Goal: Information Seeking & Learning: Learn about a topic

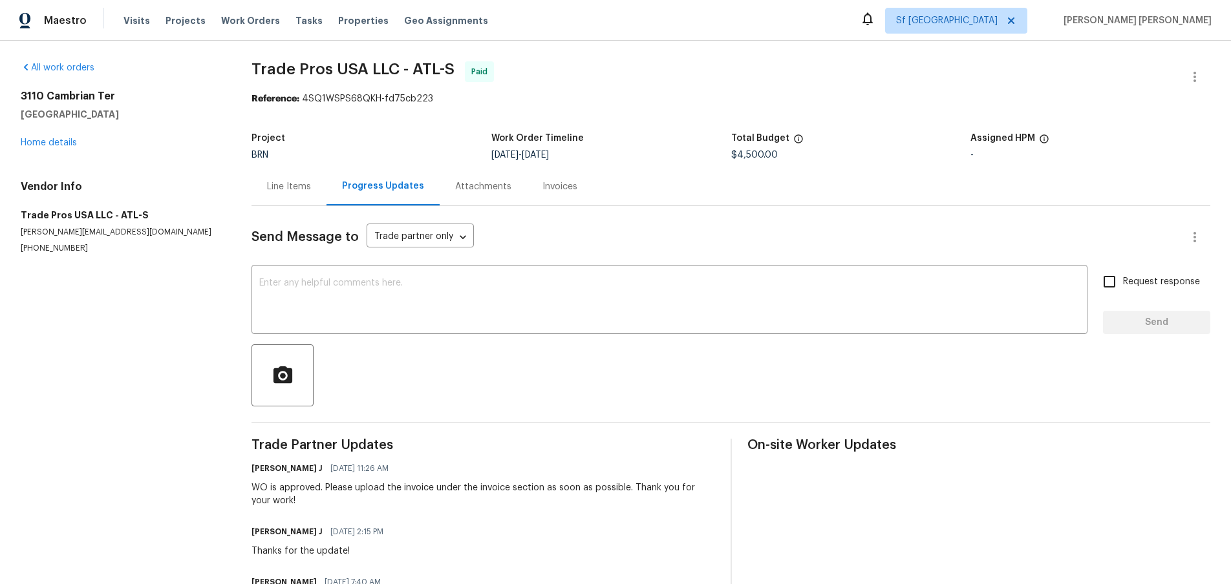
click at [296, 196] on div "Line Items" at bounding box center [288, 186] width 75 height 38
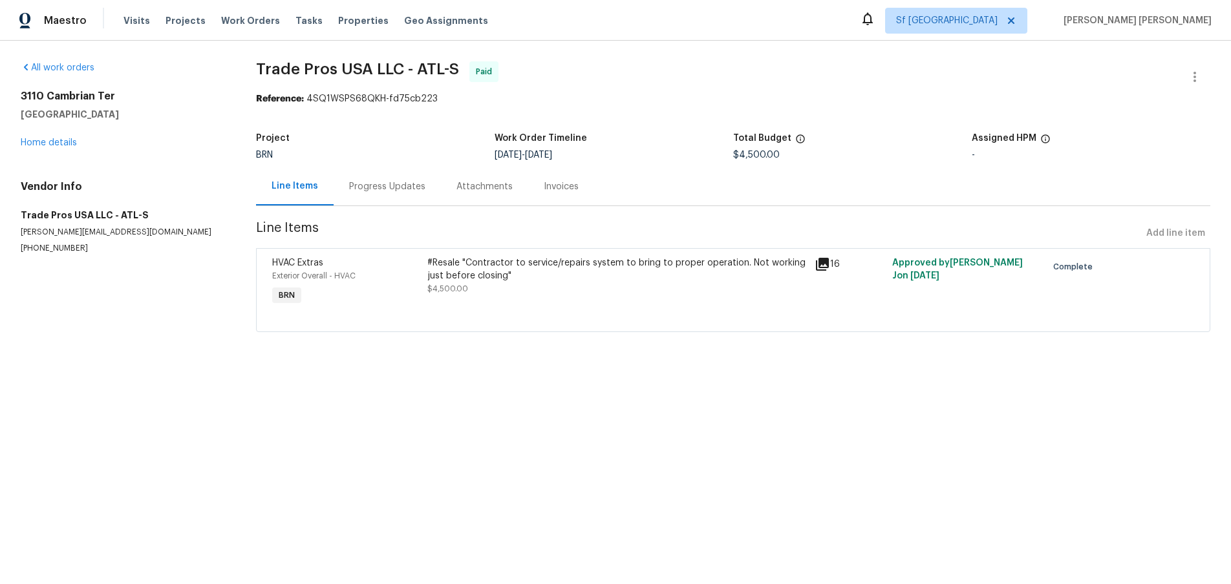
click at [828, 266] on icon at bounding box center [822, 264] width 13 height 13
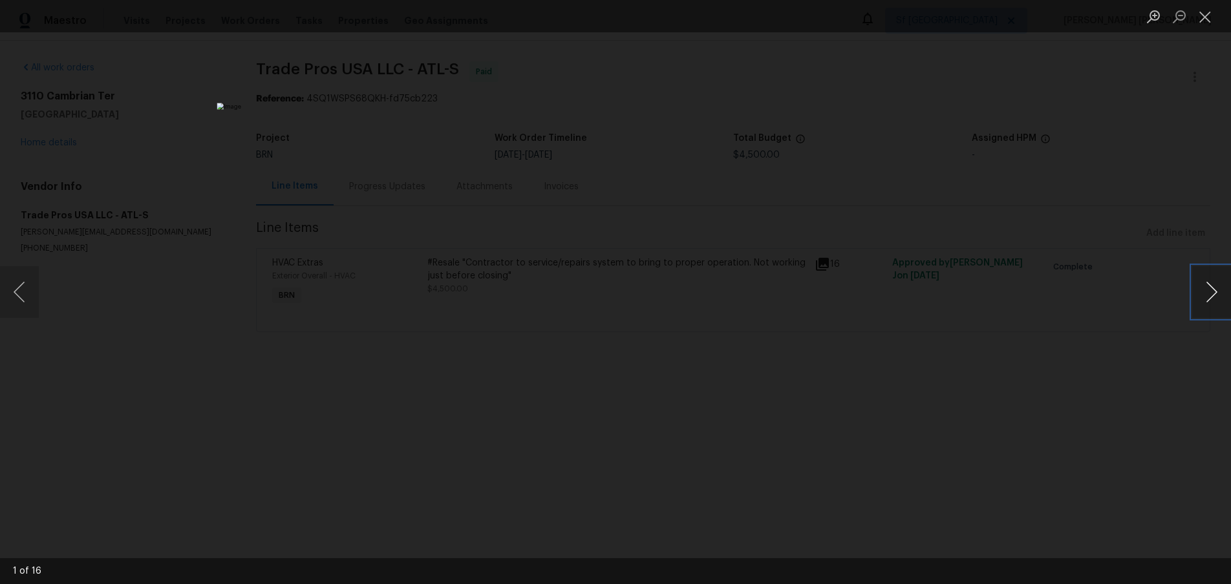
click at [1205, 297] on button "Next image" at bounding box center [1211, 292] width 39 height 52
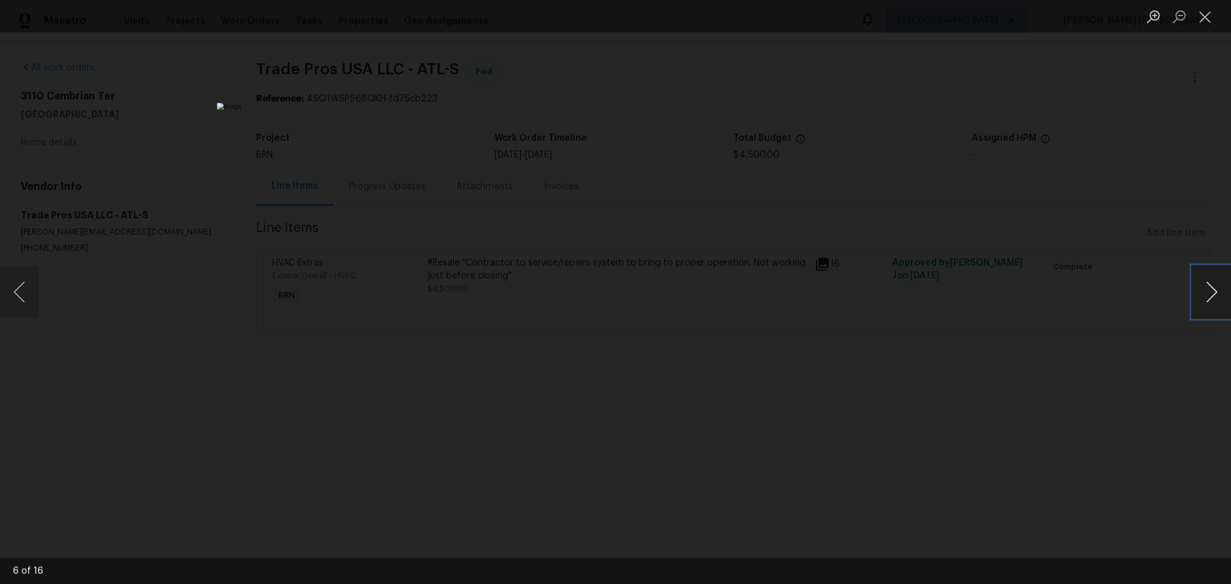
click at [1205, 297] on button "Next image" at bounding box center [1211, 292] width 39 height 52
click at [1203, 19] on button "Close lightbox" at bounding box center [1205, 16] width 26 height 23
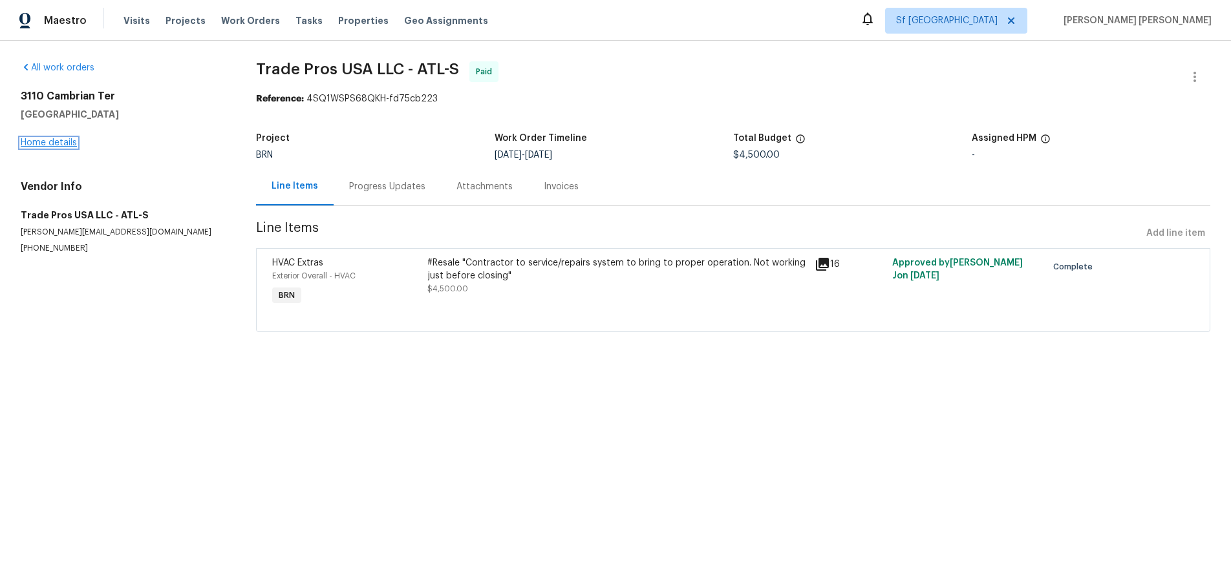
click at [53, 145] on link "Home details" at bounding box center [49, 142] width 56 height 9
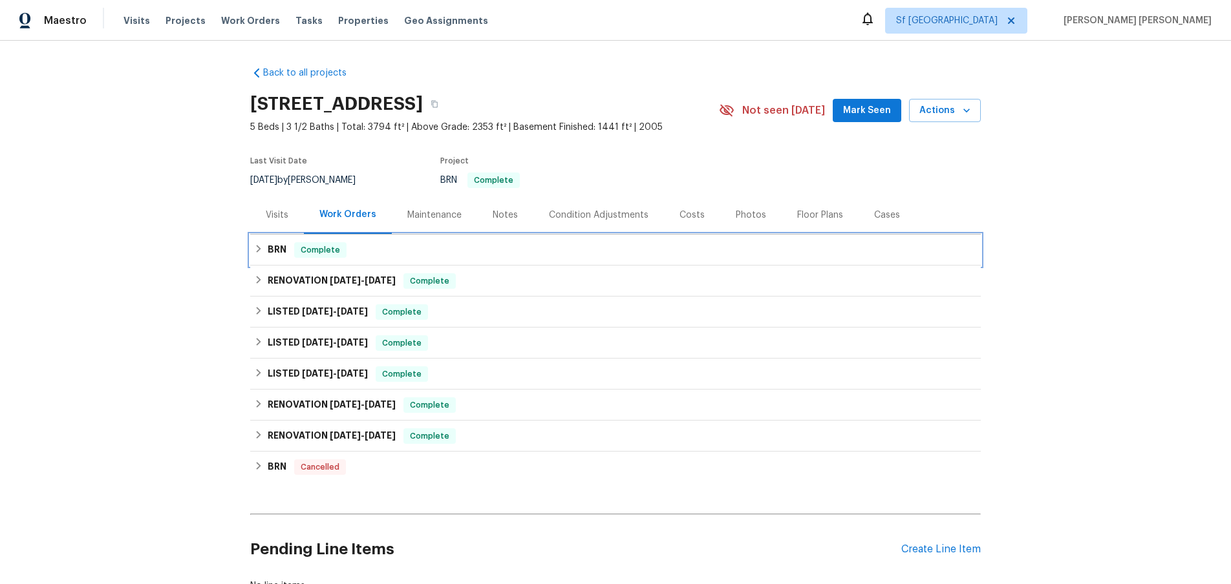
click at [251, 250] on div "BRN Complete" at bounding box center [615, 250] width 731 height 31
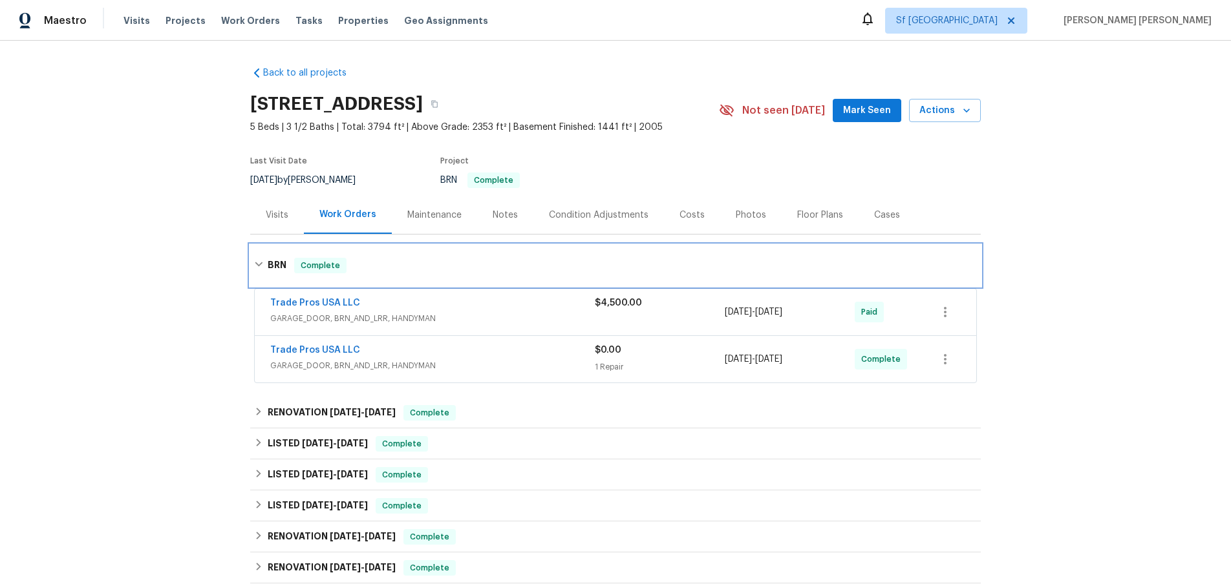
scroll to position [49, 0]
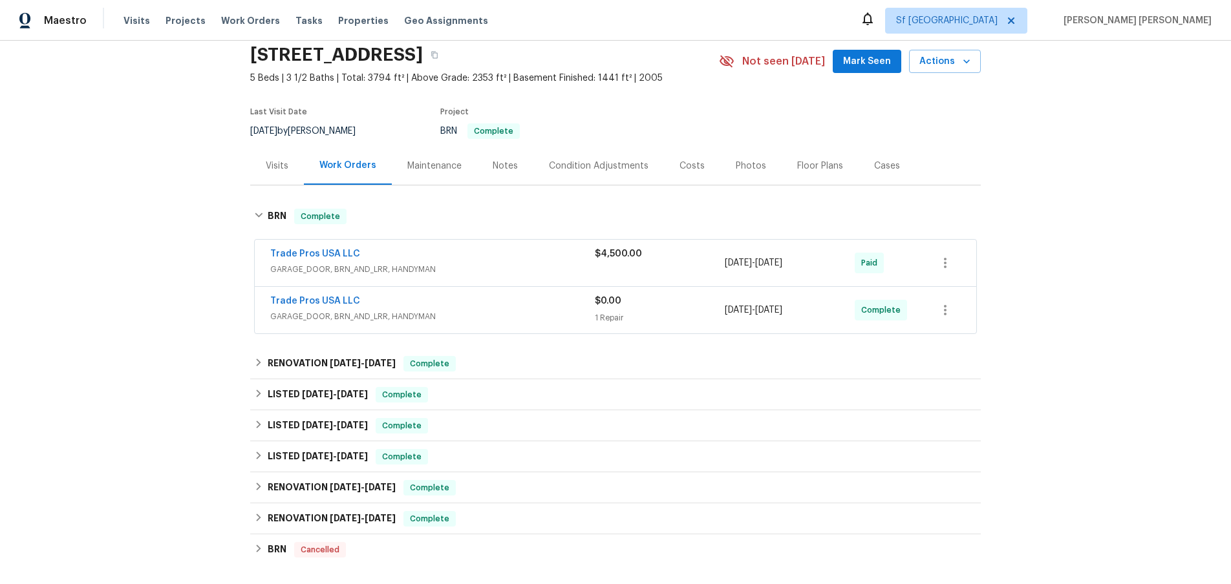
click at [497, 259] on div "Trade Pros USA LLC" at bounding box center [432, 256] width 325 height 16
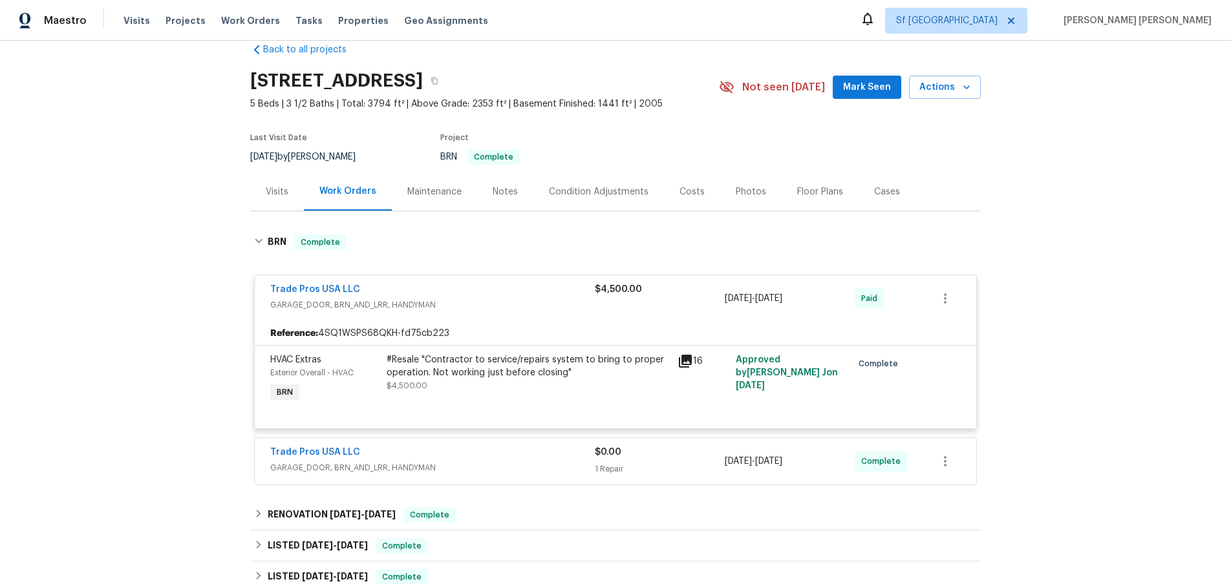
scroll to position [0, 0]
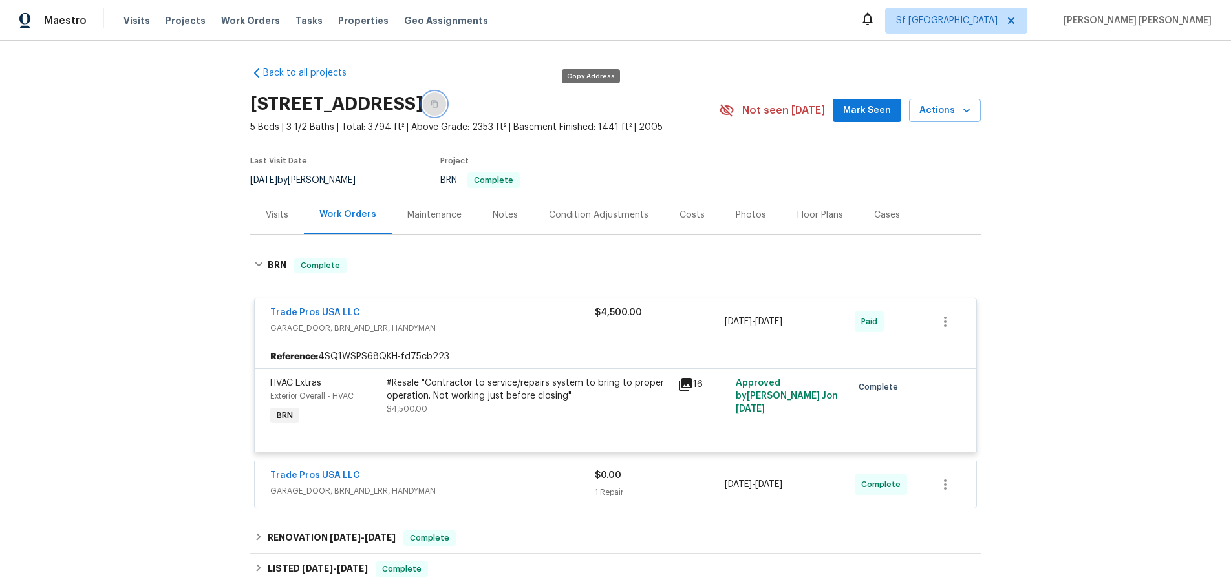
click at [438, 107] on icon "button" at bounding box center [435, 104] width 8 height 8
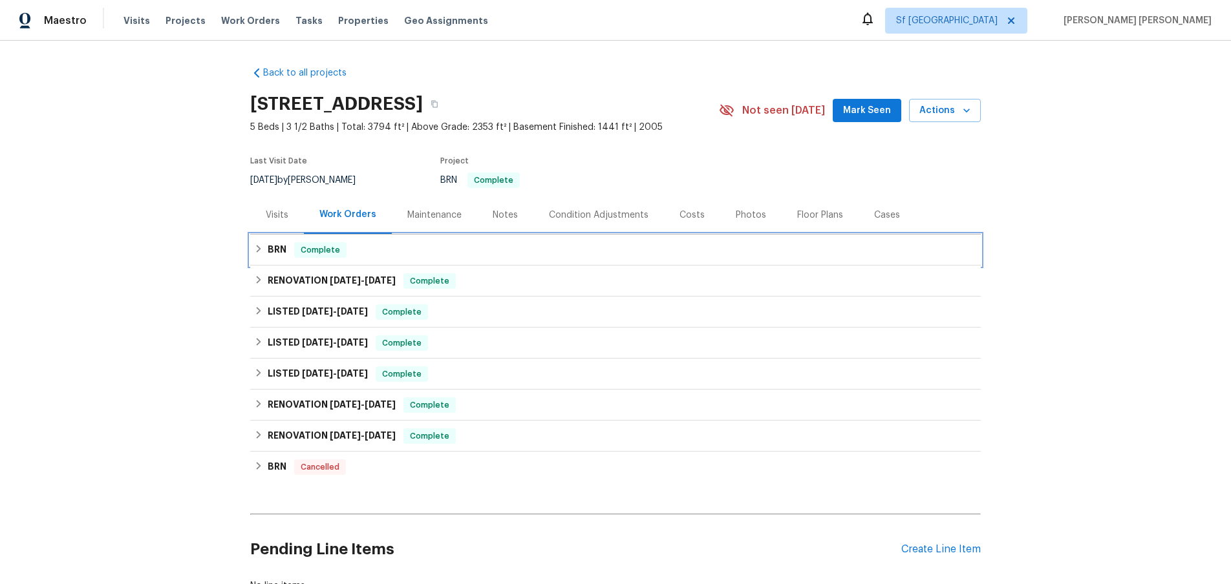
click at [265, 258] on div "BRN Complete" at bounding box center [615, 250] width 731 height 31
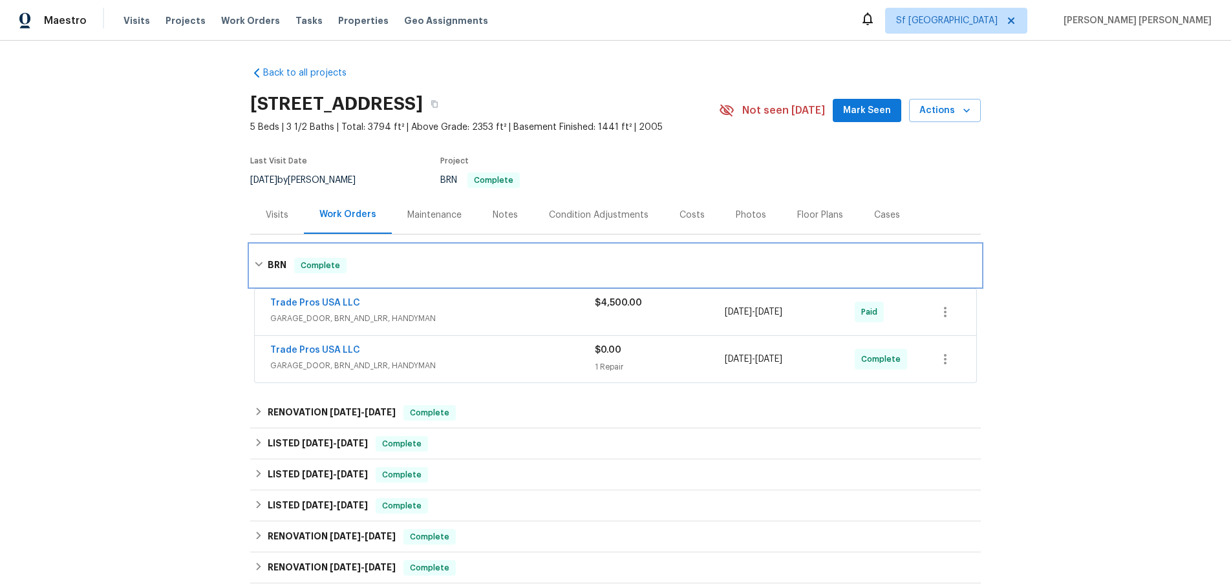
scroll to position [48, 0]
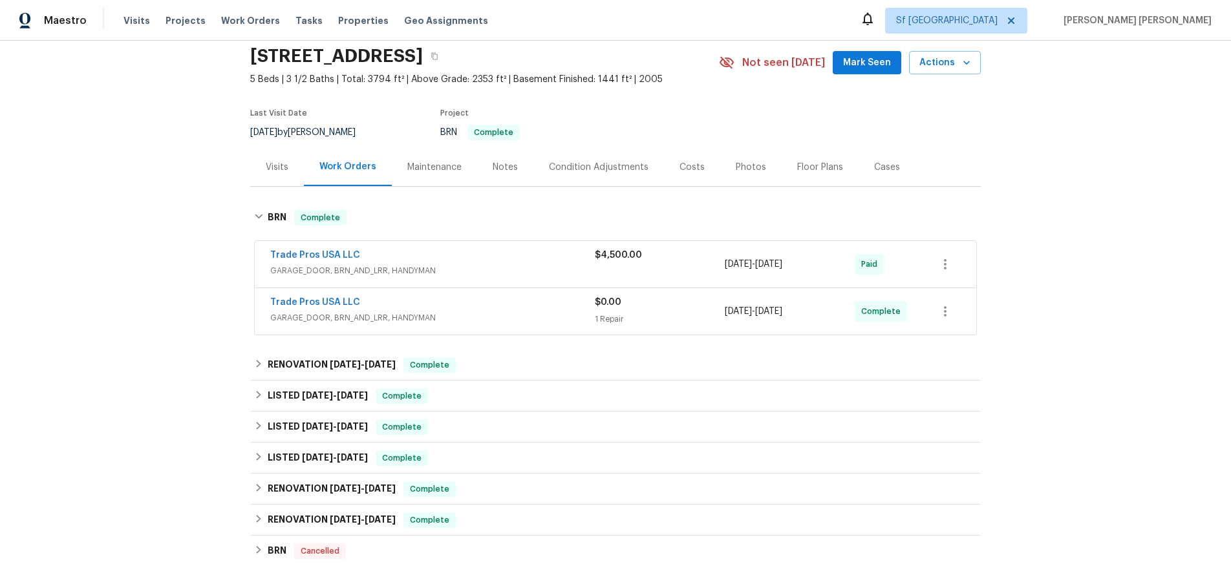
click at [520, 323] on span "GARAGE_DOOR, BRN_AND_LRR, HANDYMAN" at bounding box center [432, 318] width 325 height 13
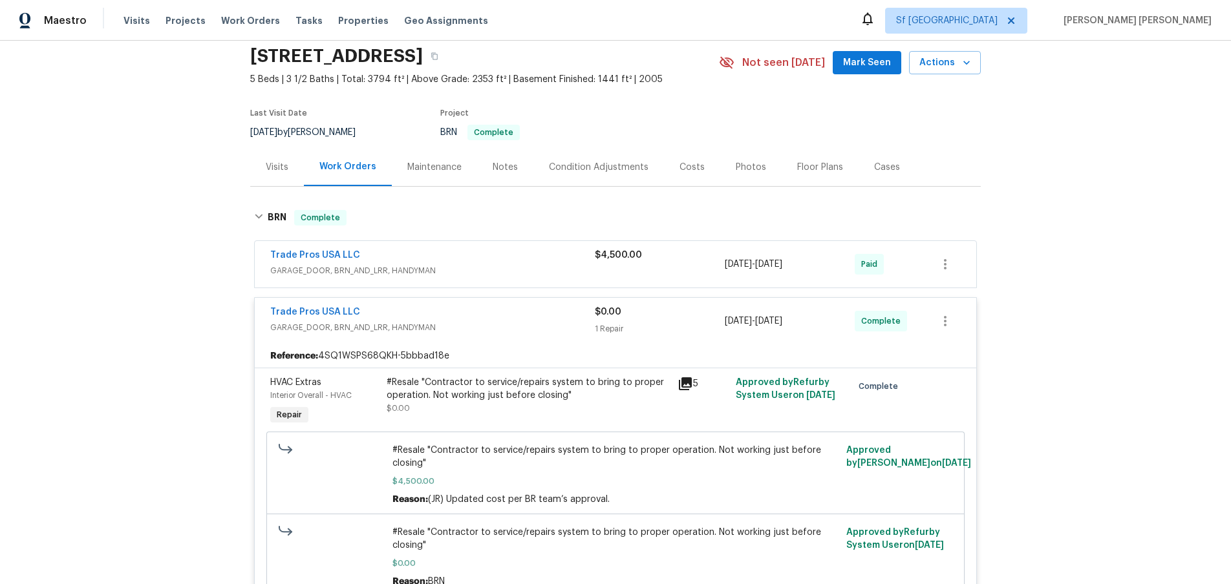
click at [516, 323] on span "GARAGE_DOOR, BRN_AND_LRR, HANDYMAN" at bounding box center [432, 327] width 325 height 13
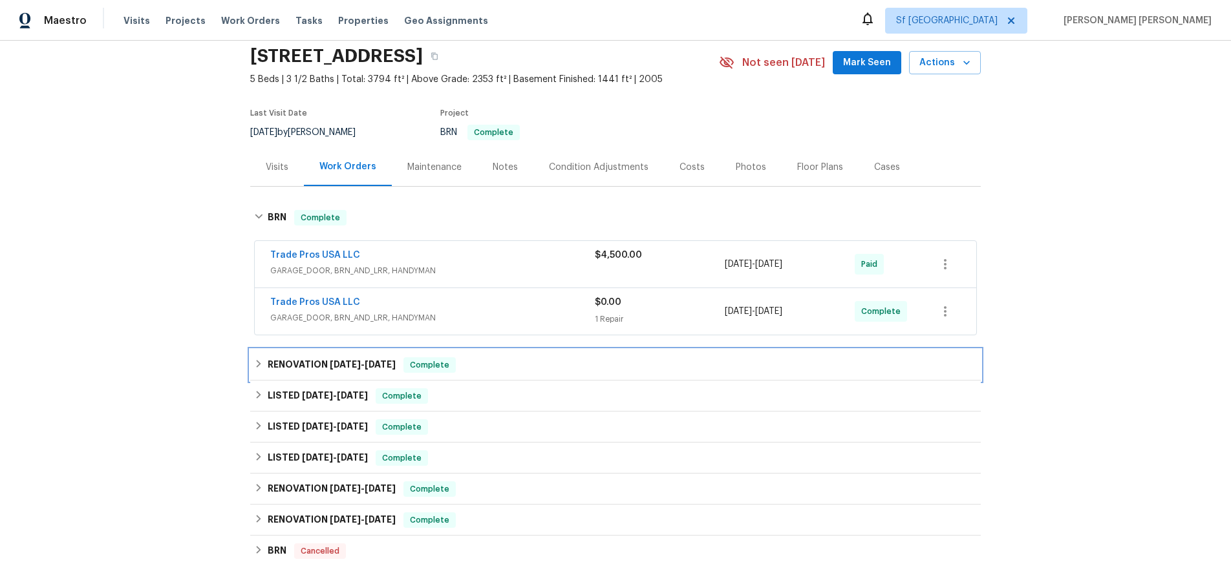
click at [266, 366] on div "RENOVATION 5/14/25 - 5/17/25 Complete" at bounding box center [615, 366] width 723 height 16
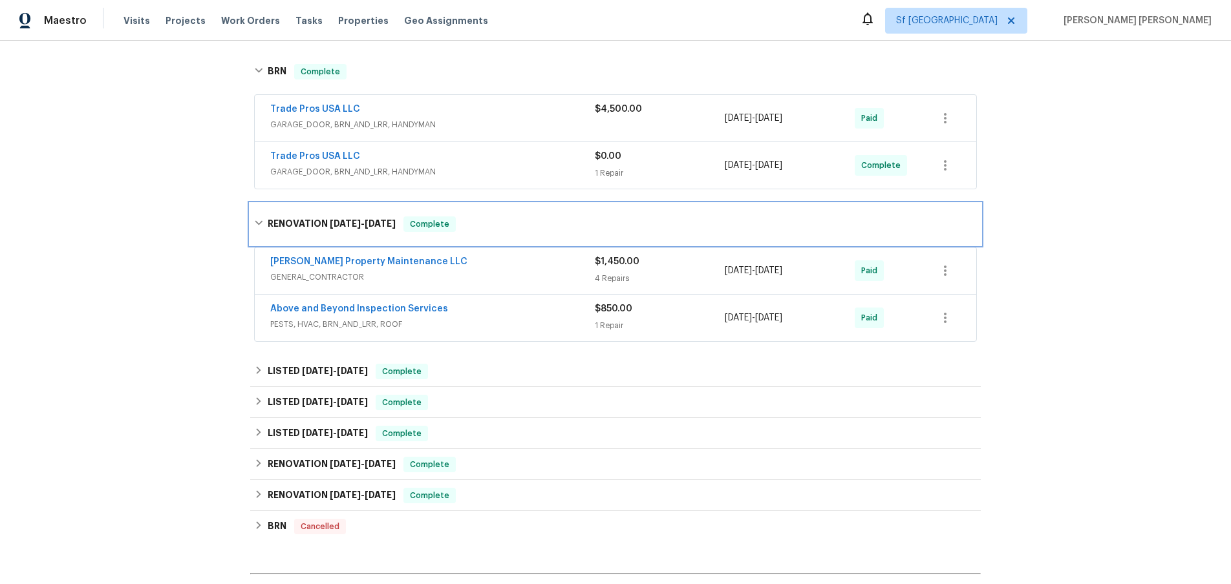
scroll to position [197, 0]
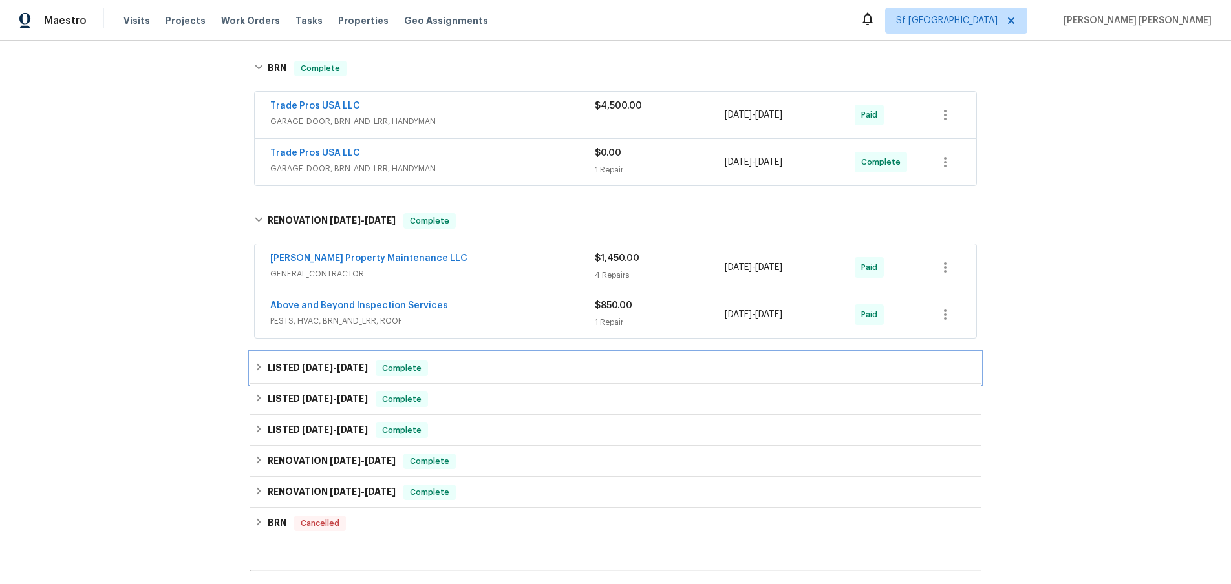
click at [272, 372] on h6 "LISTED 5/2/25 - 5/4/25" at bounding box center [318, 369] width 100 height 16
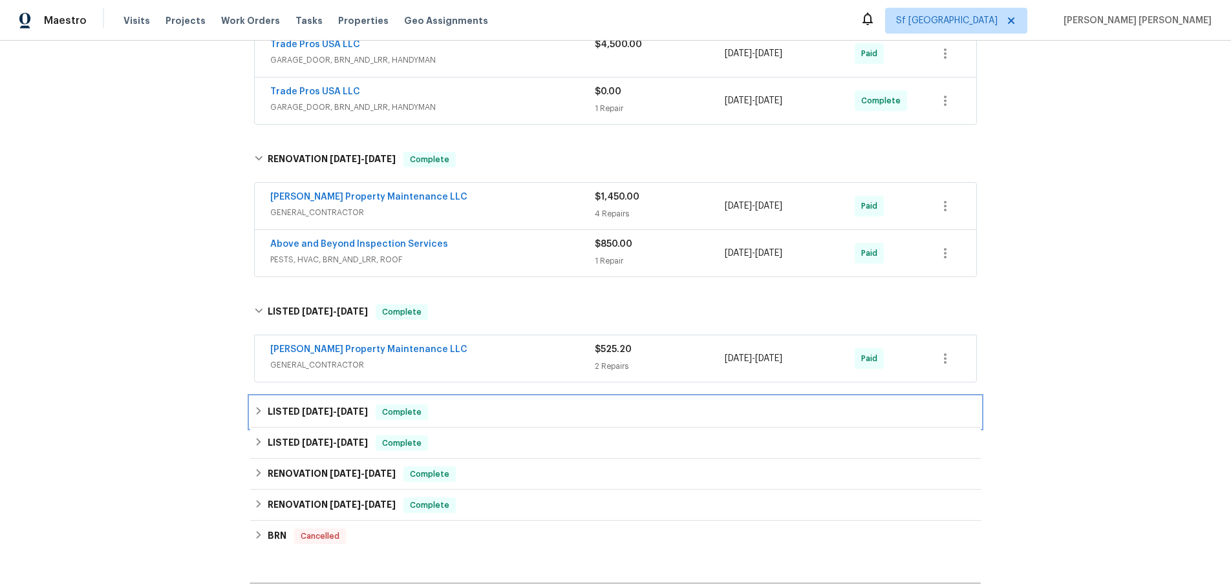
click at [299, 414] on h6 "LISTED 4/8/25 - 4/14/25" at bounding box center [318, 413] width 100 height 16
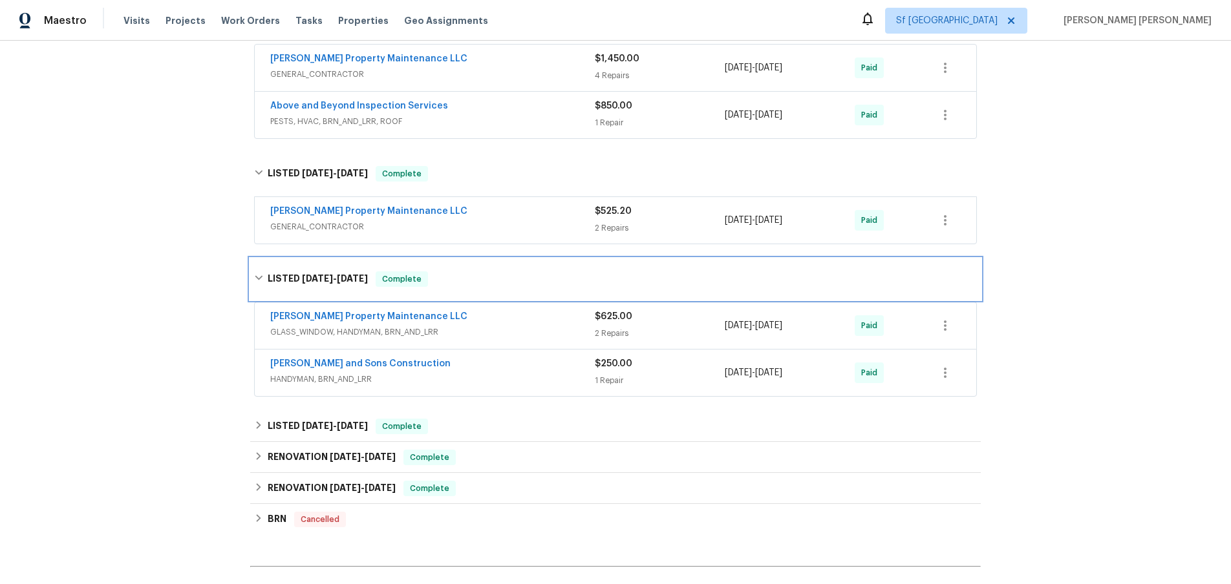
scroll to position [408, 0]
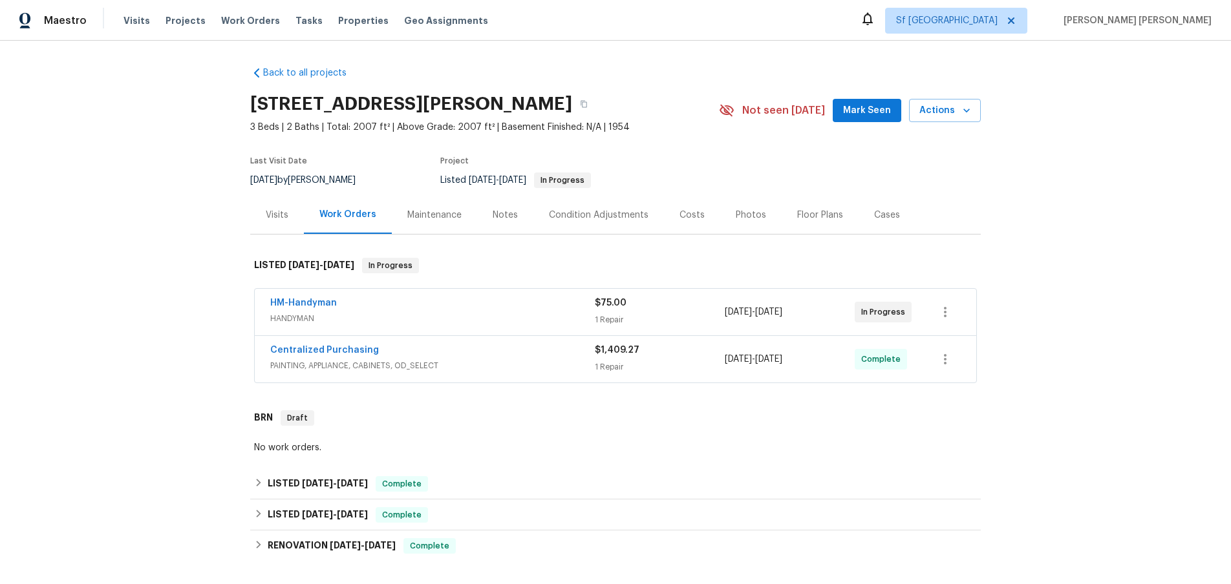
click at [513, 347] on div "Centralized Purchasing" at bounding box center [432, 352] width 325 height 16
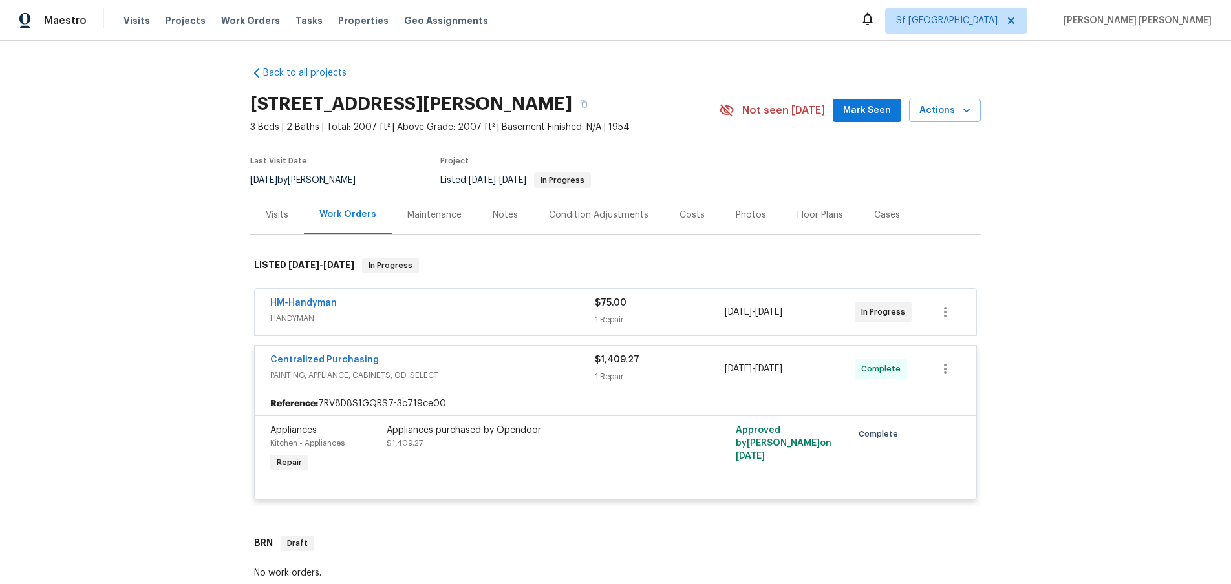
click at [515, 365] on div "Centralized Purchasing" at bounding box center [432, 362] width 325 height 16
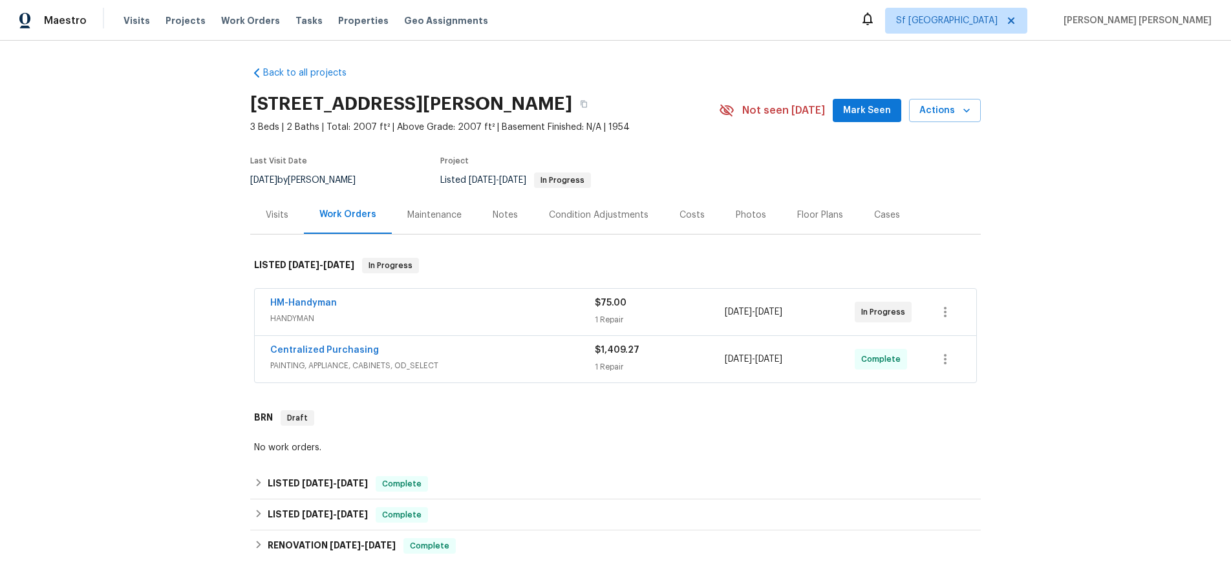
click at [512, 318] on span "HANDYMAN" at bounding box center [432, 318] width 325 height 13
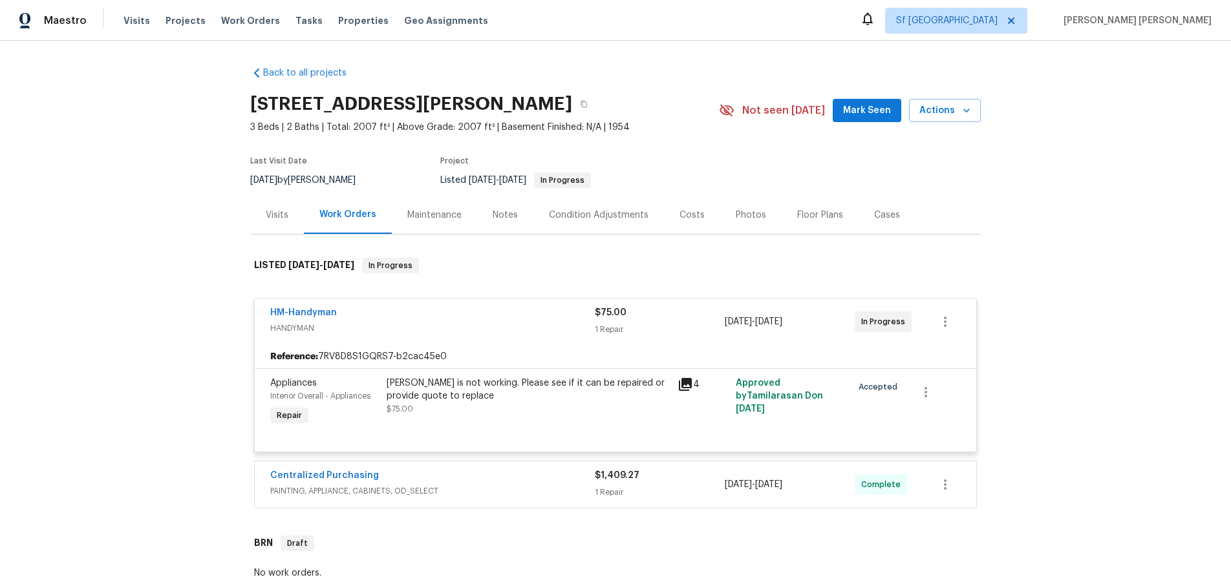
click at [512, 318] on div "HM-Handyman" at bounding box center [432, 314] width 325 height 16
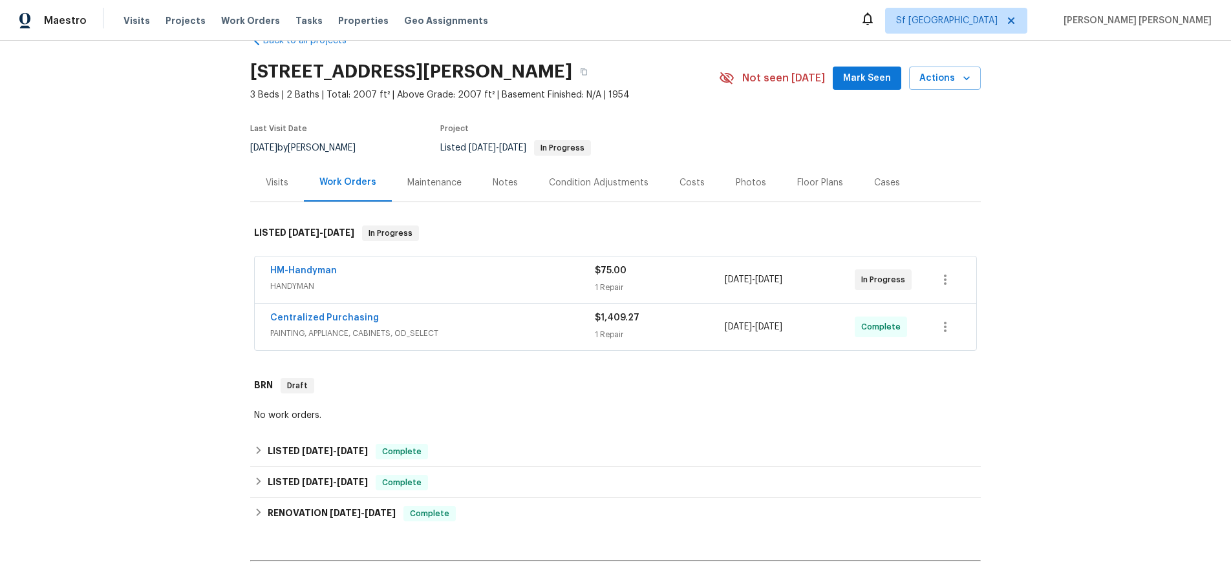
scroll to position [45, 0]
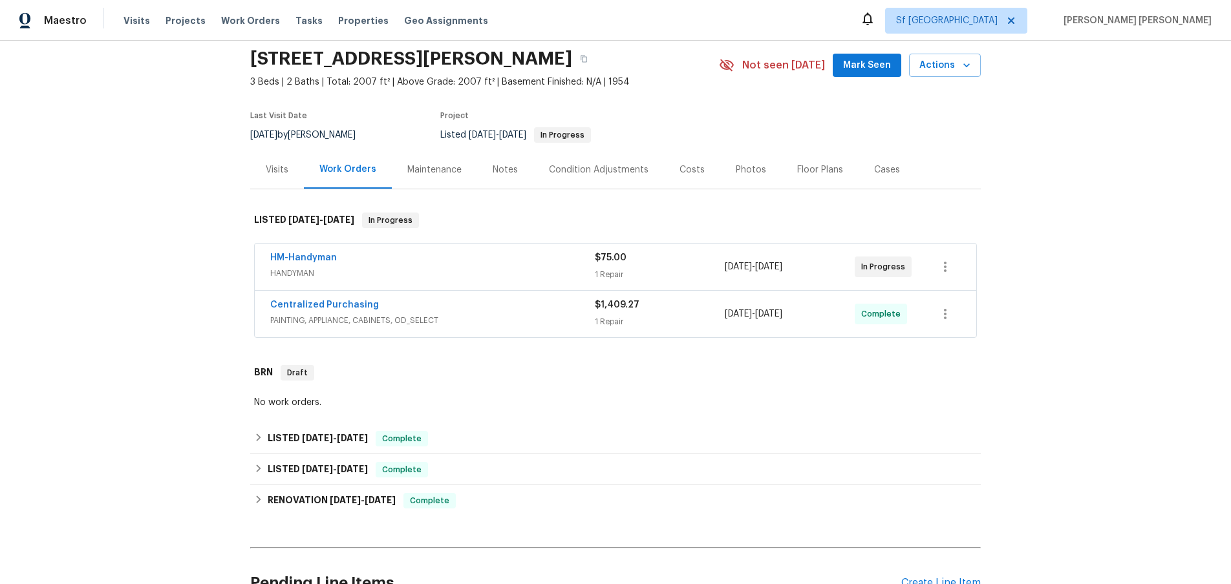
click at [531, 326] on span "PAINTING, APPLIANCE, CABINETS, OD_SELECT" at bounding box center [432, 320] width 325 height 13
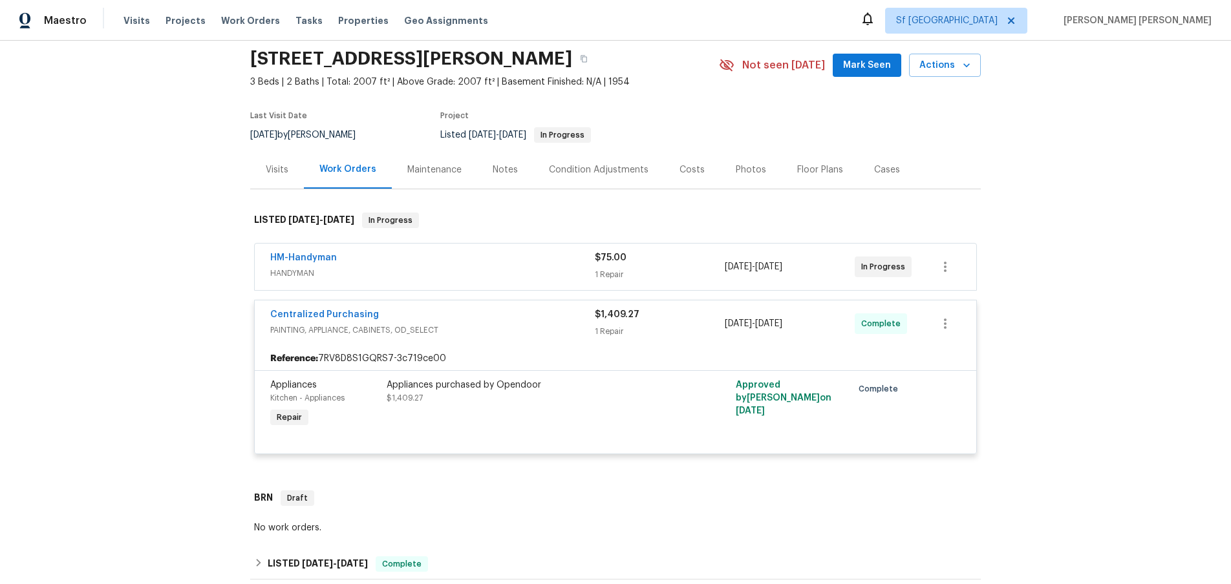
click at [531, 326] on span "PAINTING, APPLIANCE, CABINETS, OD_SELECT" at bounding box center [432, 330] width 325 height 13
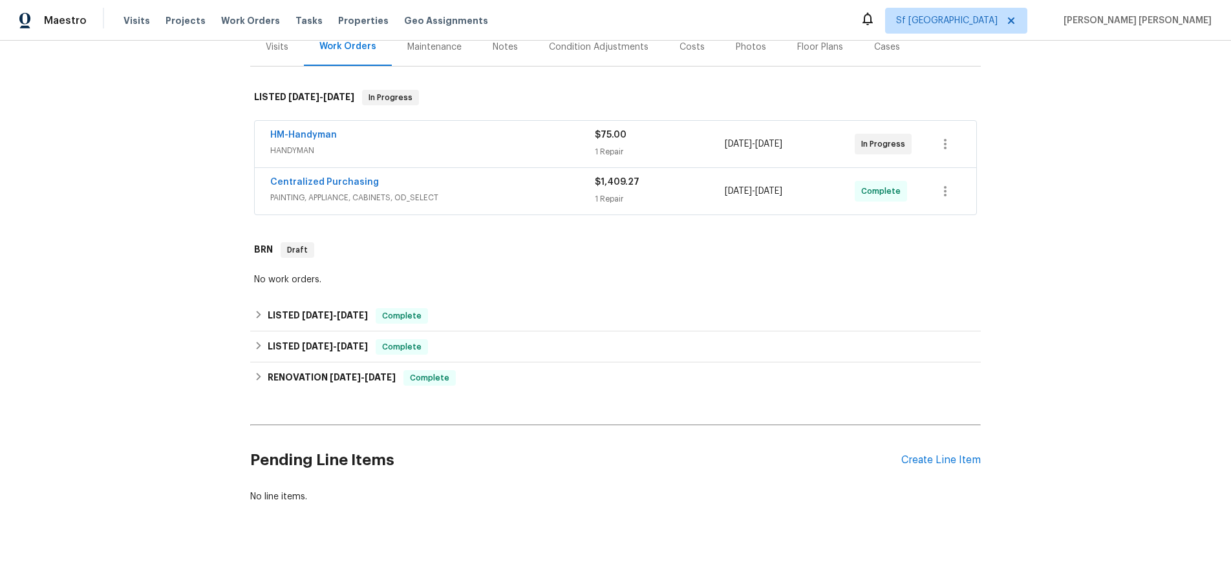
scroll to position [170, 0]
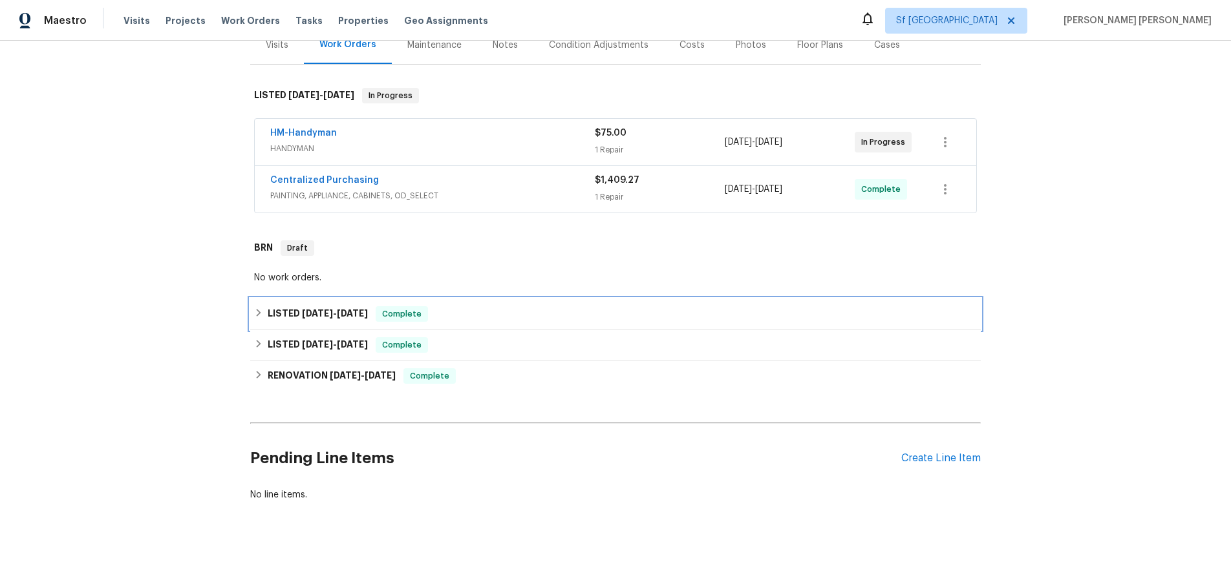
click at [257, 317] on div "LISTED 7/29/25 - 8/1/25 Complete" at bounding box center [615, 314] width 723 height 16
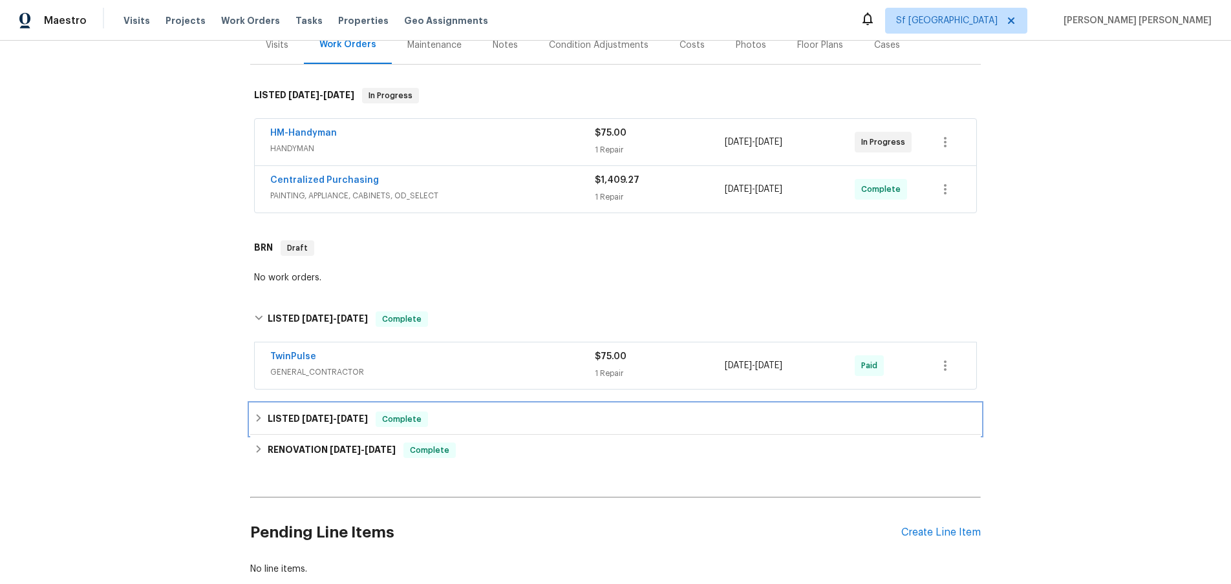
click at [261, 423] on div "LISTED 6/18/25 - 7/14/25 Complete" at bounding box center [615, 420] width 723 height 16
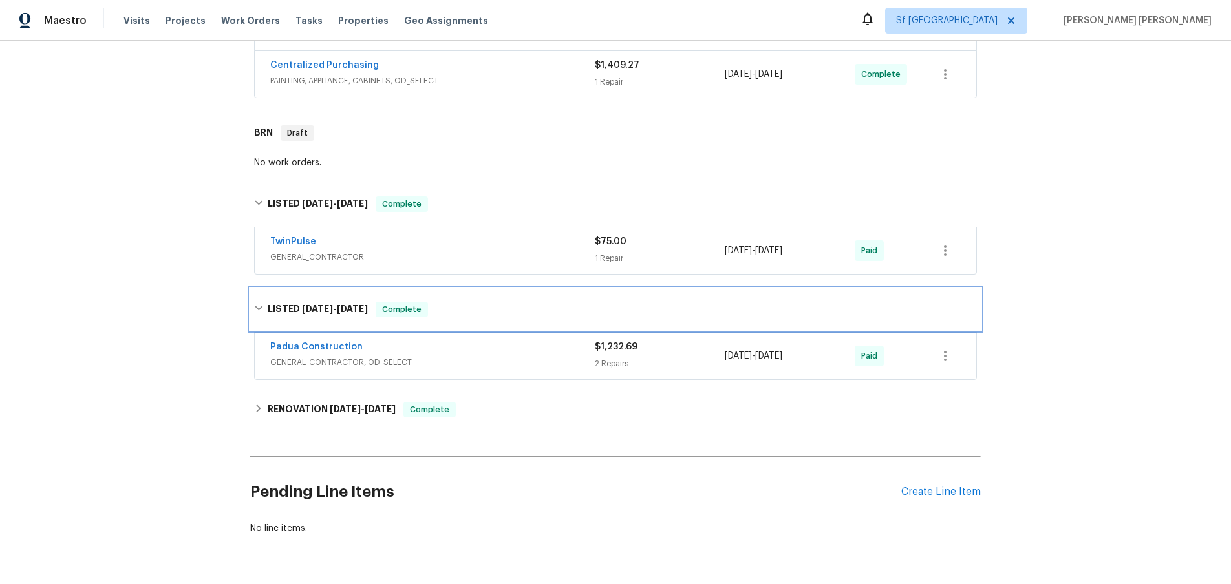
scroll to position [324, 0]
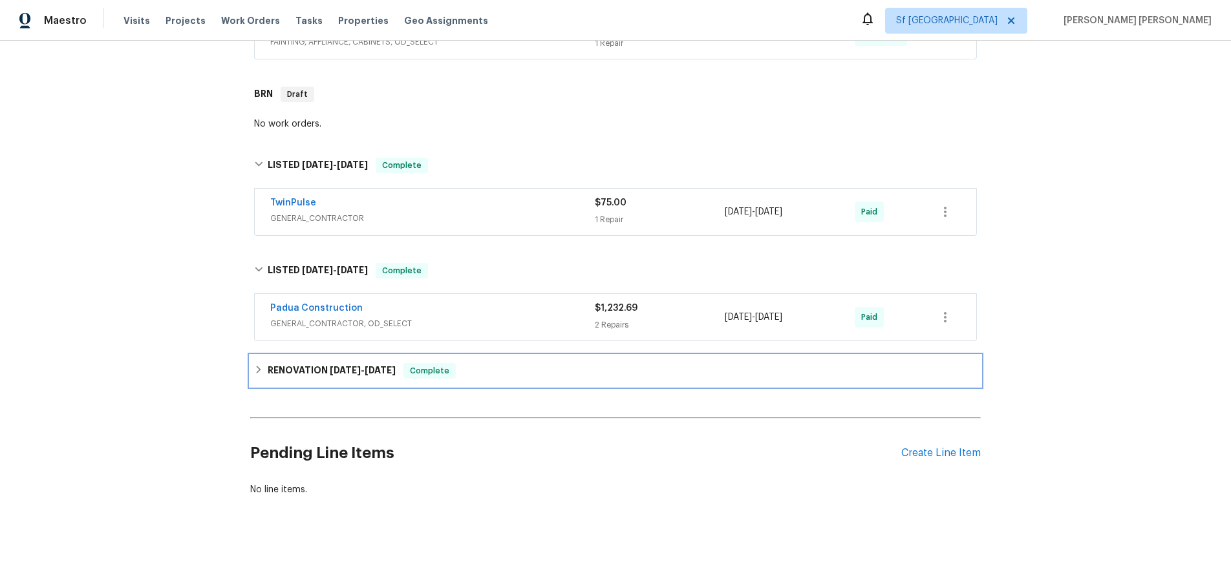
drag, startPoint x: 257, startPoint y: 372, endPoint x: 264, endPoint y: 370, distance: 7.2
click at [258, 372] on icon at bounding box center [259, 370] width 5 height 8
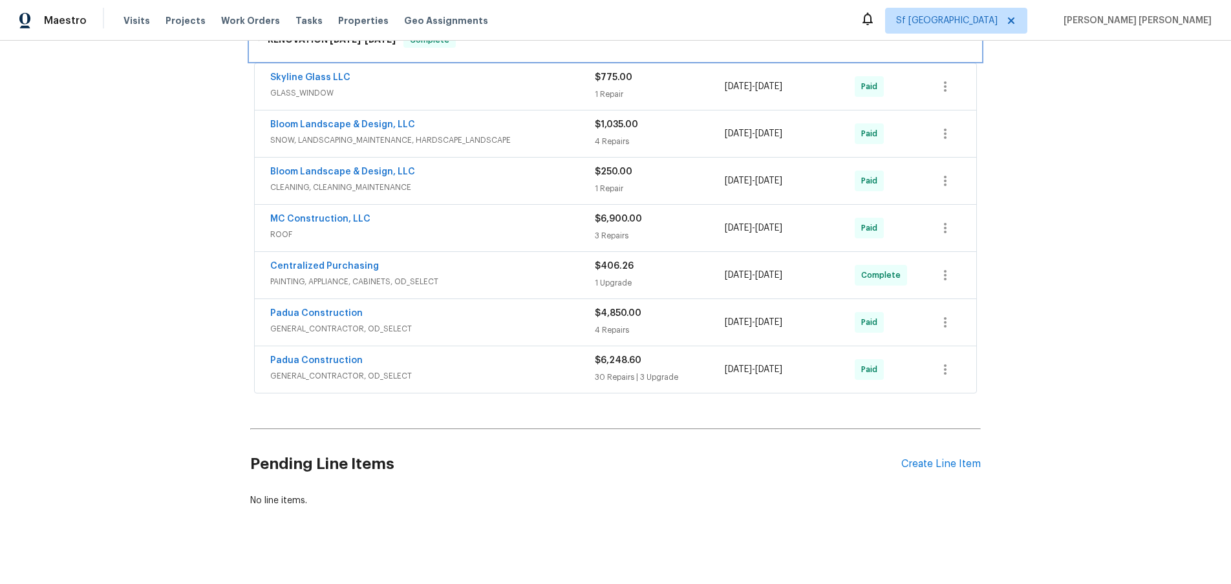
scroll to position [671, 0]
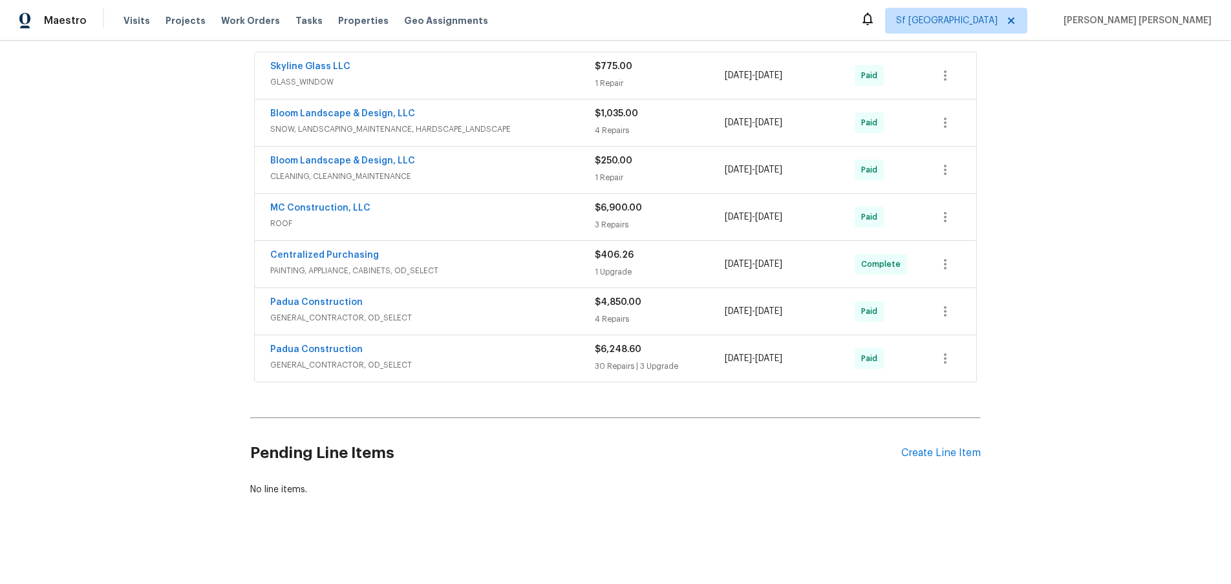
click at [527, 218] on span "ROOF" at bounding box center [432, 223] width 325 height 13
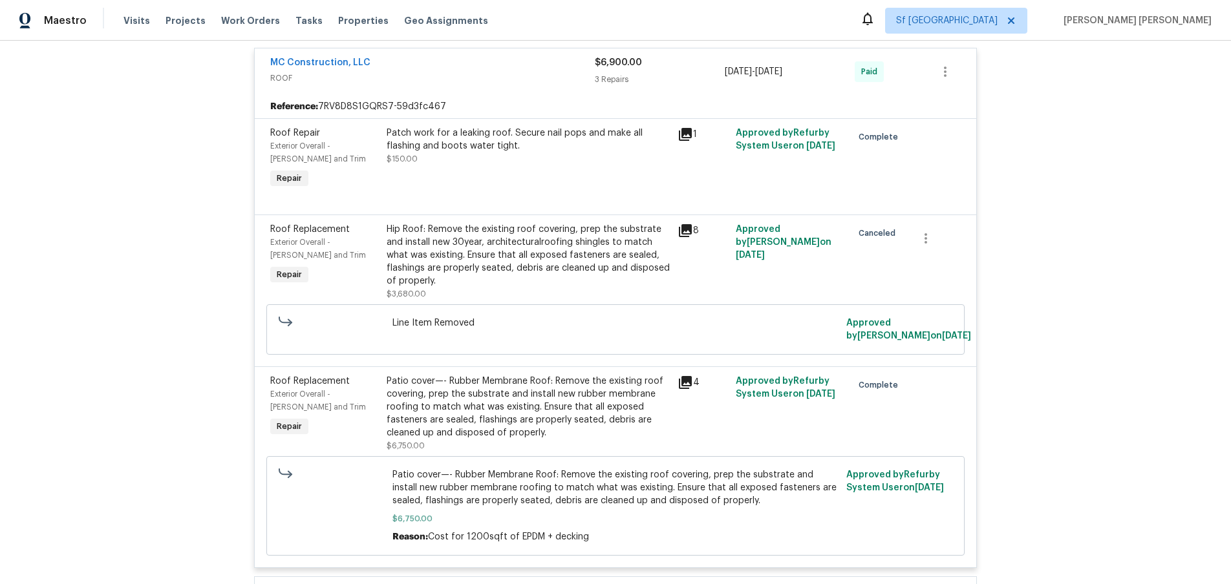
scroll to position [846, 0]
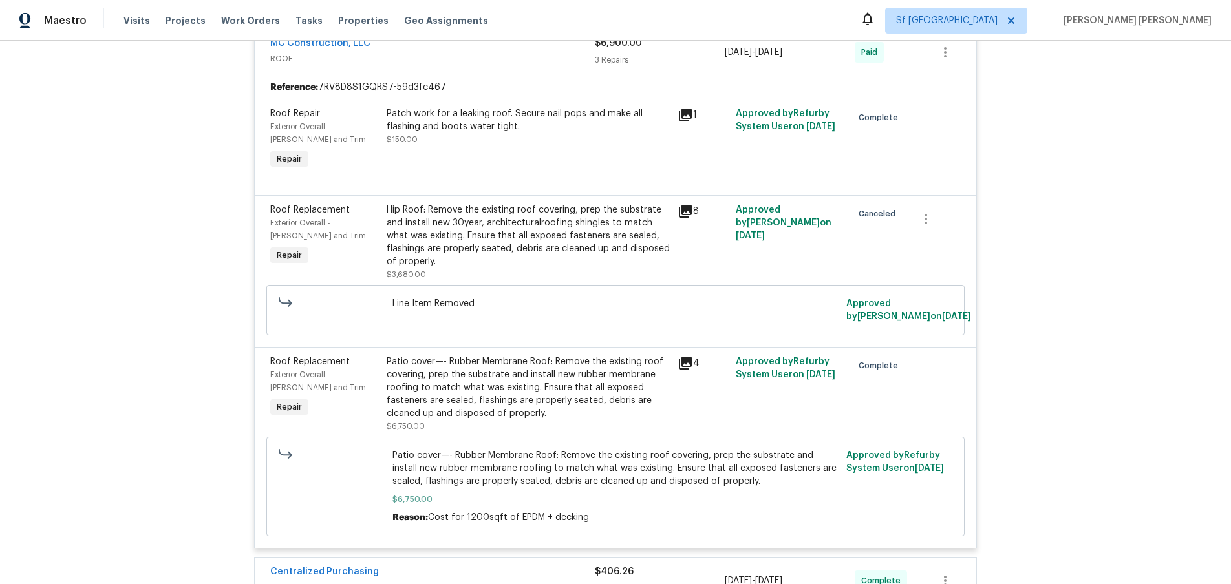
click at [685, 213] on icon at bounding box center [686, 212] width 16 height 16
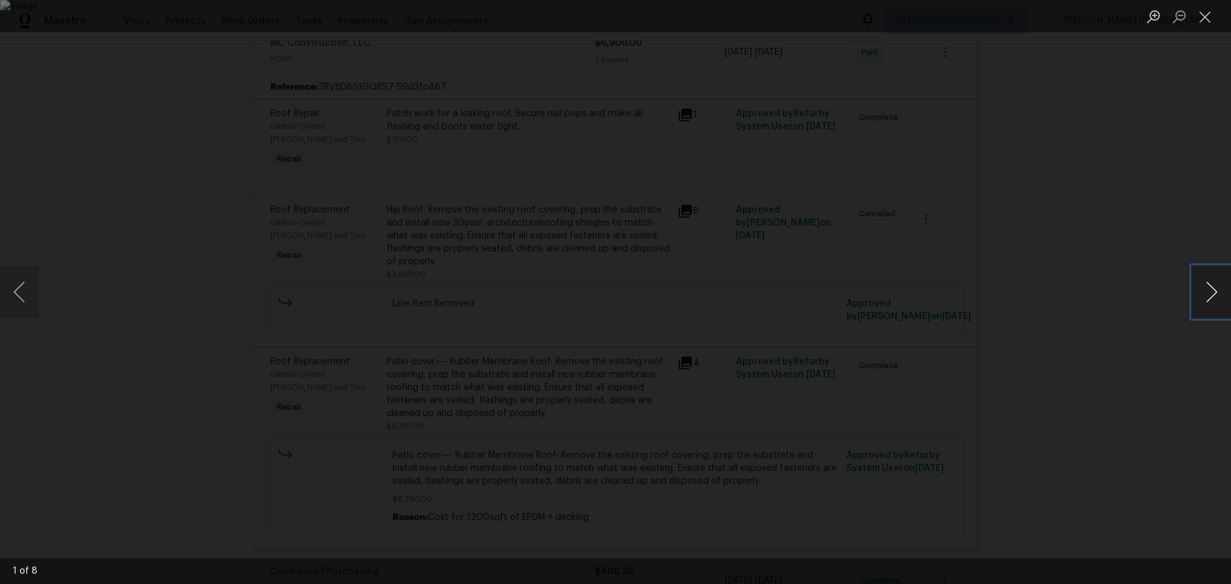
click at [1217, 295] on button "Next image" at bounding box center [1211, 292] width 39 height 52
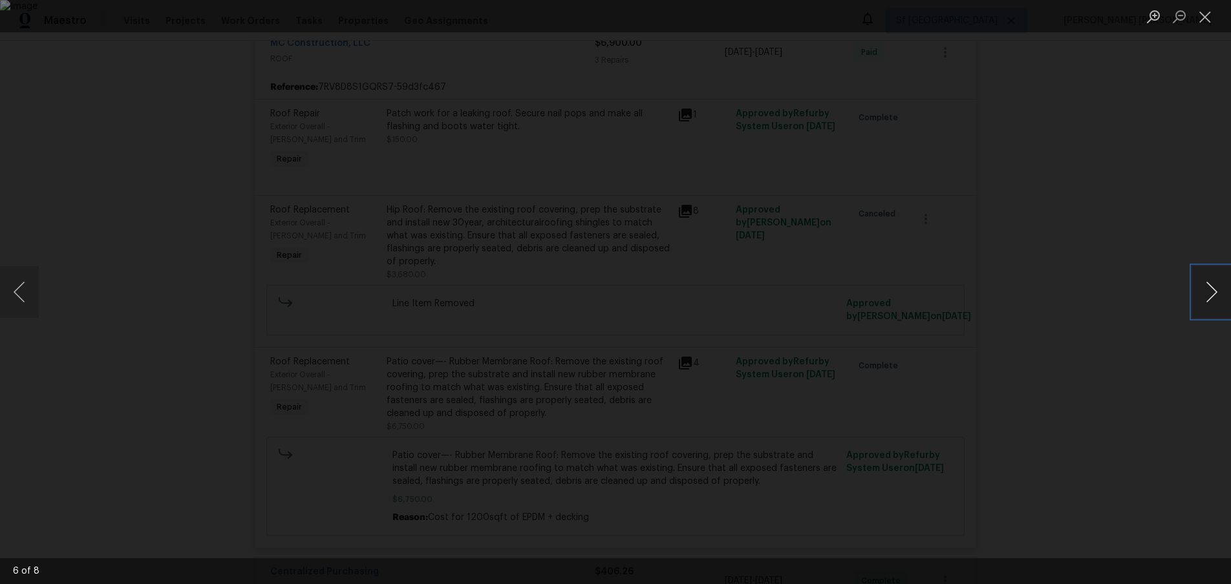
click at [1217, 295] on button "Next image" at bounding box center [1211, 292] width 39 height 52
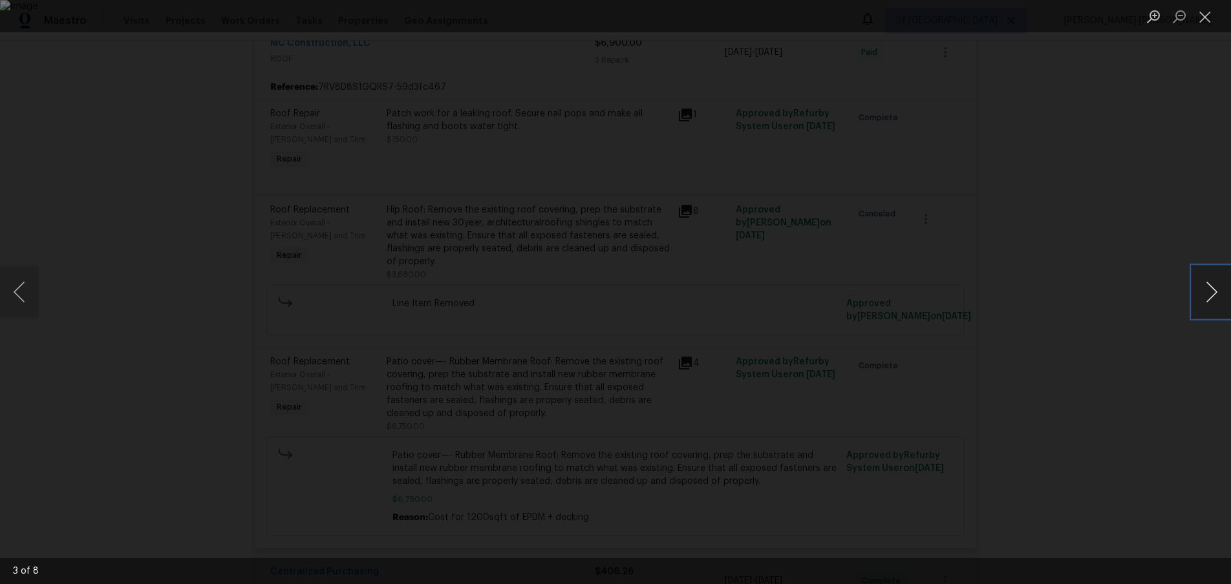
click at [1217, 295] on button "Next image" at bounding box center [1211, 292] width 39 height 52
click at [1175, 357] on div "Lightbox" at bounding box center [615, 292] width 1231 height 584
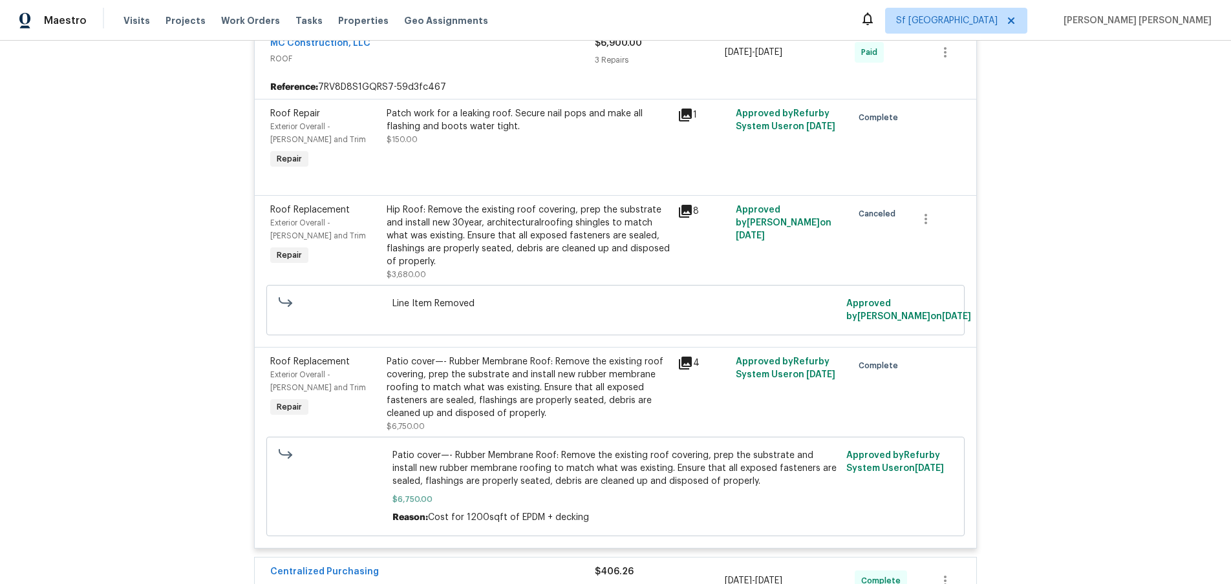
click at [683, 364] on icon at bounding box center [685, 363] width 13 height 13
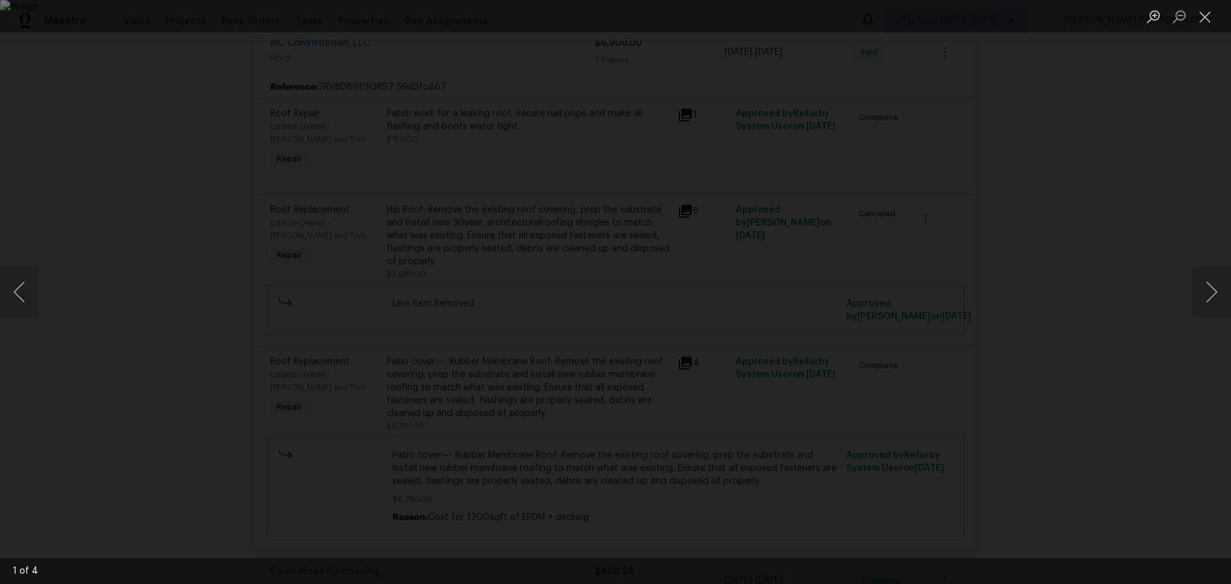
click at [1123, 293] on div "Lightbox" at bounding box center [615, 292] width 1231 height 584
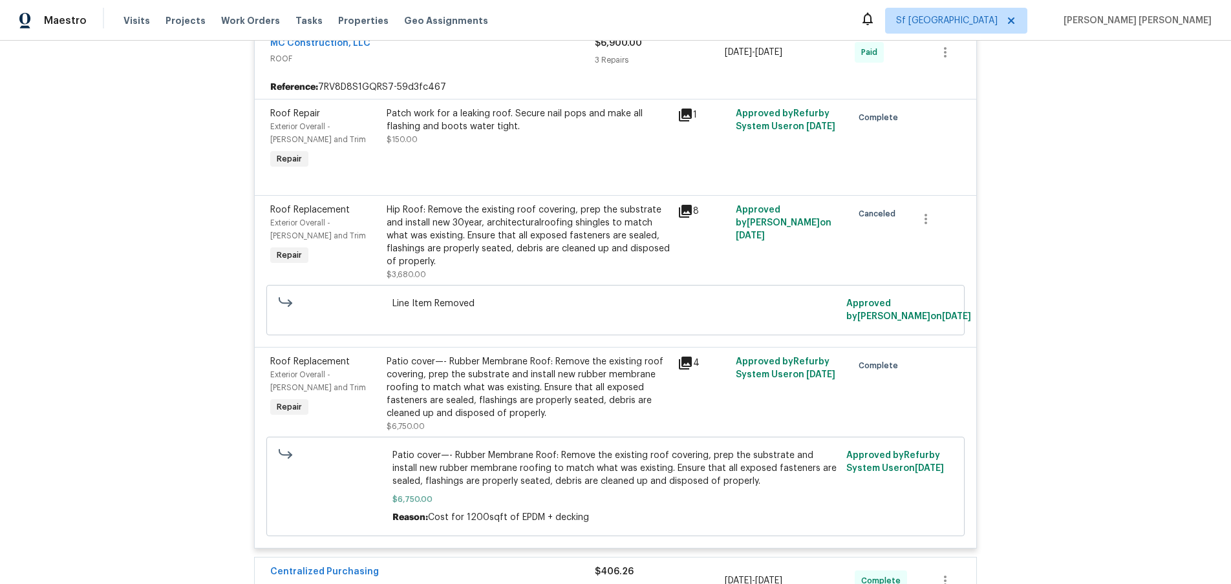
click at [687, 365] on icon at bounding box center [686, 364] width 16 height 16
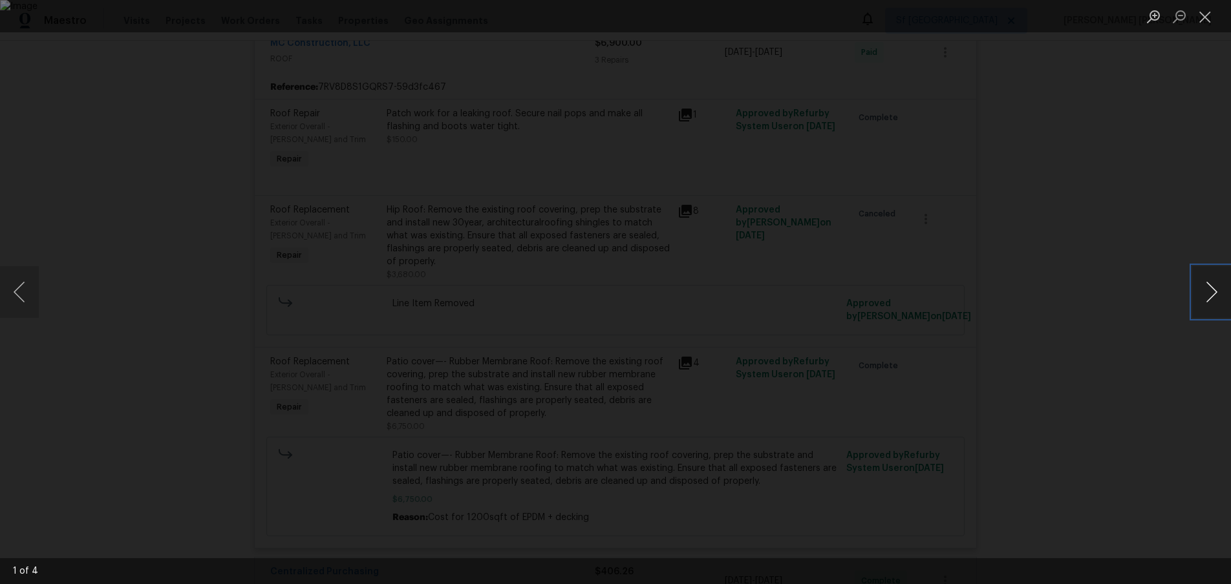
click at [1202, 297] on button "Next image" at bounding box center [1211, 292] width 39 height 52
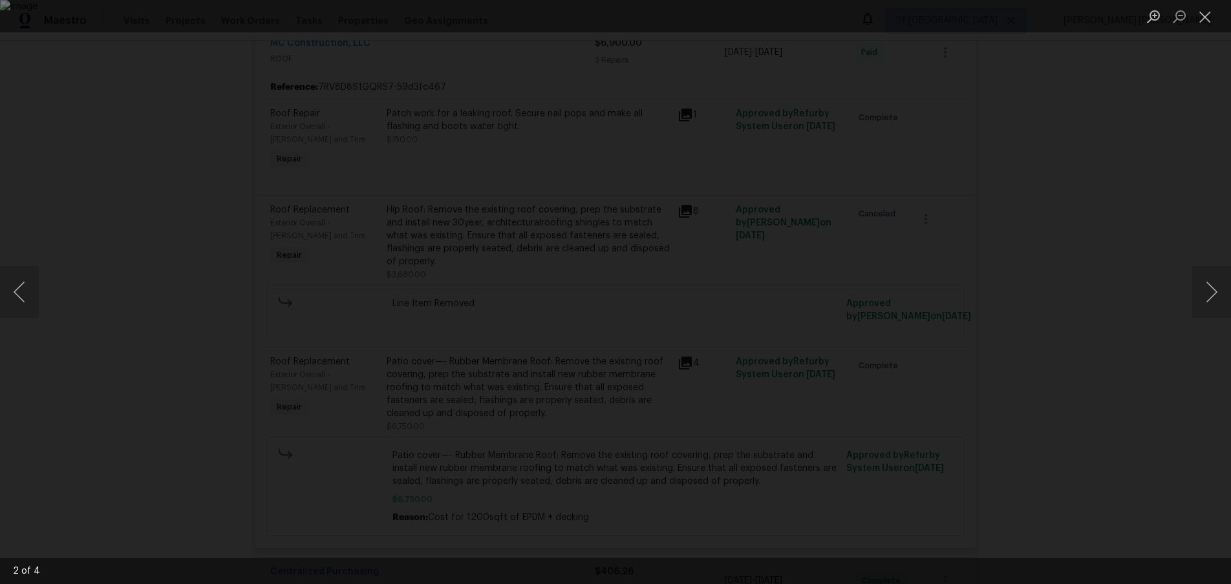
click at [1127, 409] on div "Lightbox" at bounding box center [615, 292] width 1231 height 584
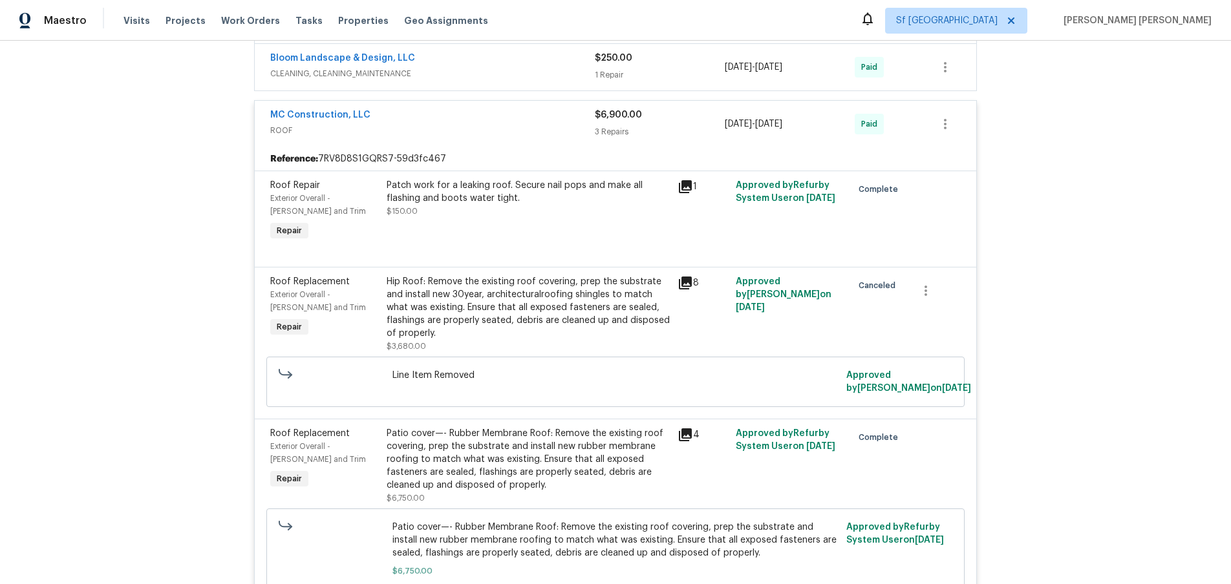
scroll to position [765, 0]
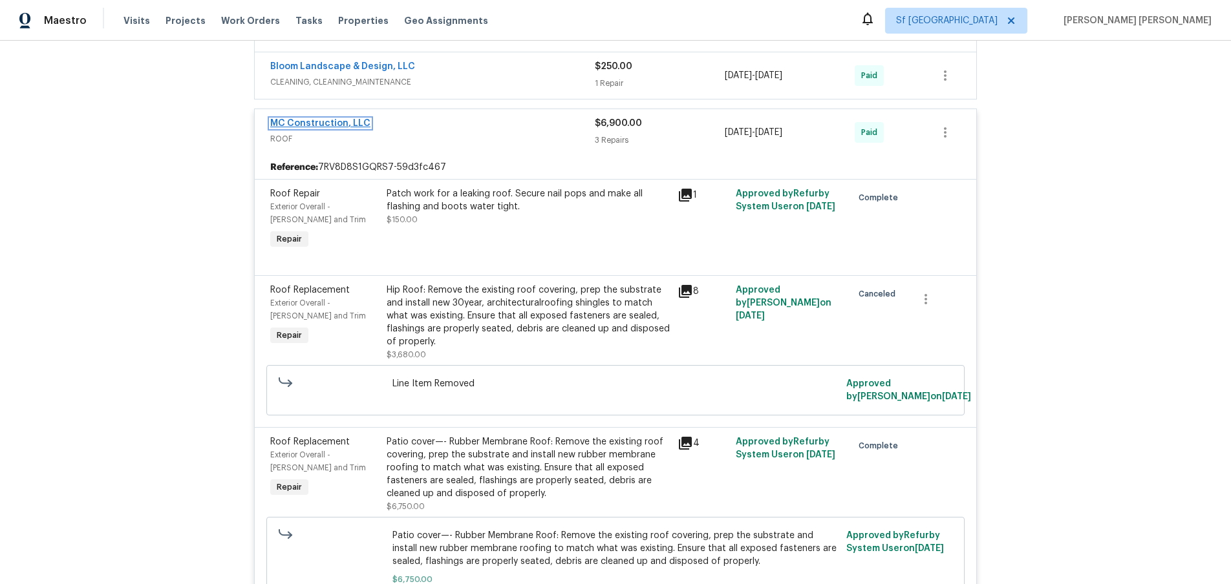
click at [332, 122] on link "MC Construction, LLC" at bounding box center [320, 123] width 100 height 9
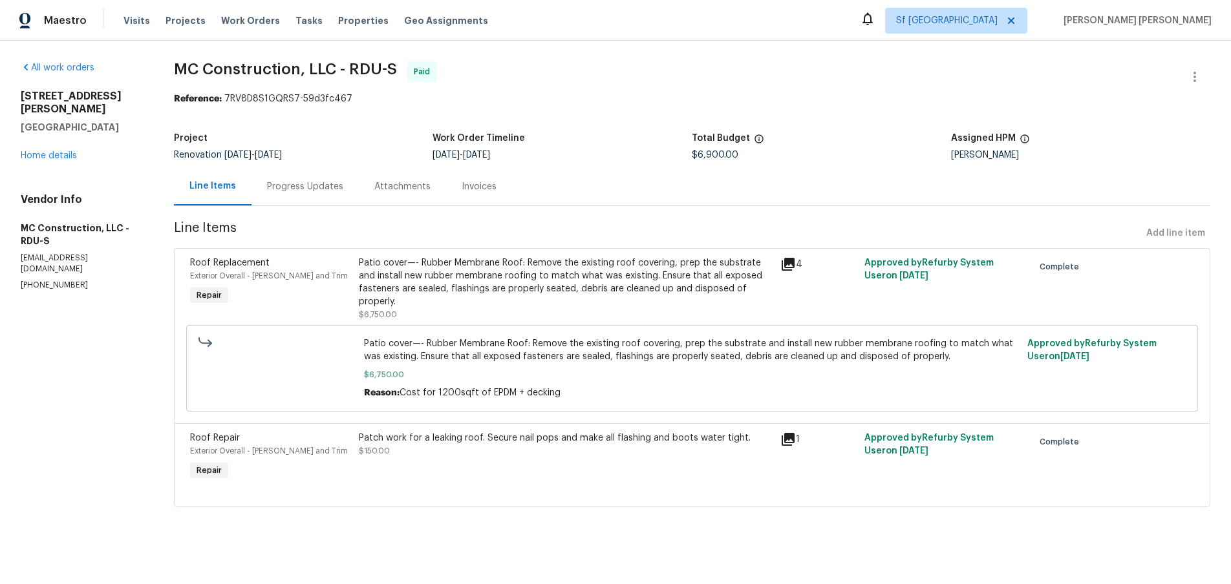
click at [309, 191] on div "Progress Updates" at bounding box center [305, 186] width 76 height 13
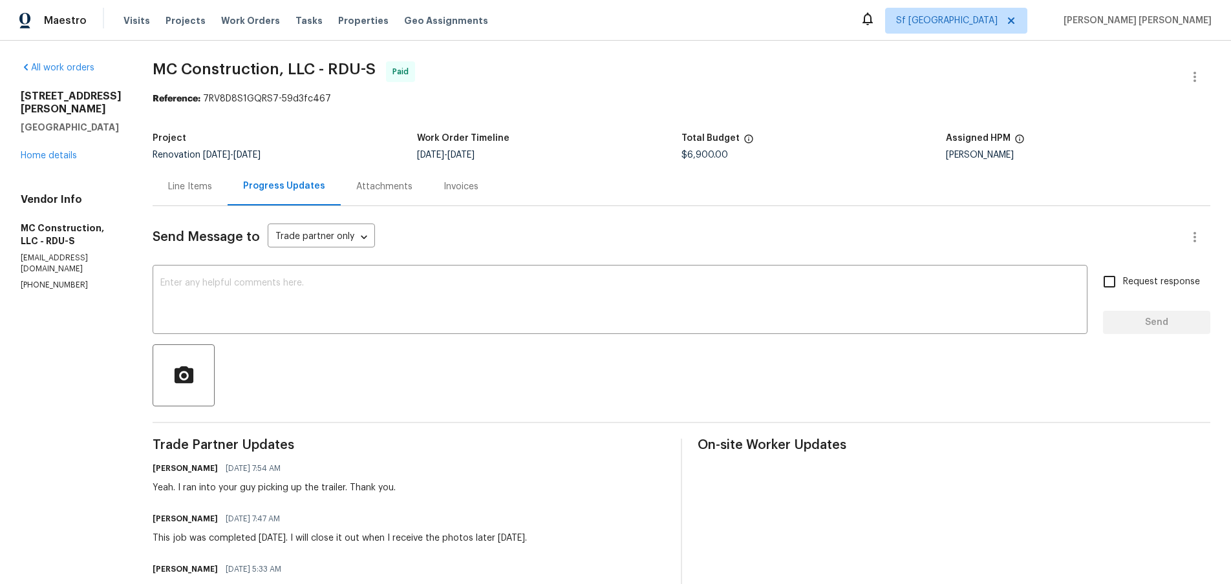
click at [45, 149] on div "3205 Marita Dr Fayetteville, NC 28301 Home details" at bounding box center [71, 126] width 101 height 72
click at [48, 151] on link "Home details" at bounding box center [49, 155] width 56 height 9
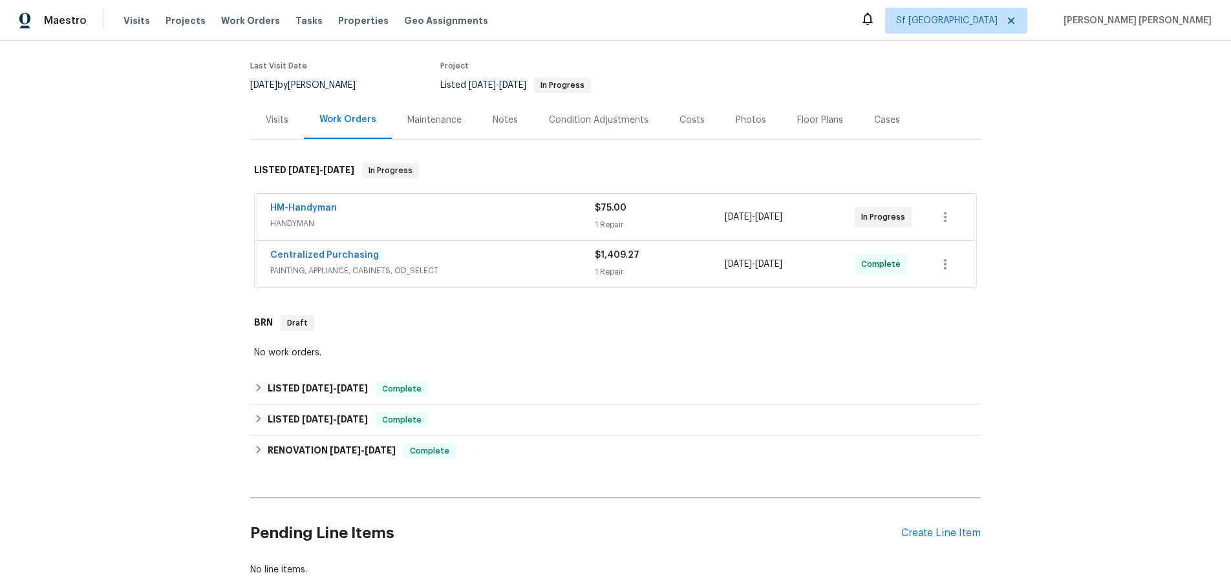
scroll to position [122, 0]
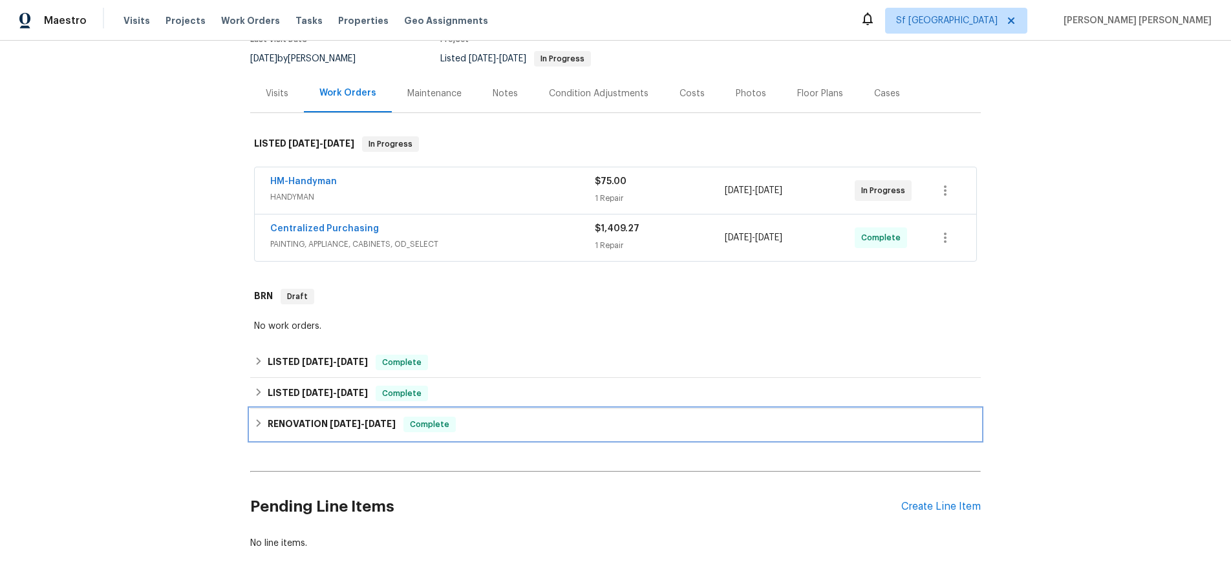
click at [259, 425] on icon at bounding box center [259, 424] width 5 height 8
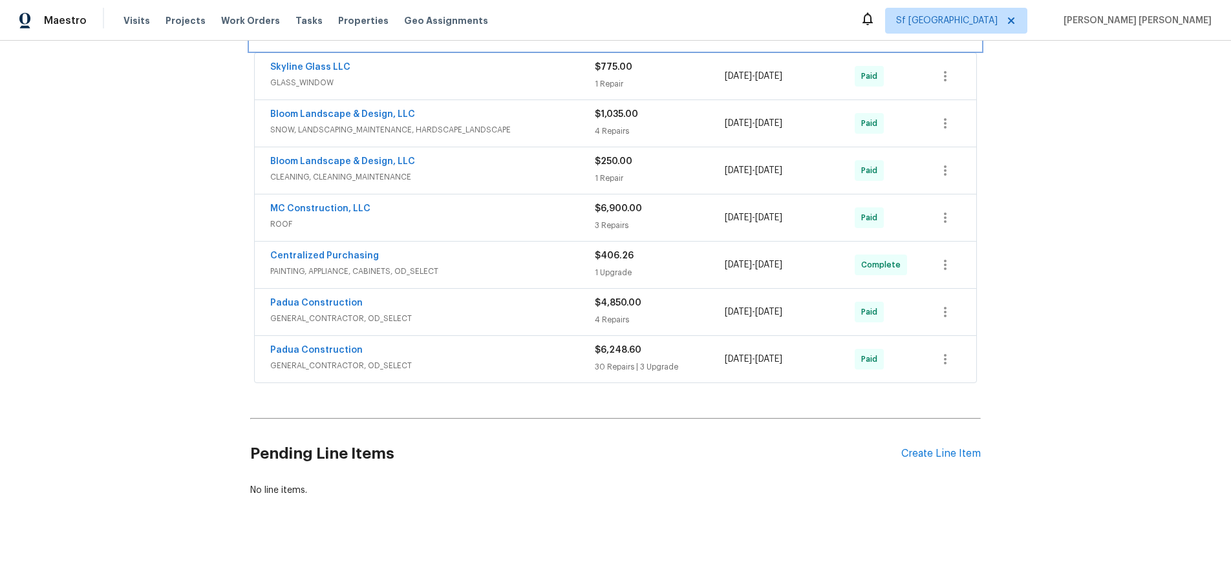
scroll to position [533, 0]
click at [545, 367] on span "GENERAL_CONTRACTOR, OD_SELECT" at bounding box center [432, 365] width 325 height 13
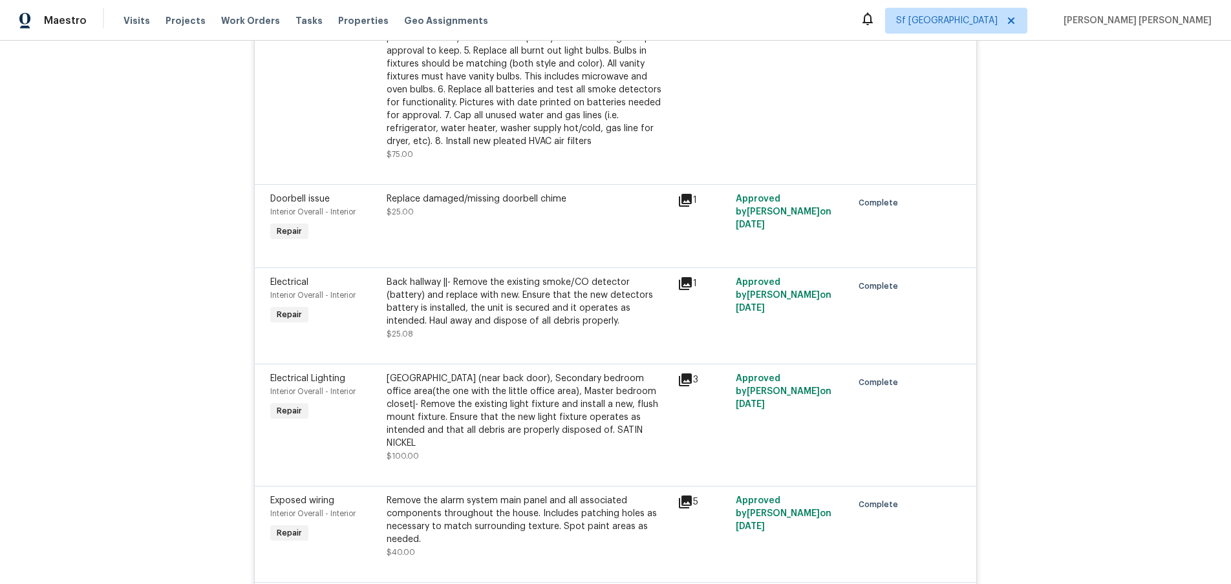
scroll to position [2662, 0]
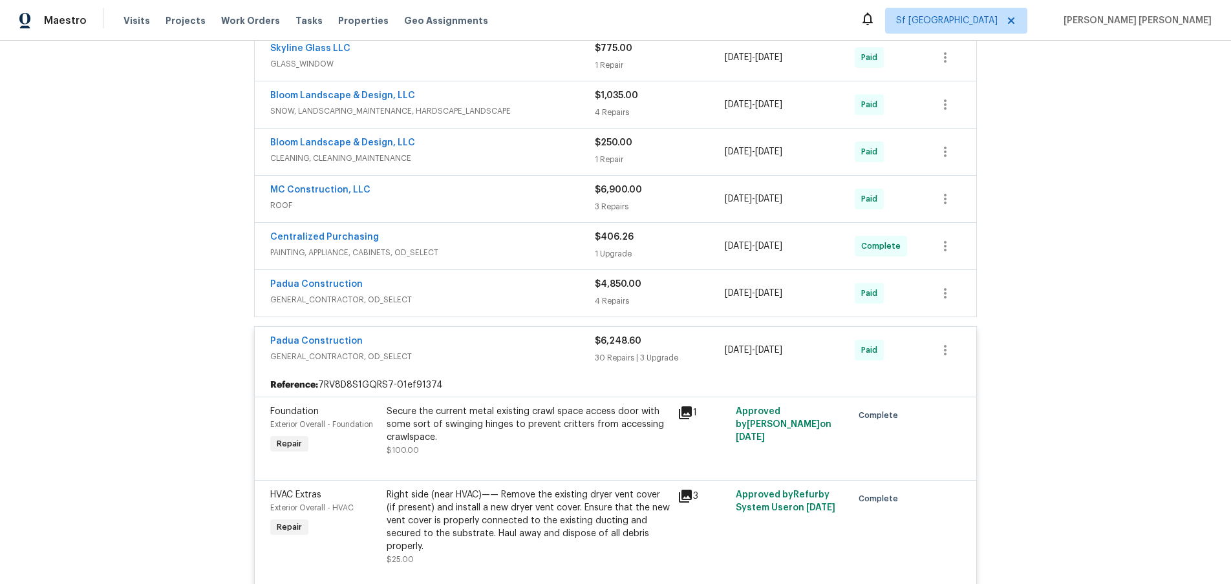
click at [485, 350] on span "GENERAL_CONTRACTOR, OD_SELECT" at bounding box center [432, 356] width 325 height 13
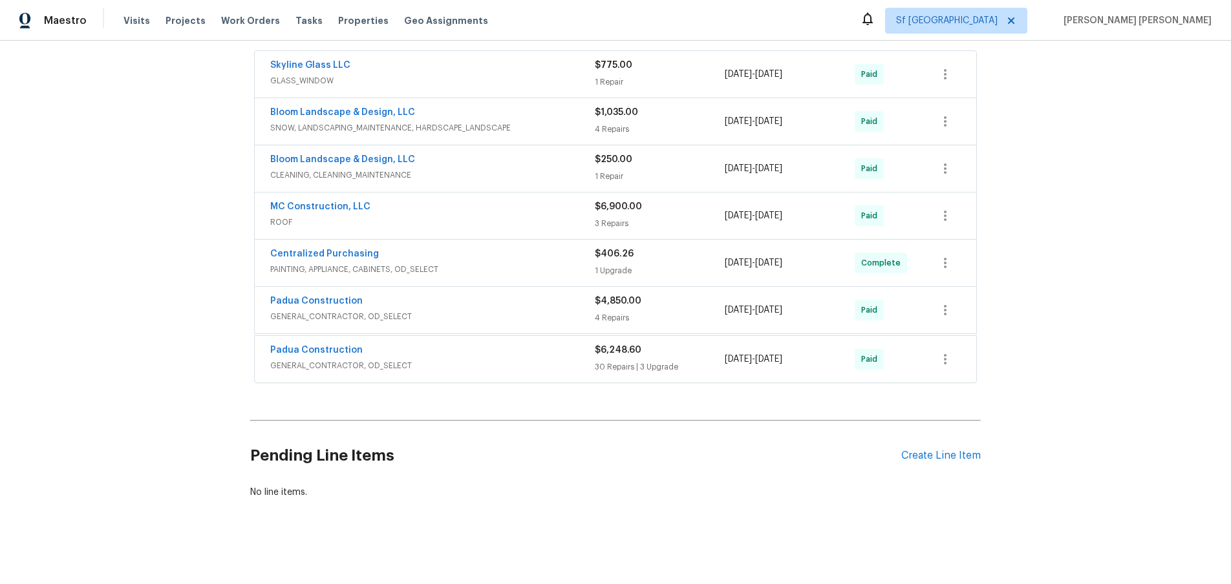
scroll to position [533, 0]
click at [552, 315] on span "GENERAL_CONTRACTOR, OD_SELECT" at bounding box center [432, 318] width 325 height 13
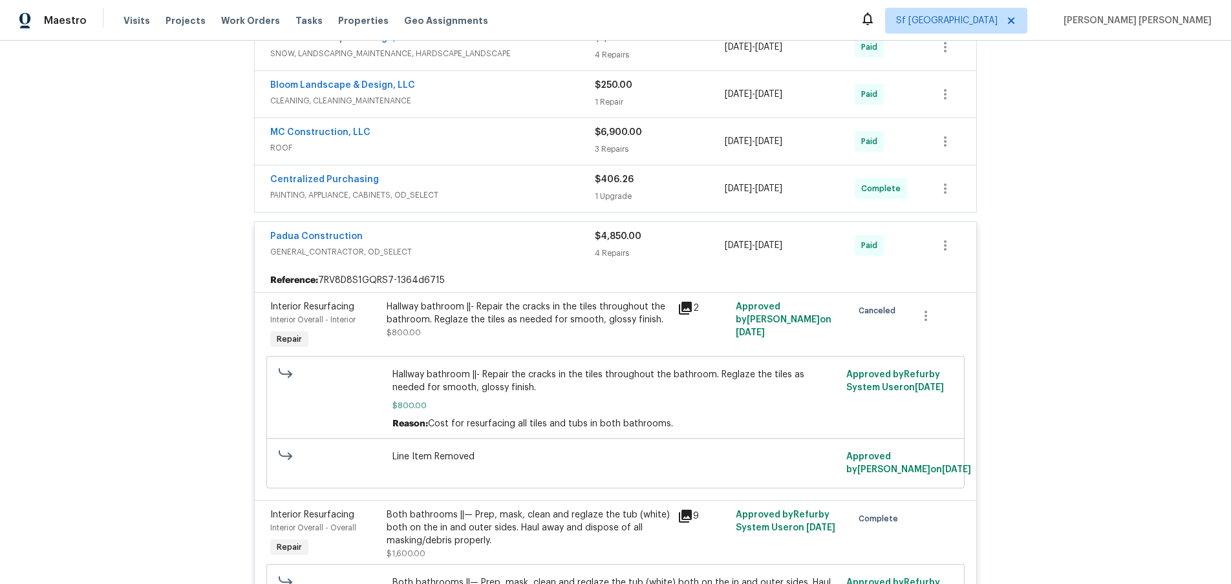
scroll to position [553, 0]
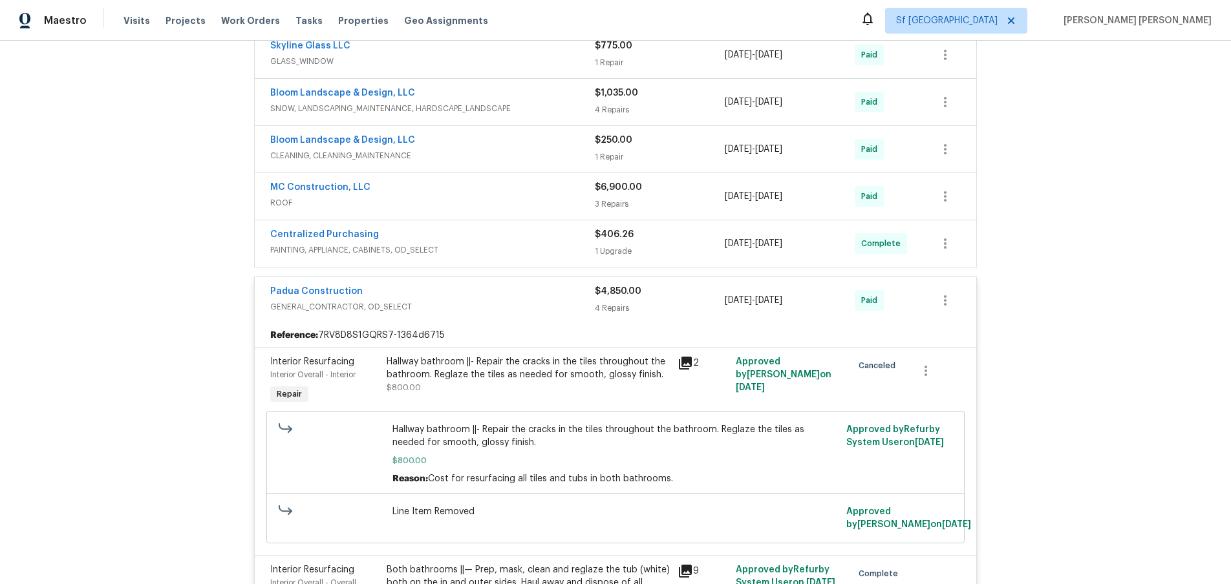
click at [503, 296] on div "Padua Construction" at bounding box center [432, 293] width 325 height 16
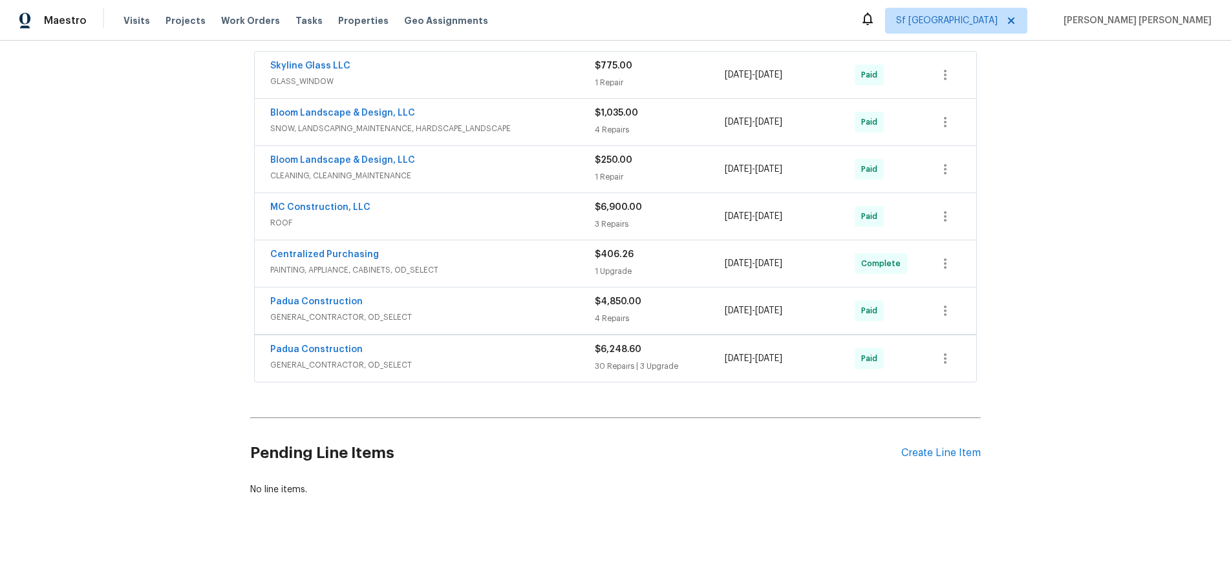
scroll to position [533, 0]
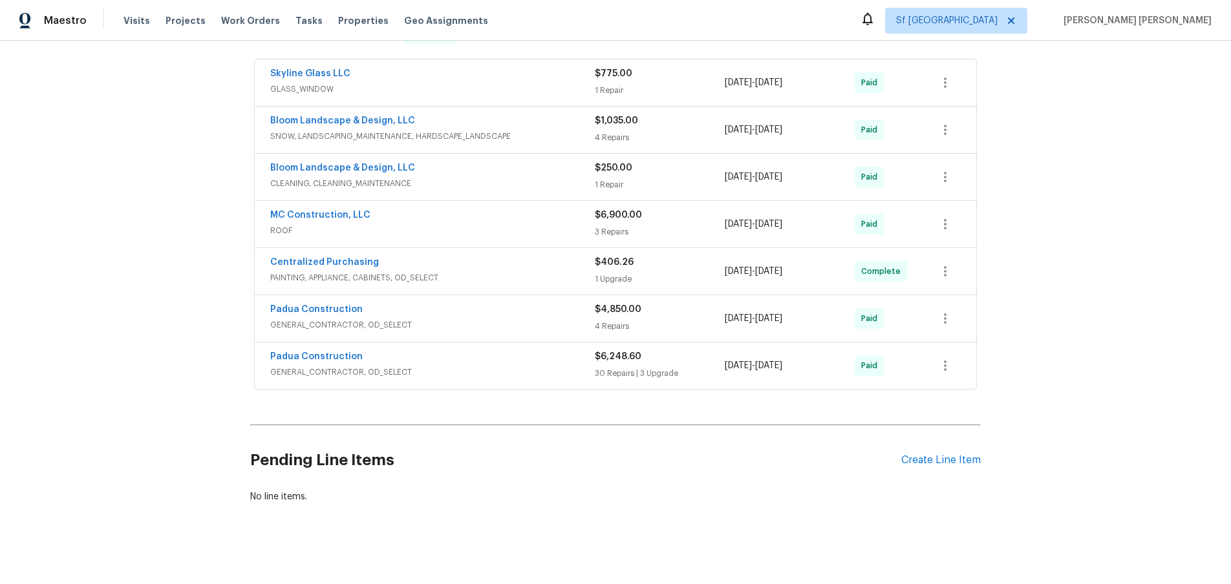
click at [539, 116] on div "Bloom Landscape & Design, LLC" at bounding box center [432, 122] width 325 height 16
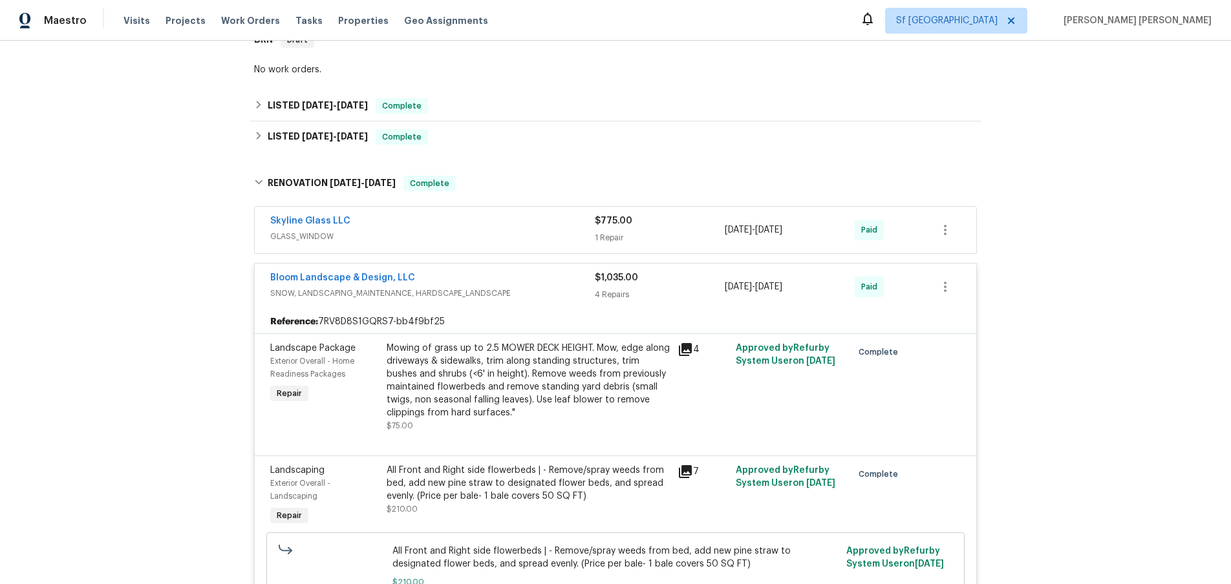
scroll to position [370, 0]
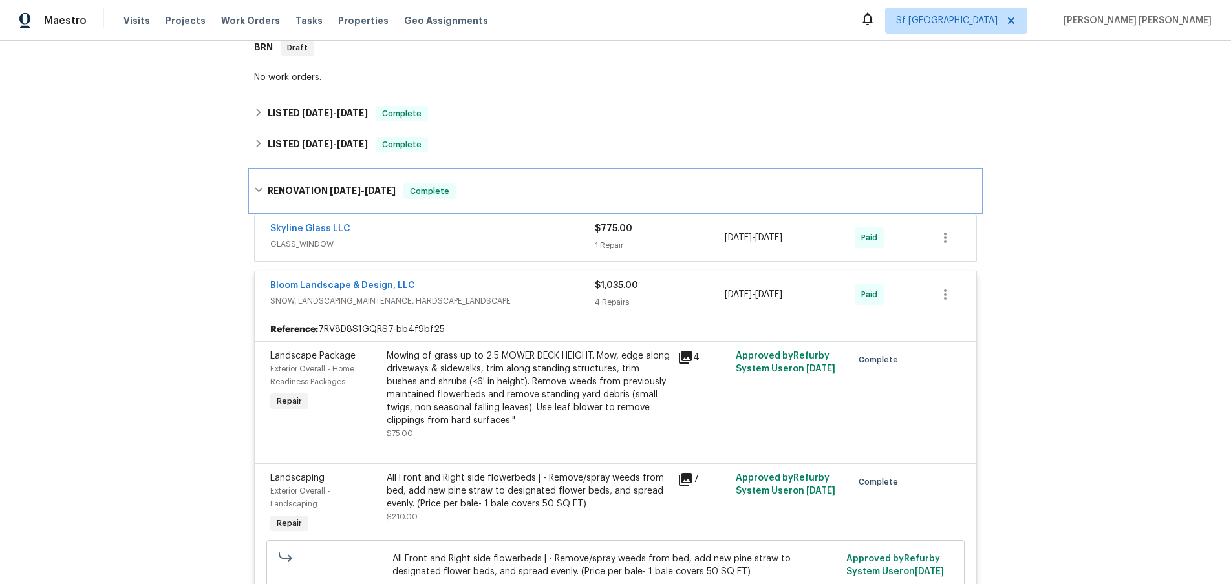
click at [254, 191] on icon at bounding box center [258, 190] width 9 height 9
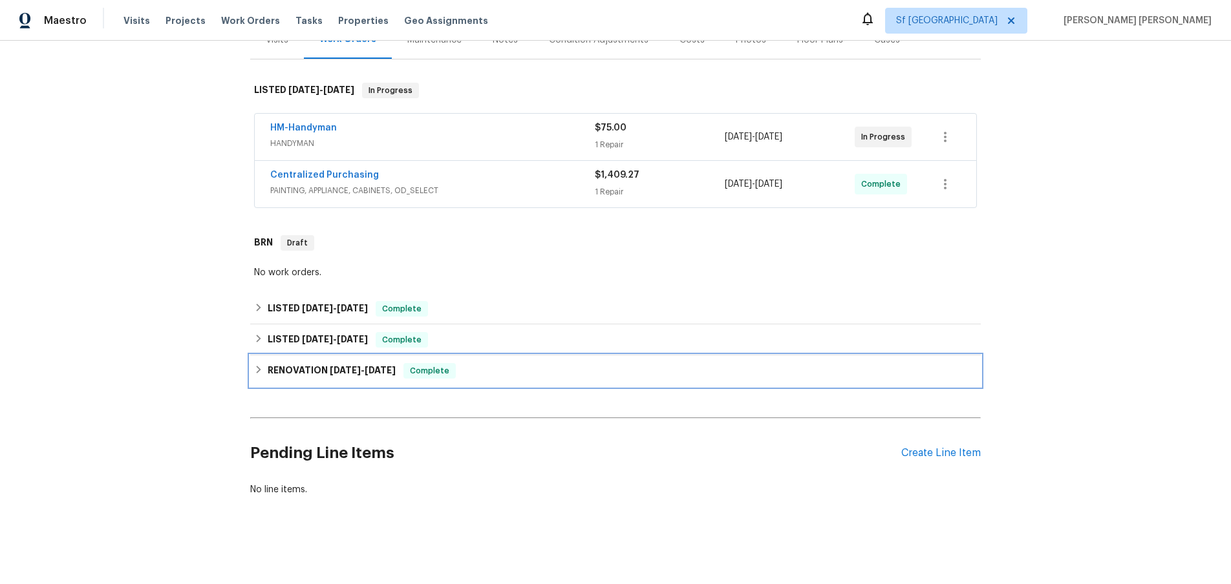
scroll to position [175, 0]
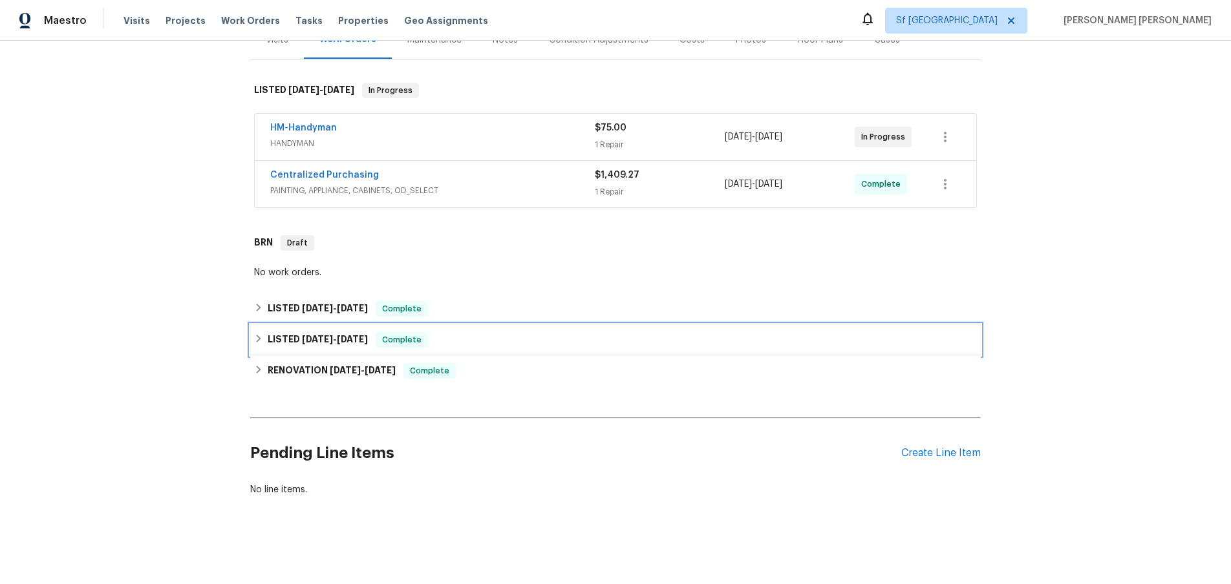
click at [256, 341] on icon at bounding box center [258, 338] width 9 height 9
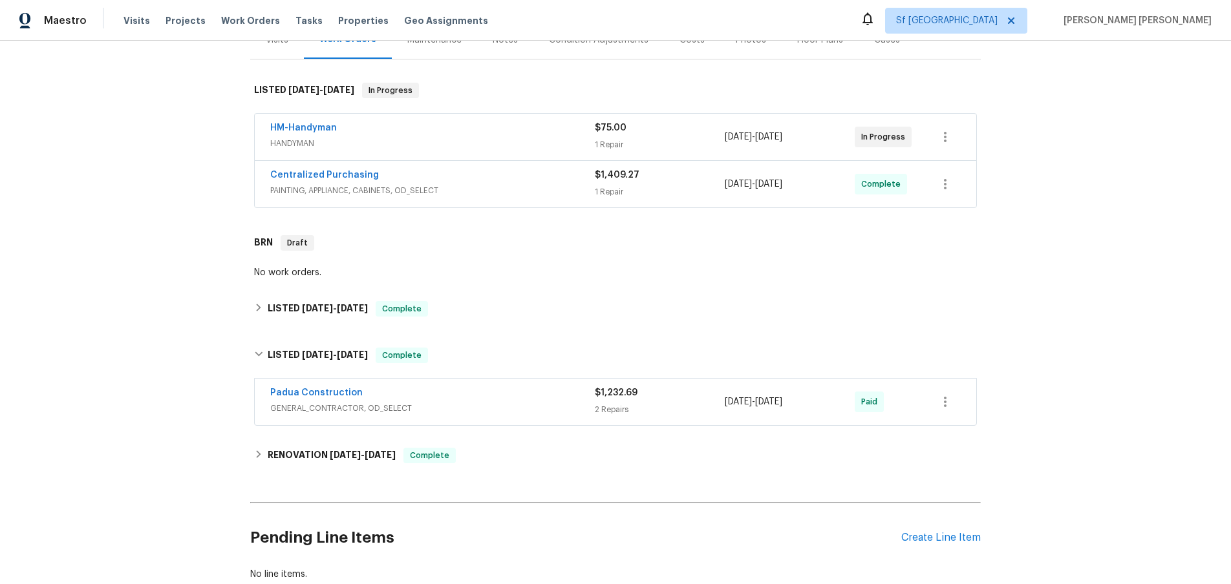
click at [460, 396] on div "Padua Construction" at bounding box center [432, 395] width 325 height 16
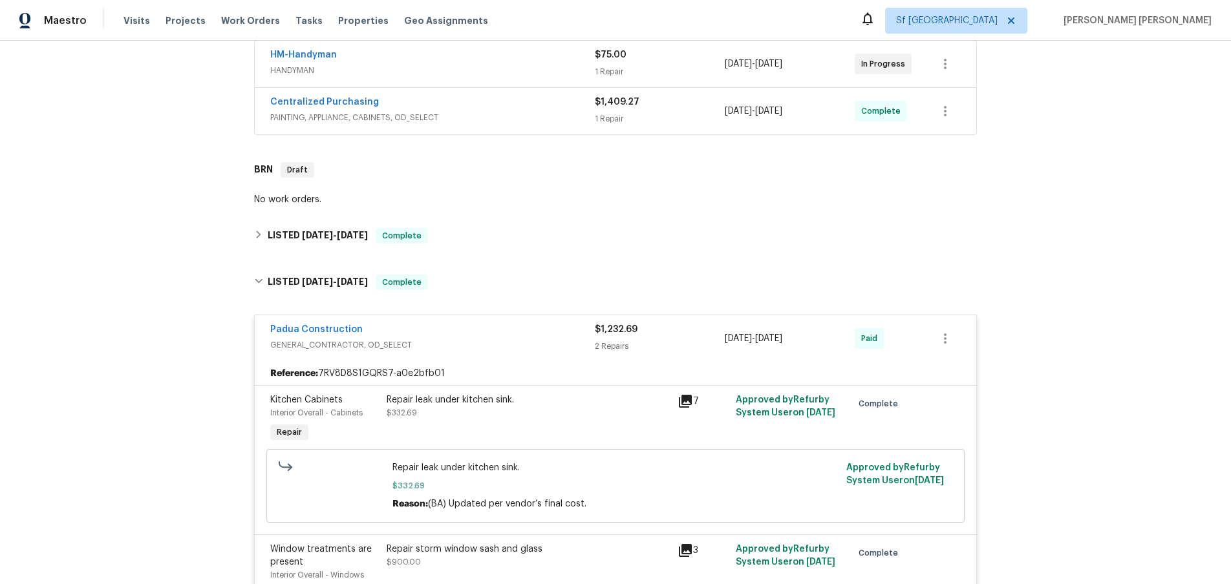
scroll to position [234, 0]
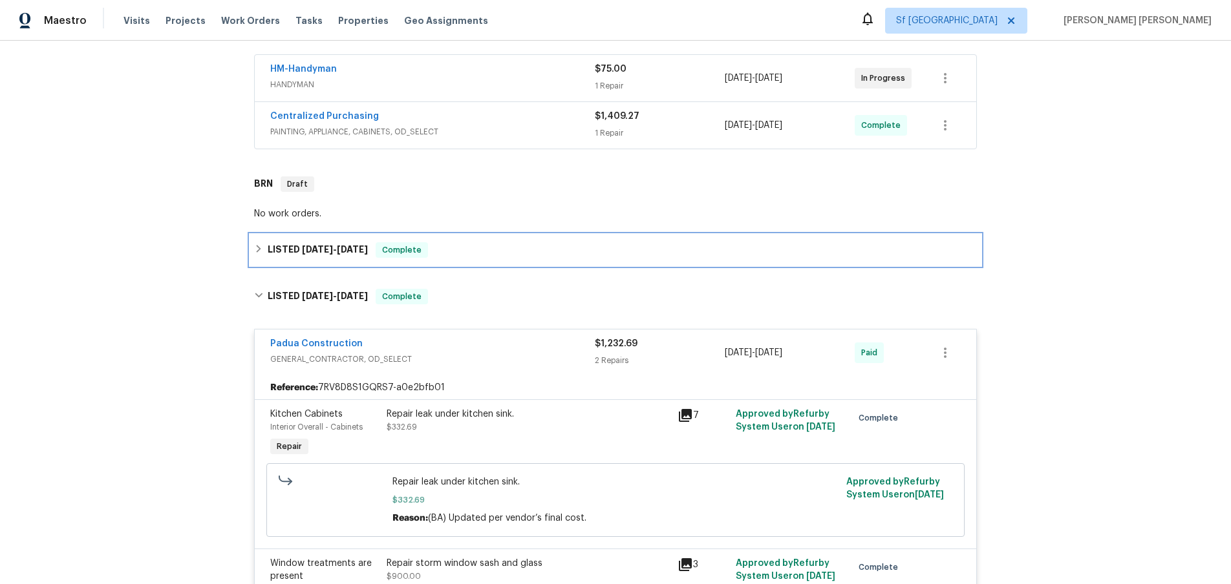
click at [263, 247] on icon at bounding box center [258, 248] width 9 height 9
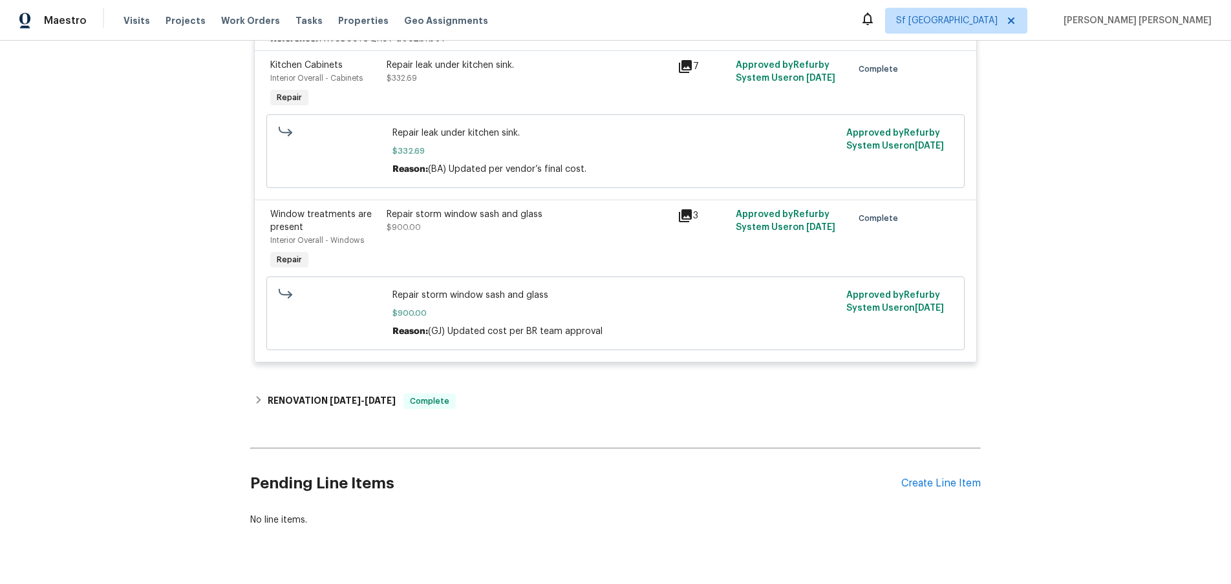
scroll to position [679, 0]
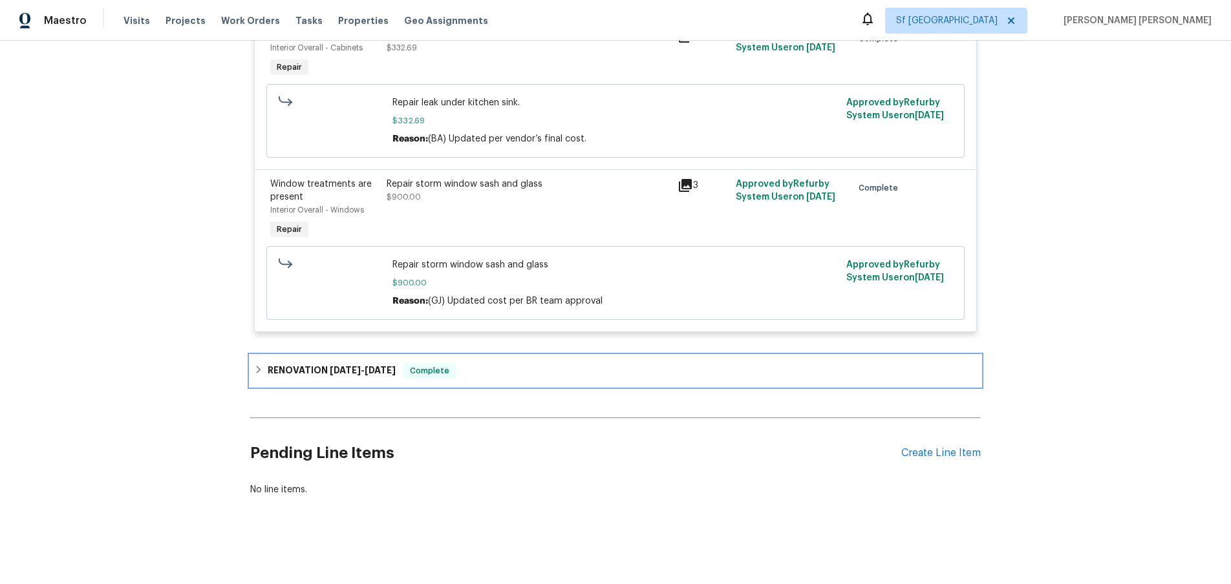
click at [265, 371] on div "RENOVATION 5/28/25 - 6/13/25 Complete" at bounding box center [615, 371] width 723 height 16
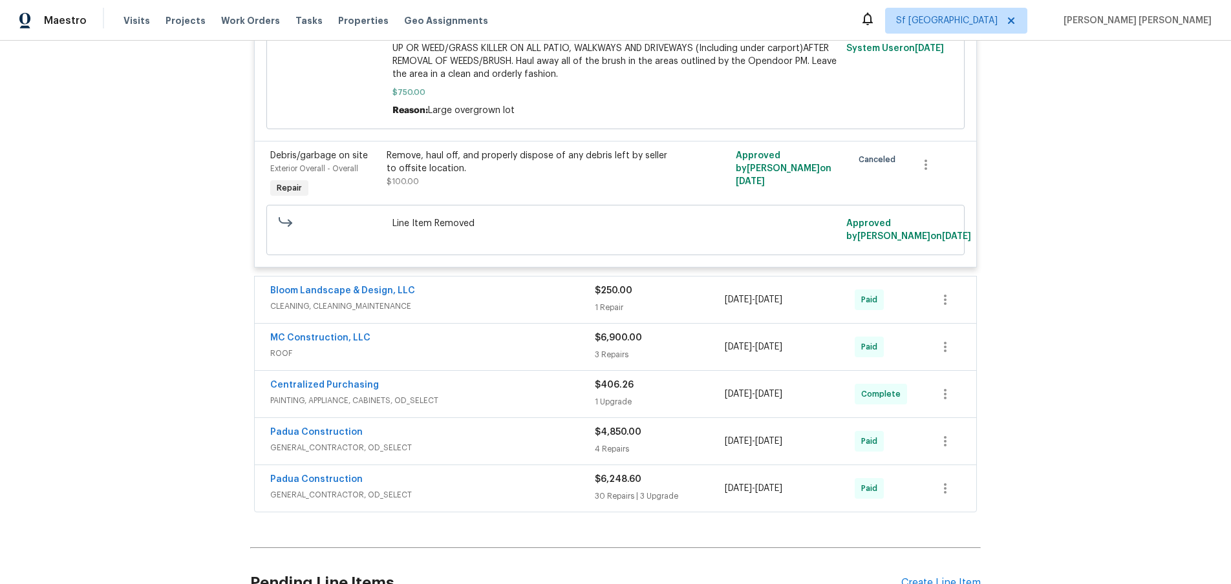
scroll to position [1828, 0]
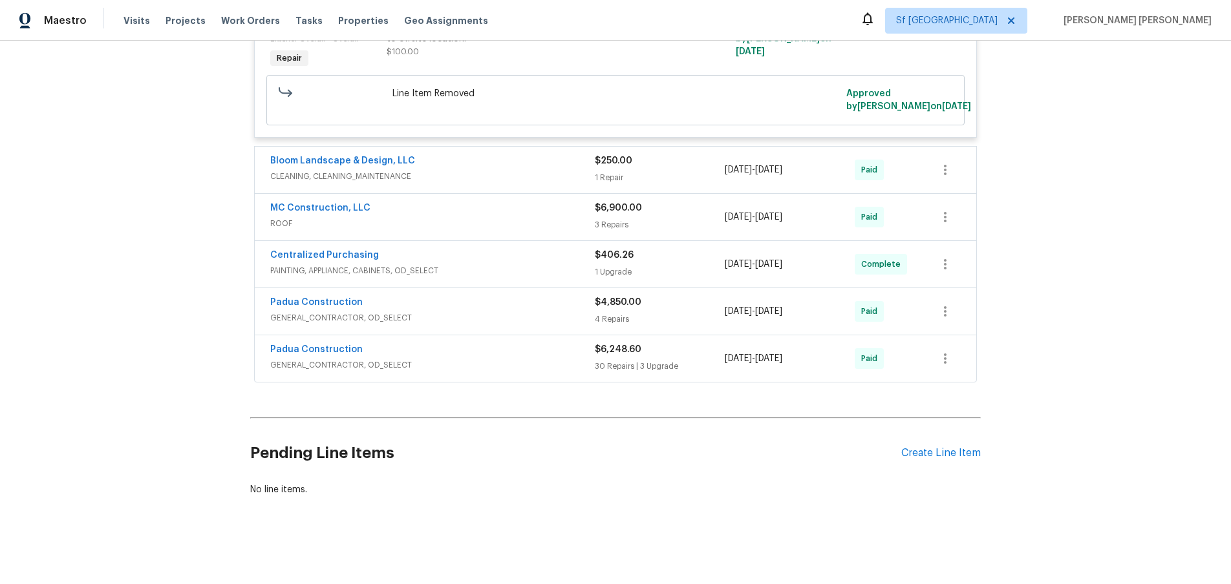
click at [380, 210] on div "MC Construction, LLC" at bounding box center [432, 210] width 325 height 16
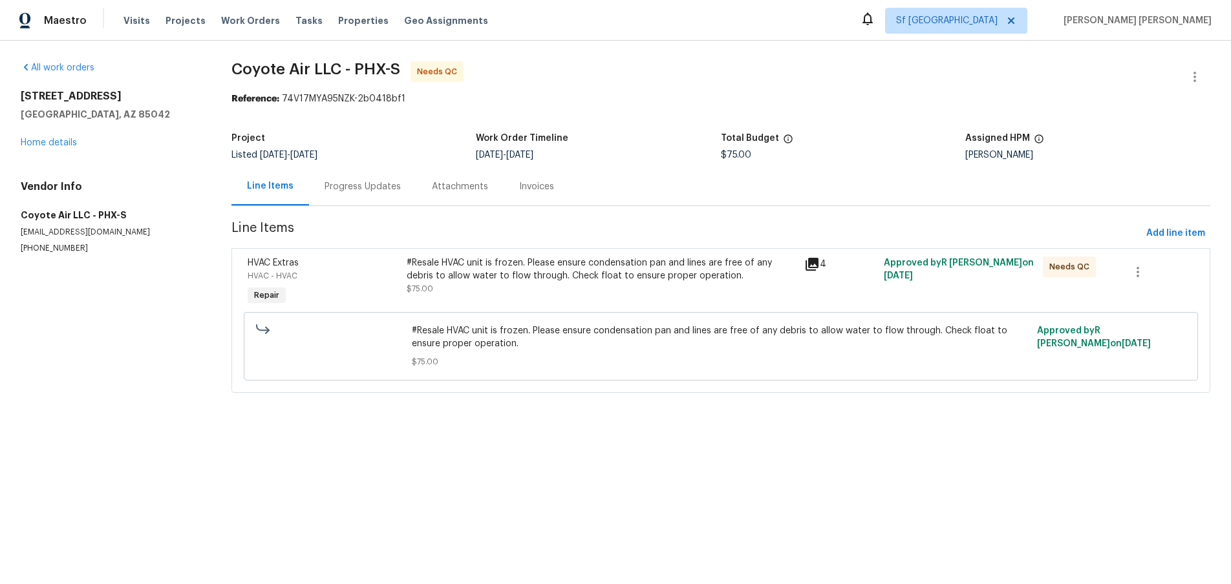
click at [369, 190] on div "Progress Updates" at bounding box center [363, 186] width 76 height 13
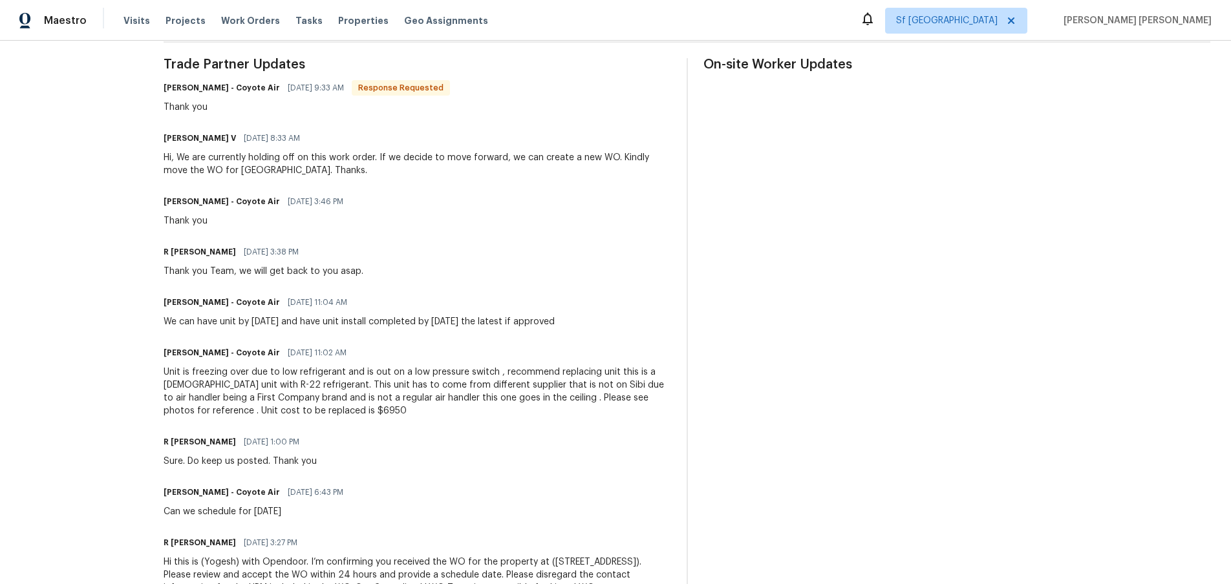
scroll to position [428, 0]
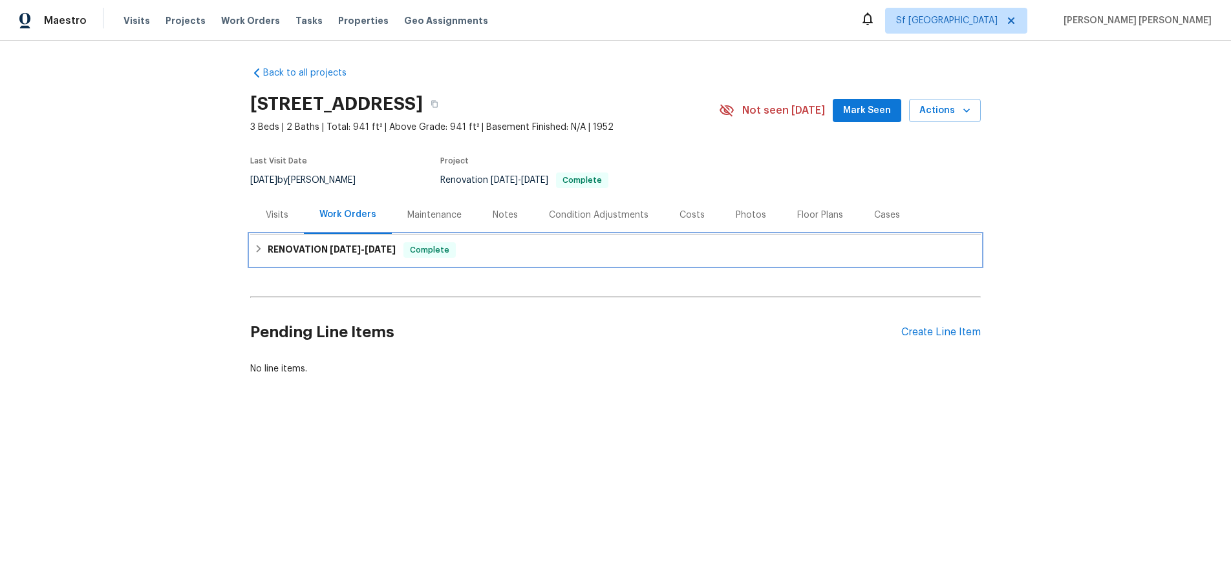
click at [260, 248] on icon at bounding box center [258, 248] width 9 height 9
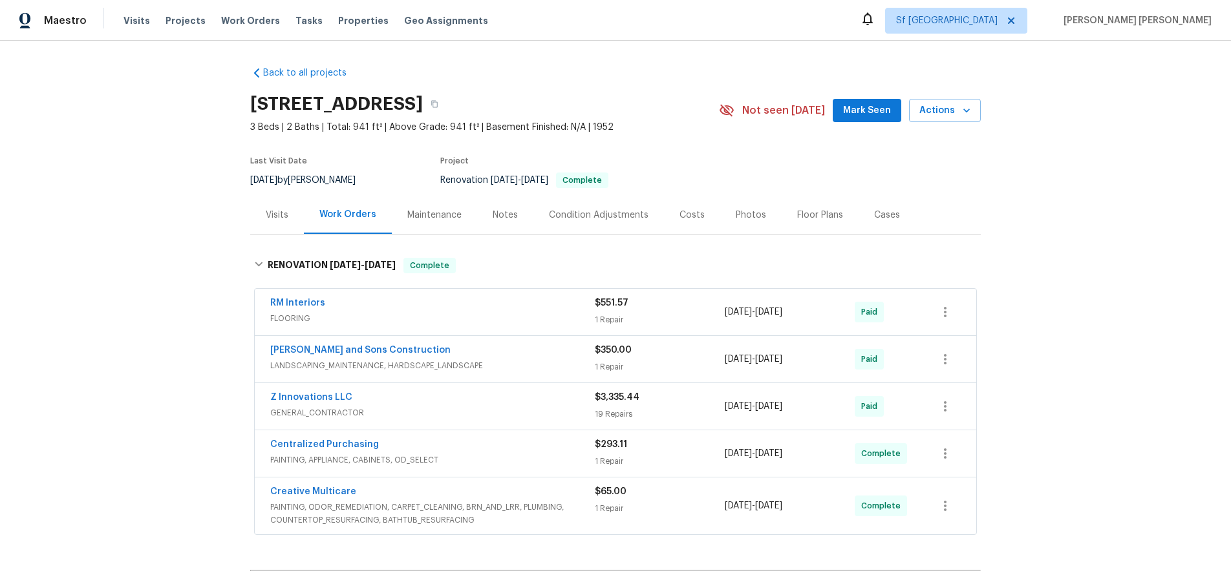
click at [701, 409] on div "19 Repairs" at bounding box center [660, 414] width 130 height 13
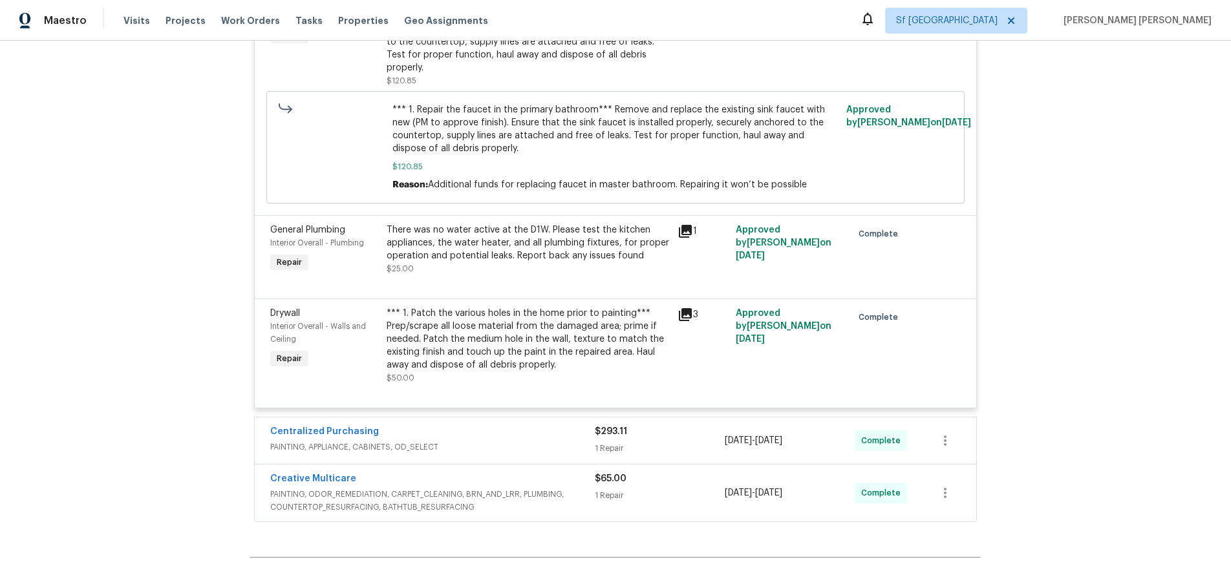
scroll to position [2980, 0]
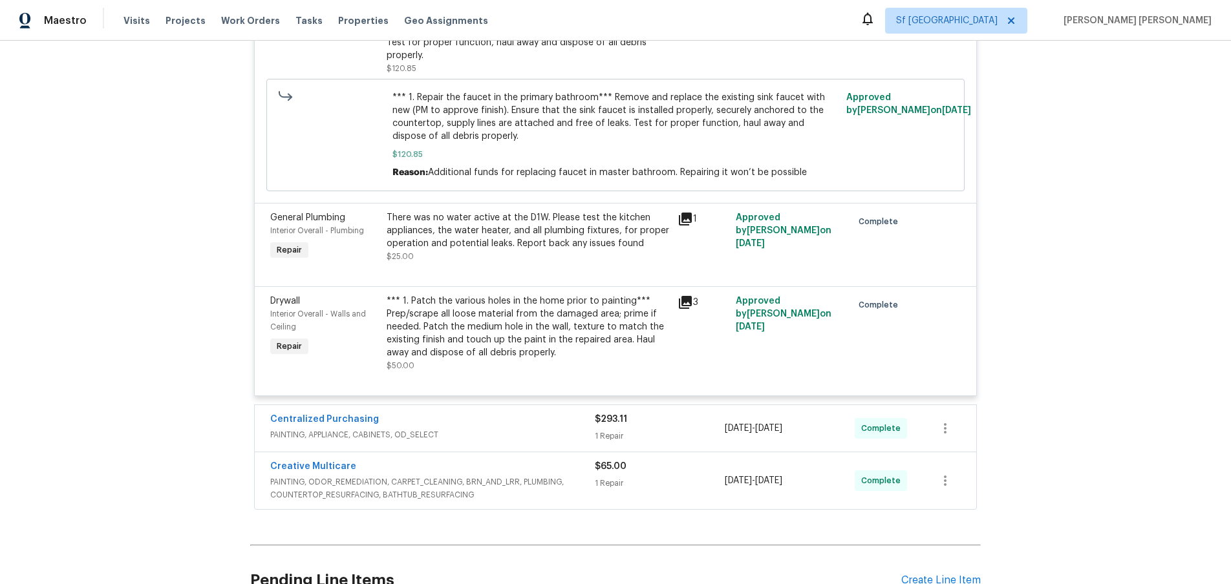
click at [711, 460] on div "$65.00 1 Repair" at bounding box center [660, 480] width 130 height 41
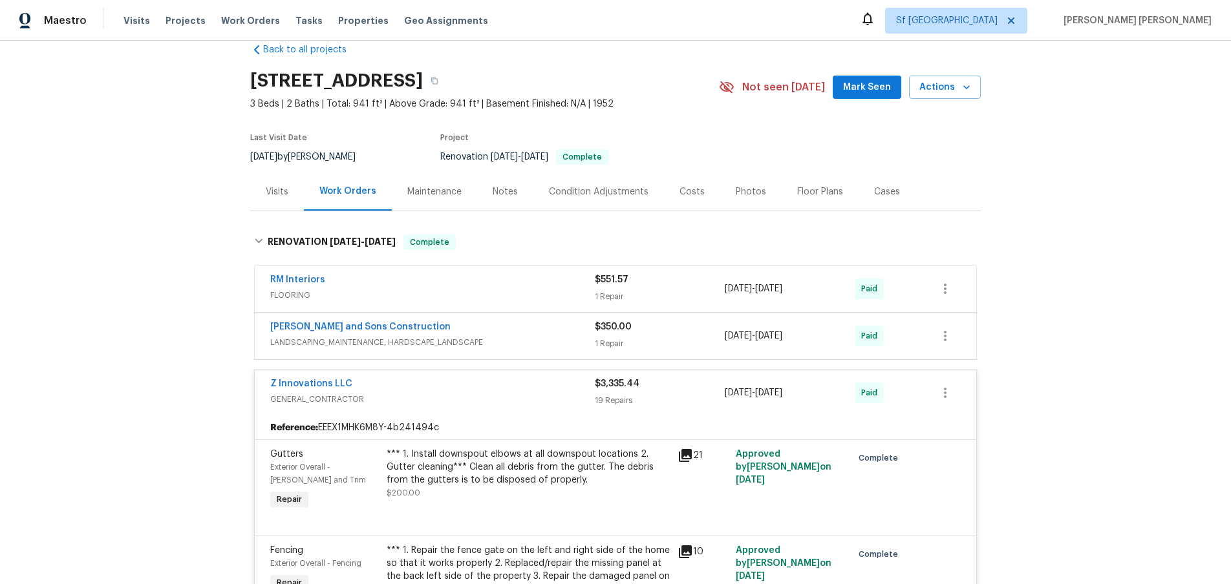
scroll to position [0, 0]
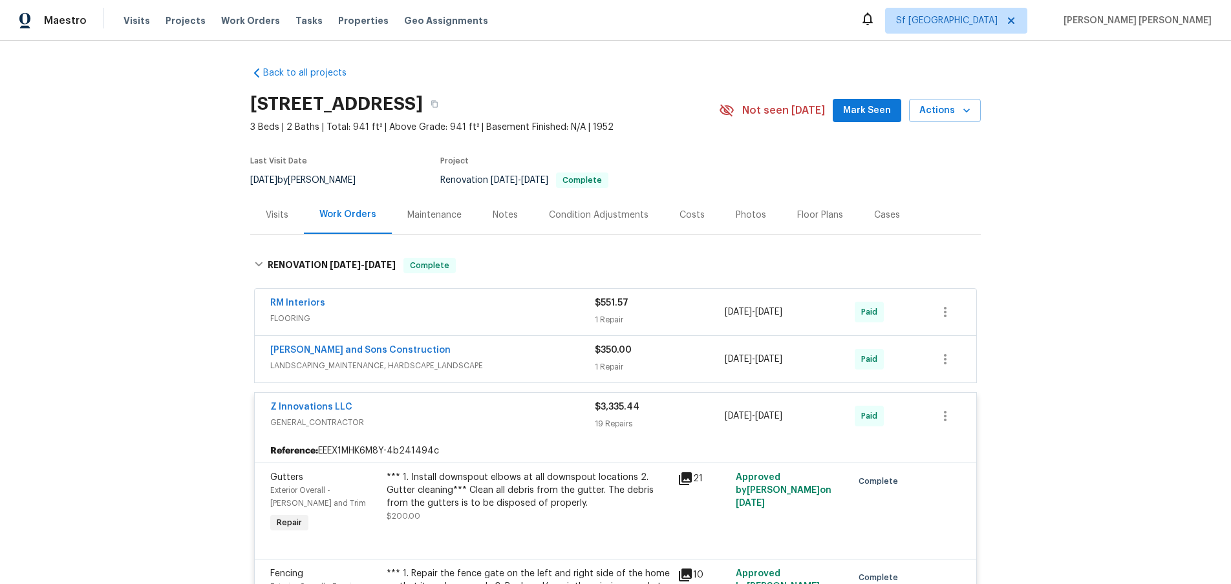
click at [518, 352] on div "Reyes and Sons Construction" at bounding box center [432, 352] width 325 height 16
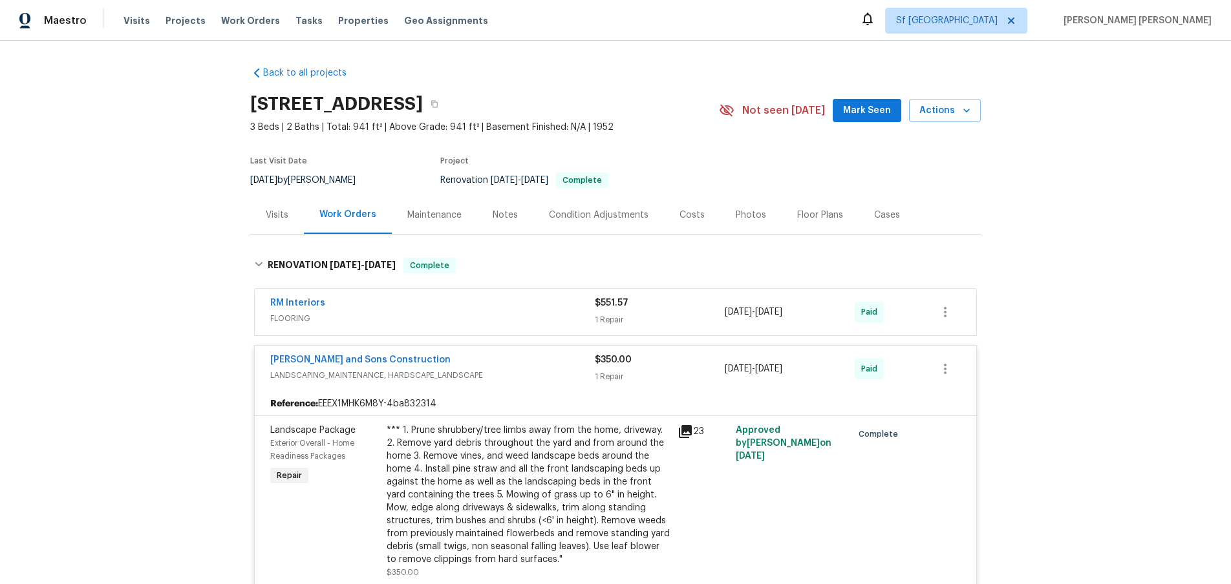
click at [266, 220] on div "Visits" at bounding box center [277, 215] width 23 height 13
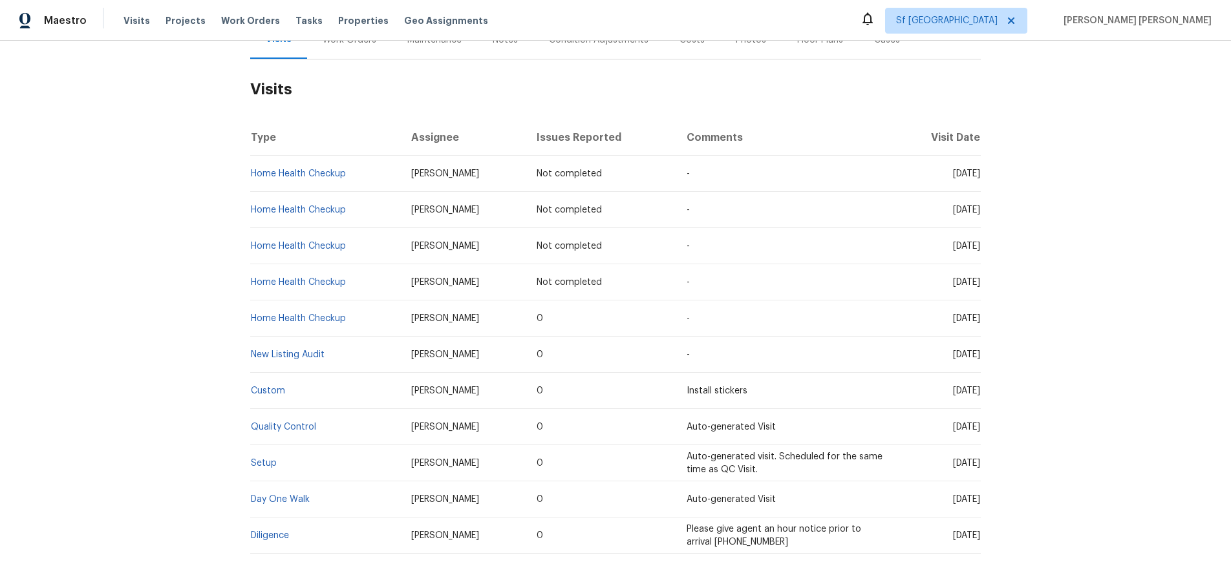
scroll to position [178, 0]
click at [304, 314] on link "Home Health Checkup" at bounding box center [298, 316] width 95 height 9
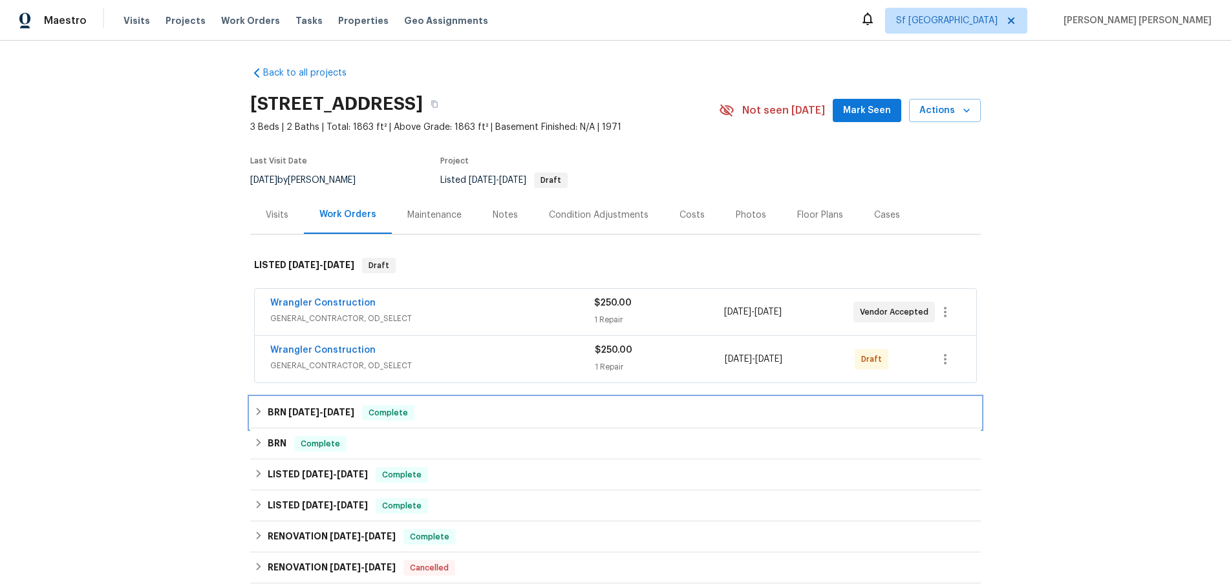
click at [258, 411] on icon at bounding box center [258, 411] width 9 height 9
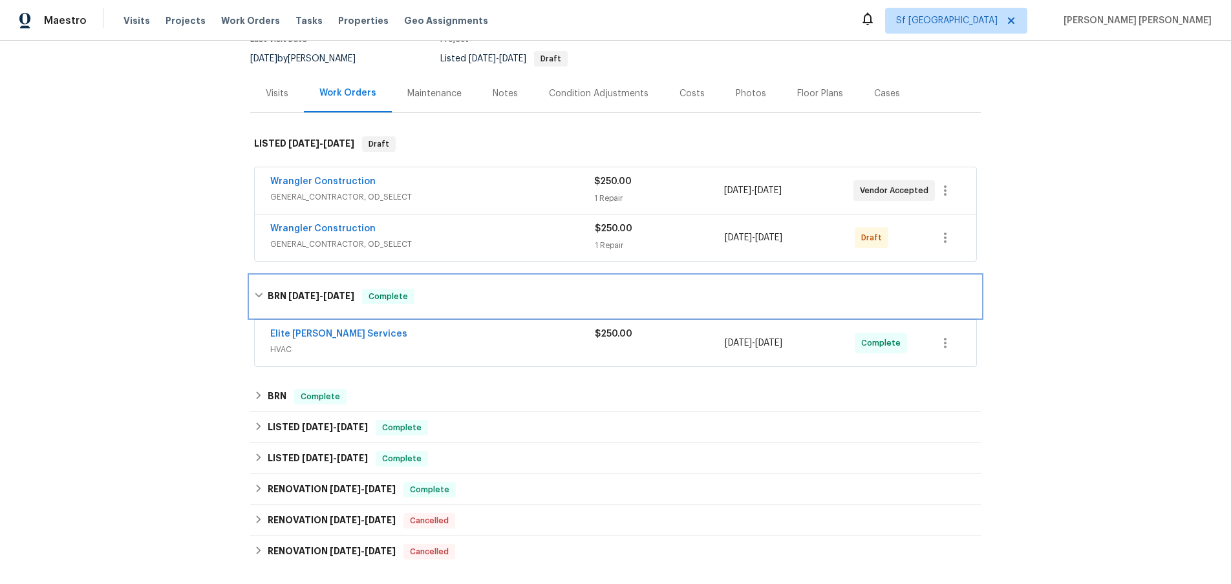
scroll to position [130, 0]
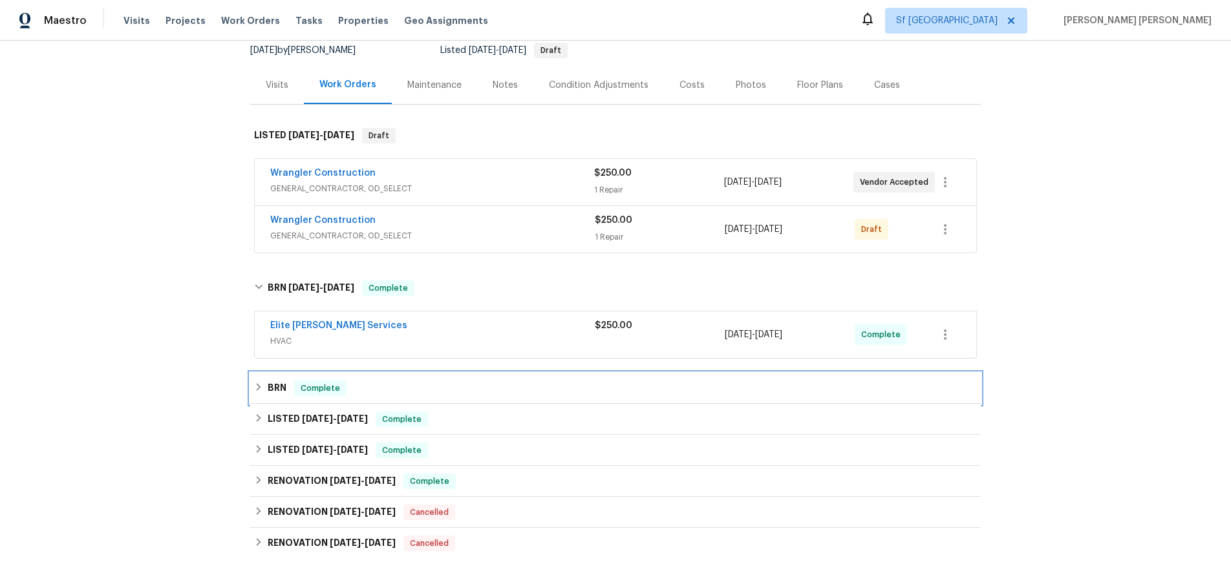
click at [255, 393] on div "BRN Complete" at bounding box center [615, 389] width 723 height 16
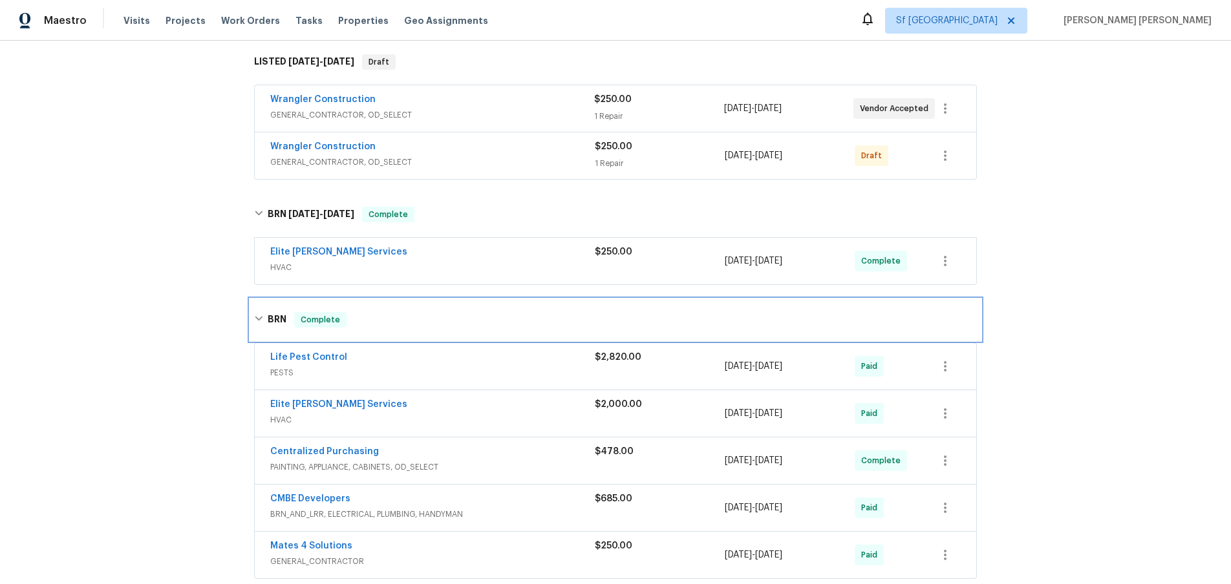
scroll to position [208, 0]
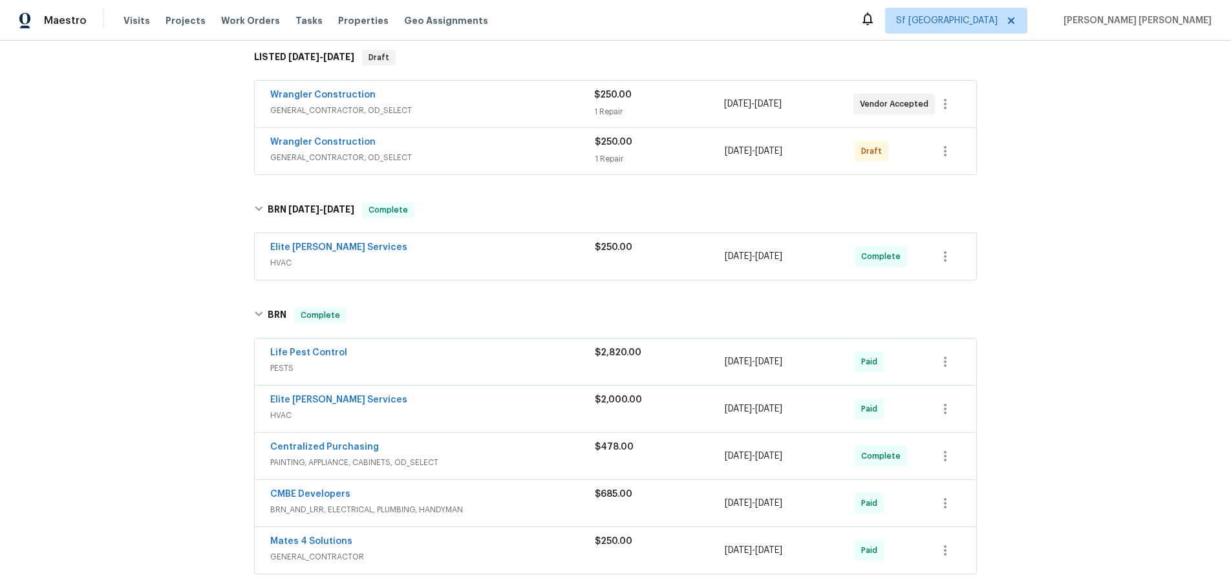
click at [566, 507] on span "BRN_AND_LRR, ELECTRICAL, PLUMBING, HANDYMAN" at bounding box center [432, 510] width 325 height 13
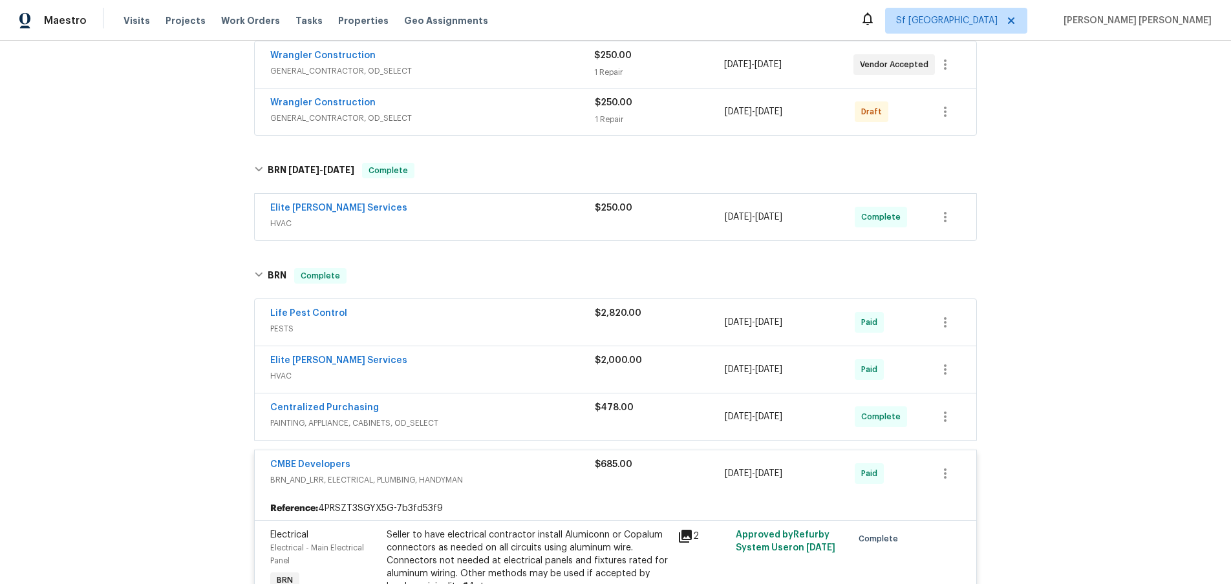
scroll to position [255, 0]
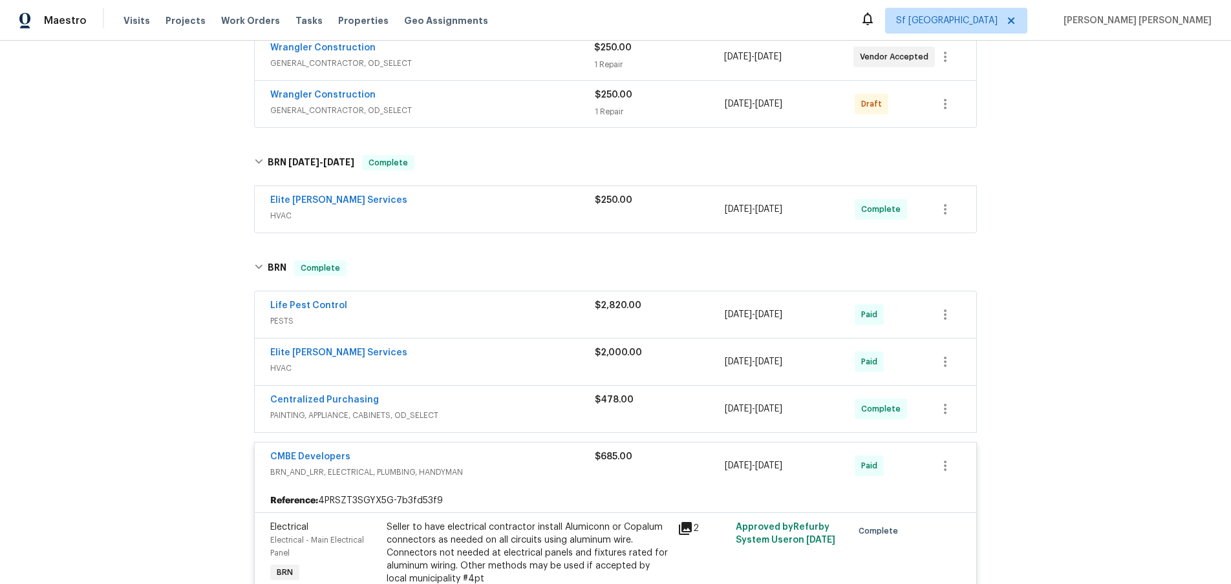
click at [689, 531] on icon at bounding box center [686, 529] width 16 height 16
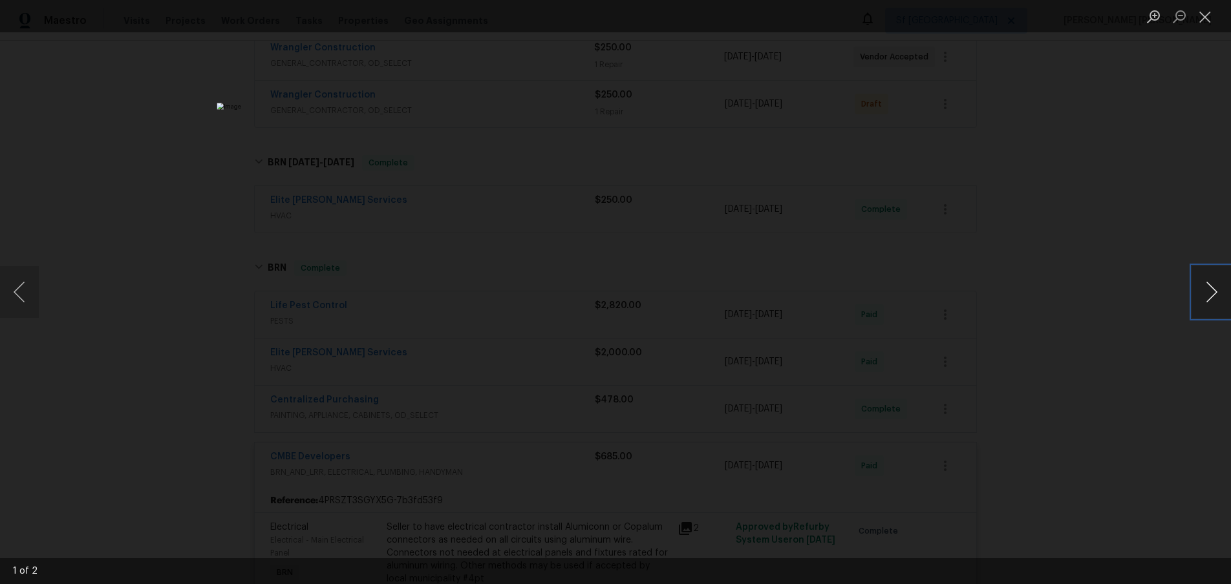
click at [1212, 299] on button "Next image" at bounding box center [1211, 292] width 39 height 52
click at [1123, 401] on div "Lightbox" at bounding box center [615, 292] width 1231 height 584
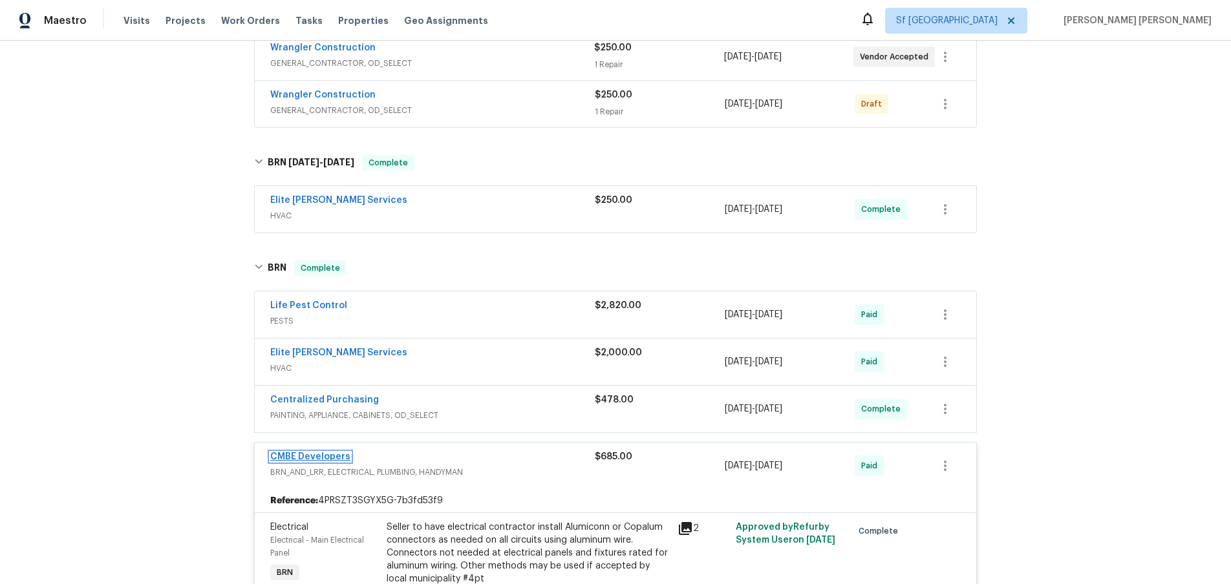
click at [322, 456] on link "CMBE Developers" at bounding box center [310, 457] width 80 height 9
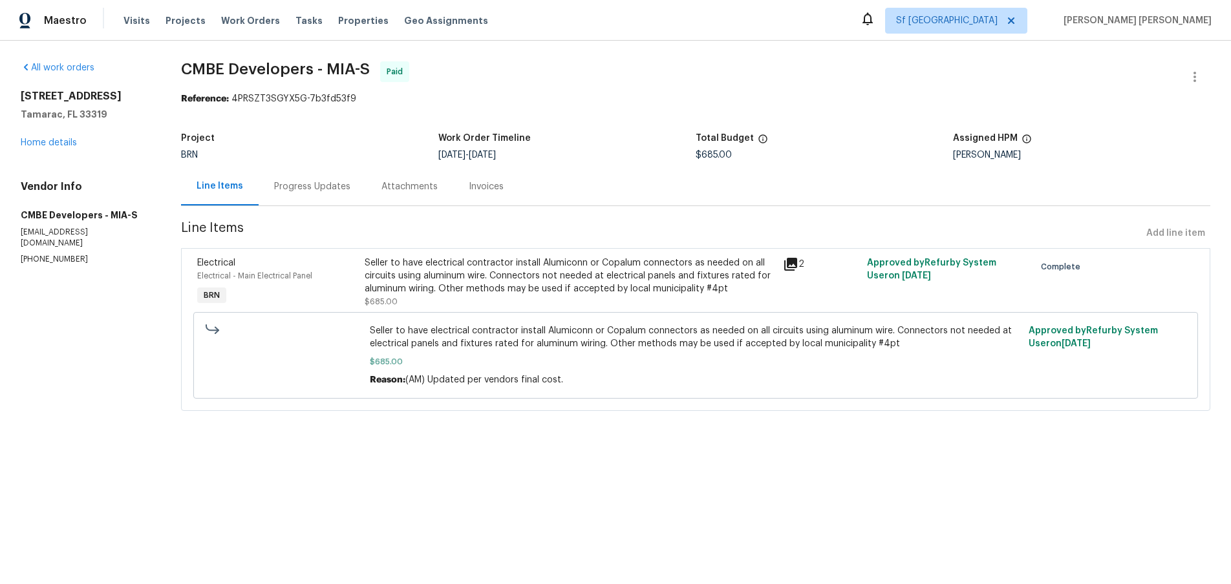
click at [315, 184] on div "Progress Updates" at bounding box center [312, 186] width 76 height 13
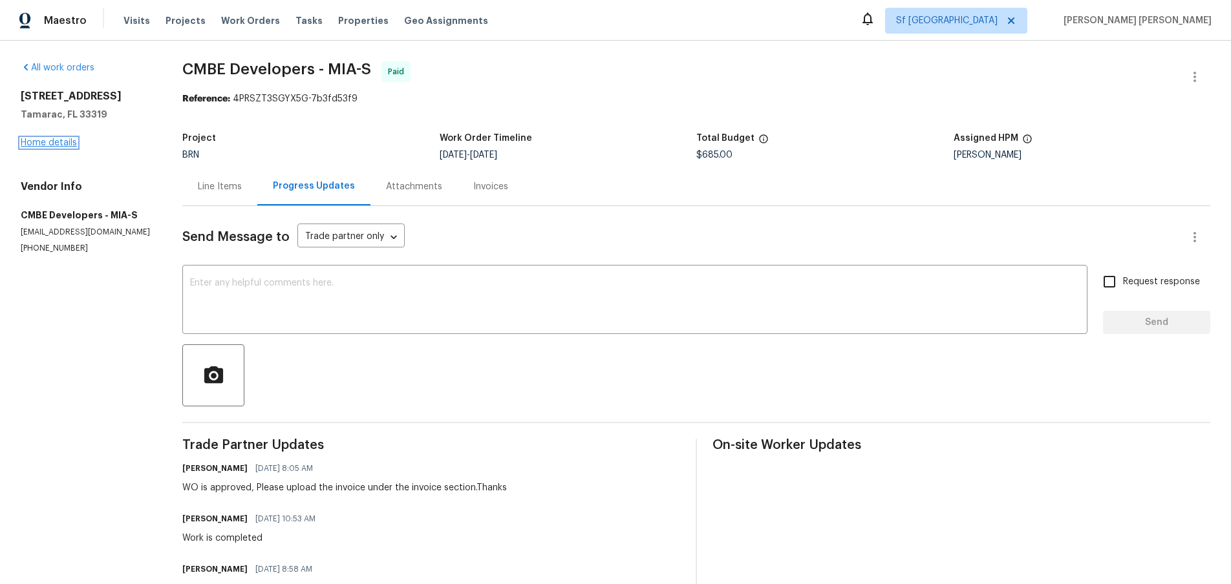
click at [39, 145] on link "Home details" at bounding box center [49, 142] width 56 height 9
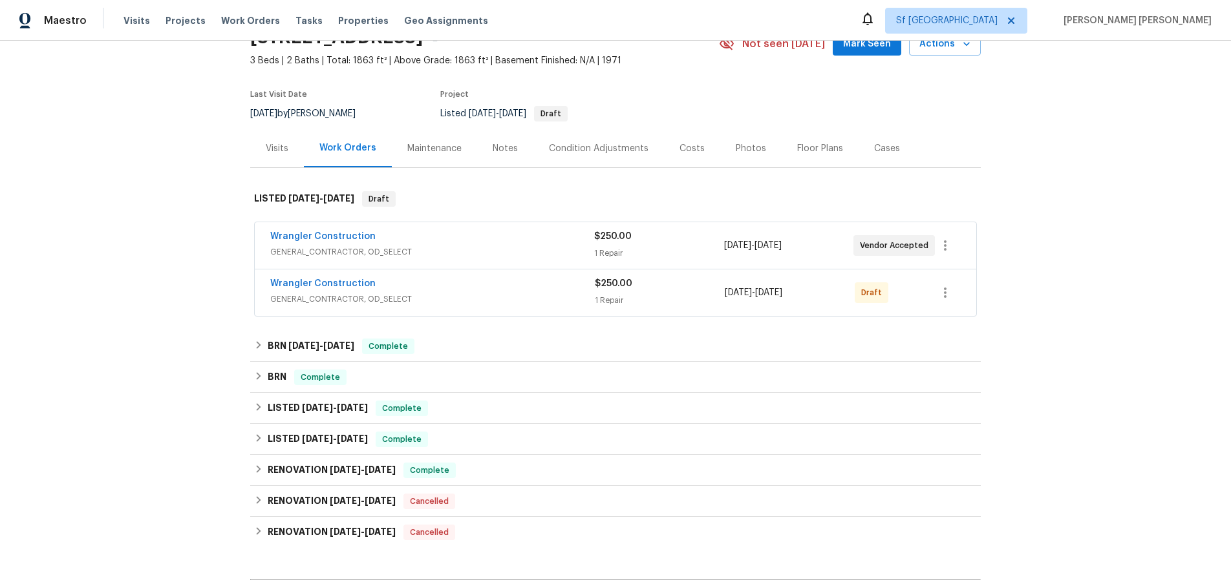
scroll to position [228, 0]
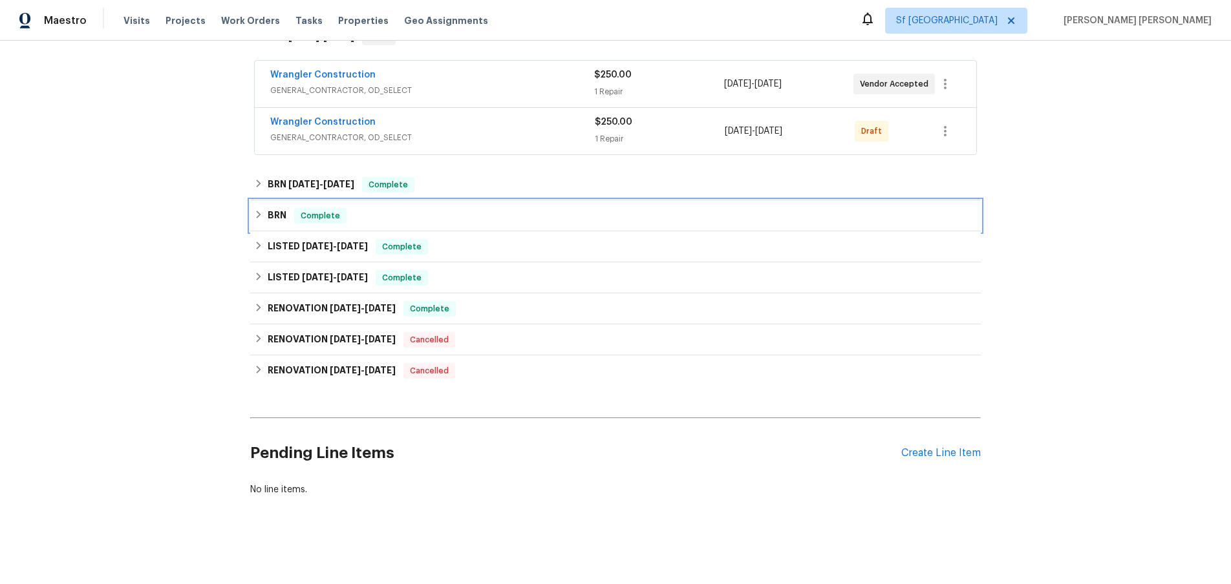
click at [266, 219] on div "BRN Complete" at bounding box center [615, 216] width 723 height 16
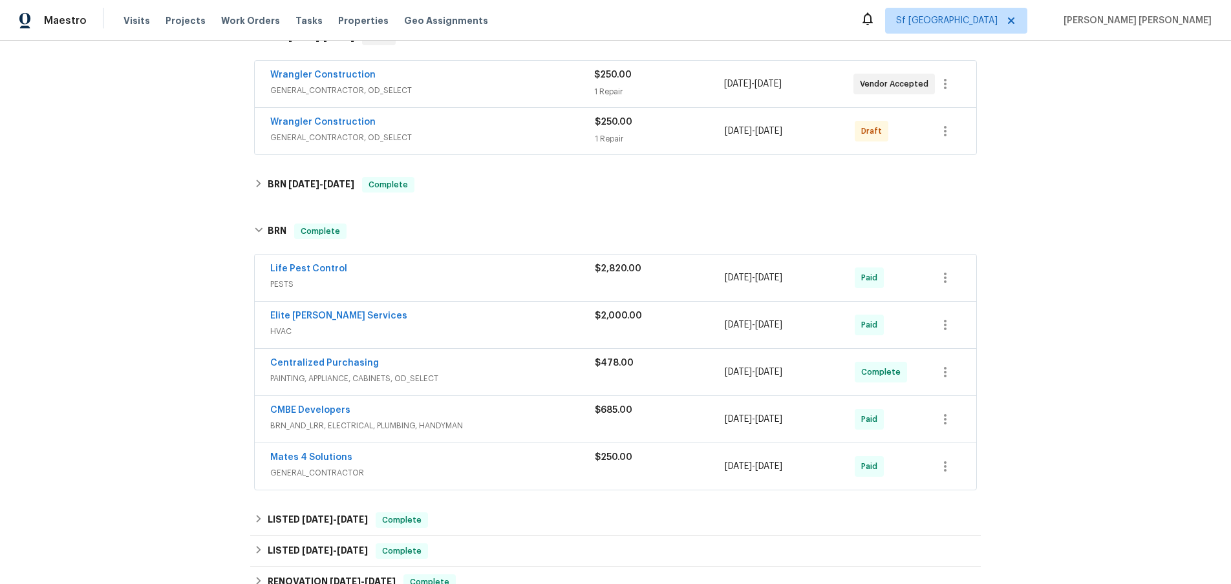
click at [518, 414] on div "CMBE Developers" at bounding box center [432, 412] width 325 height 16
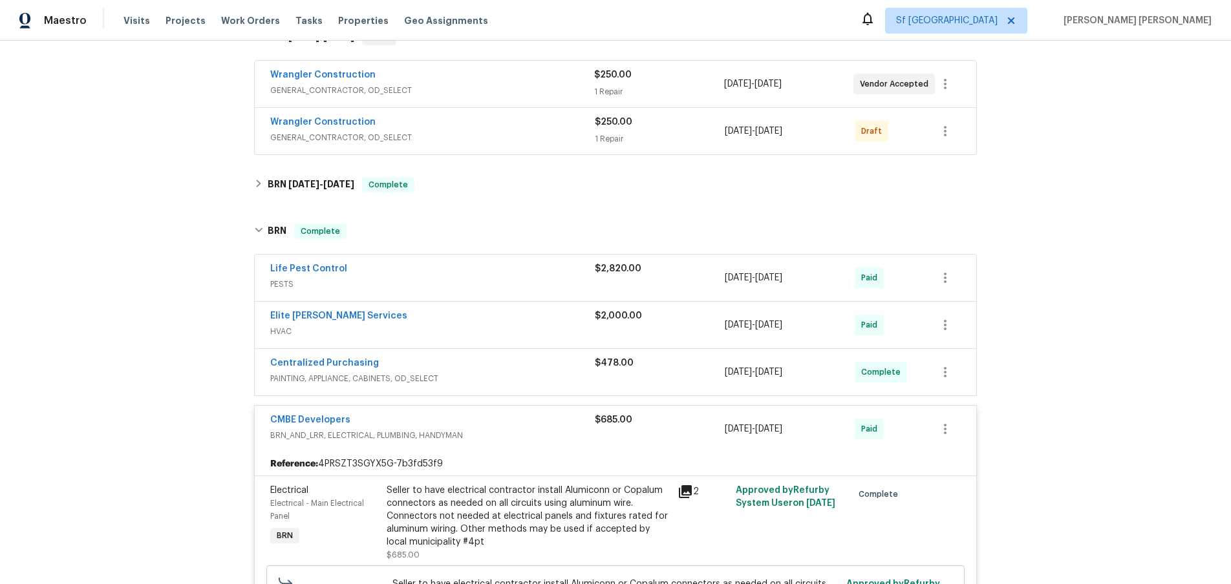
scroll to position [334, 0]
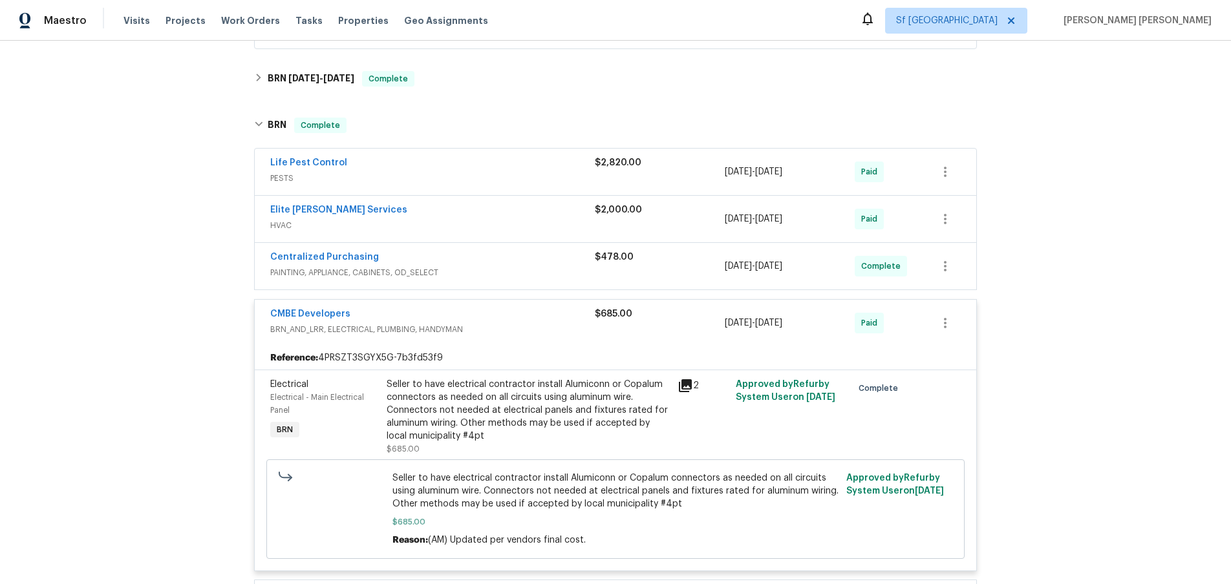
click at [687, 389] on icon at bounding box center [685, 385] width 13 height 13
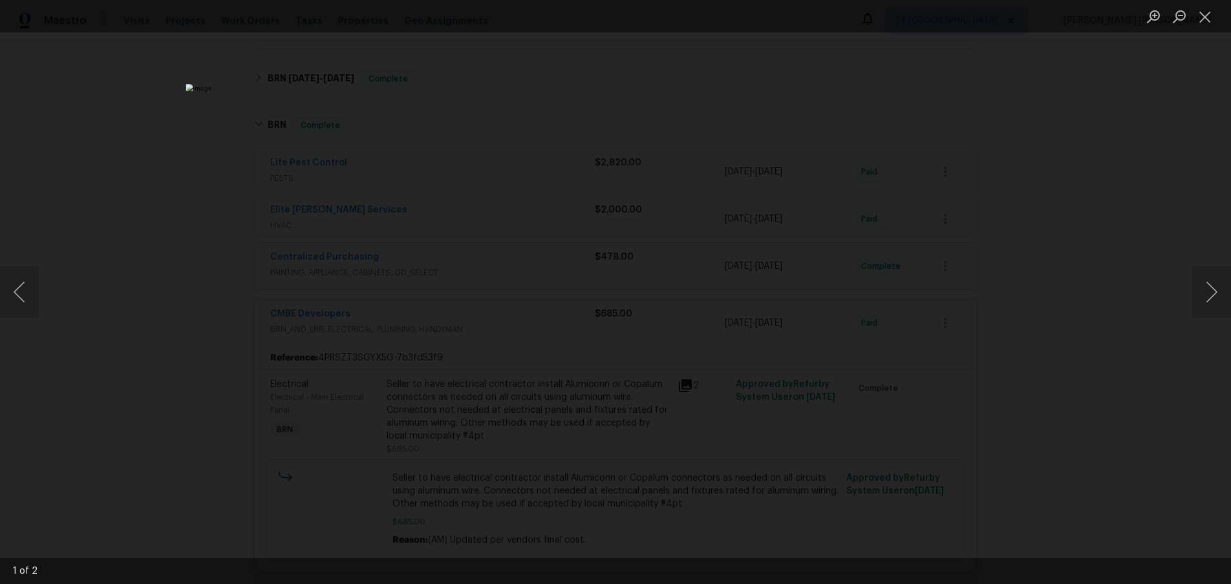
click at [1108, 185] on div "Lightbox" at bounding box center [615, 292] width 1231 height 584
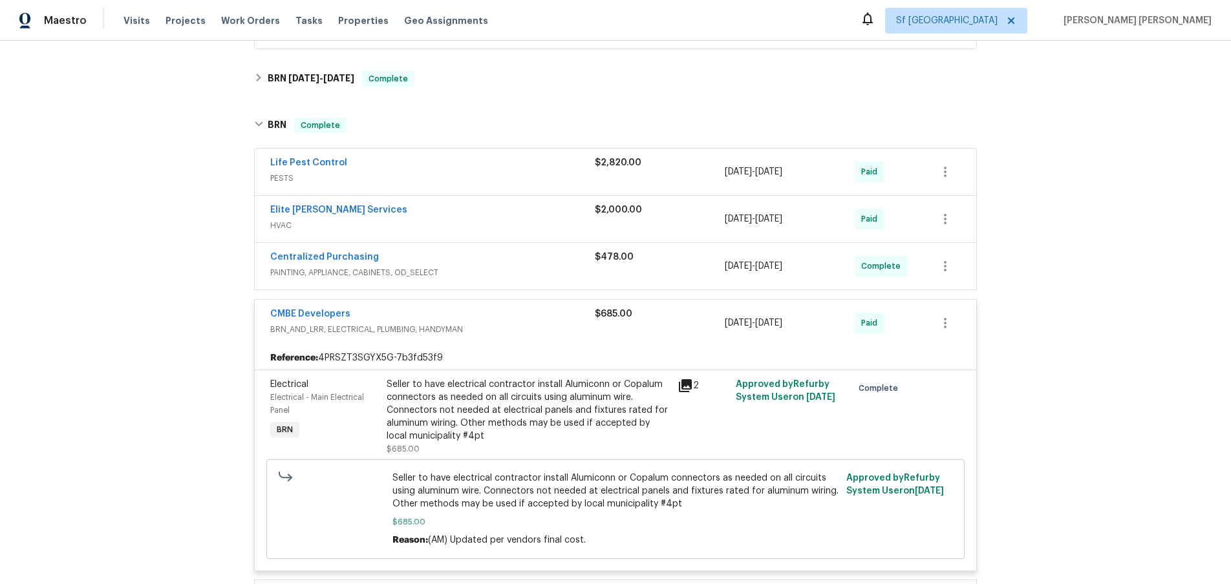
click at [1108, 185] on div "Lightbox" at bounding box center [615, 292] width 1231 height 584
click at [685, 387] on icon at bounding box center [686, 386] width 16 height 16
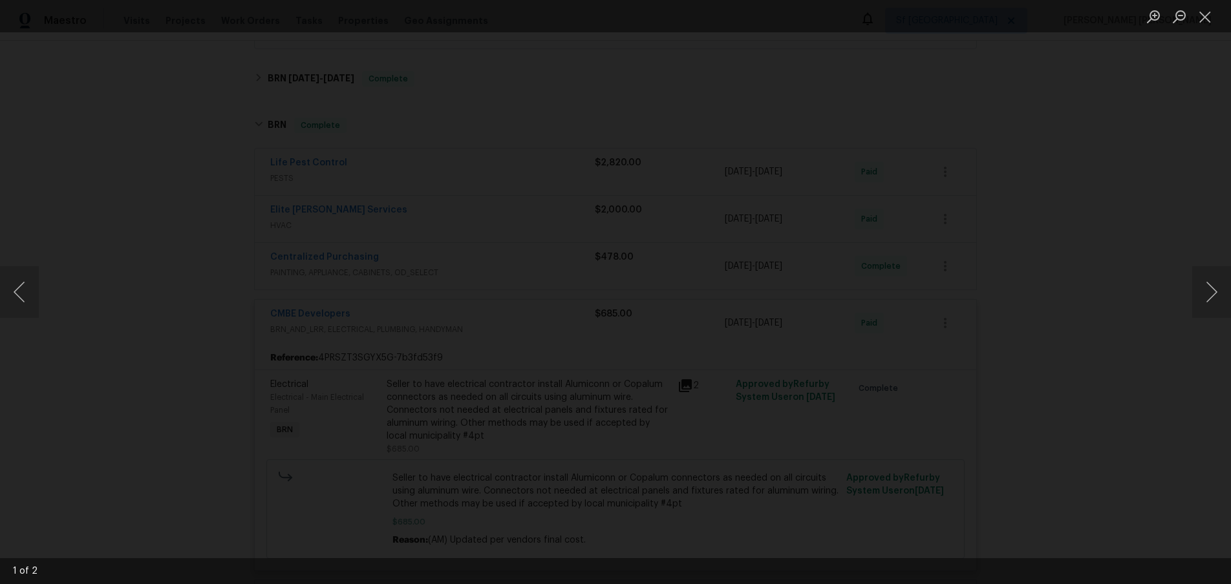
click at [1198, 301] on button "Next image" at bounding box center [1211, 292] width 39 height 52
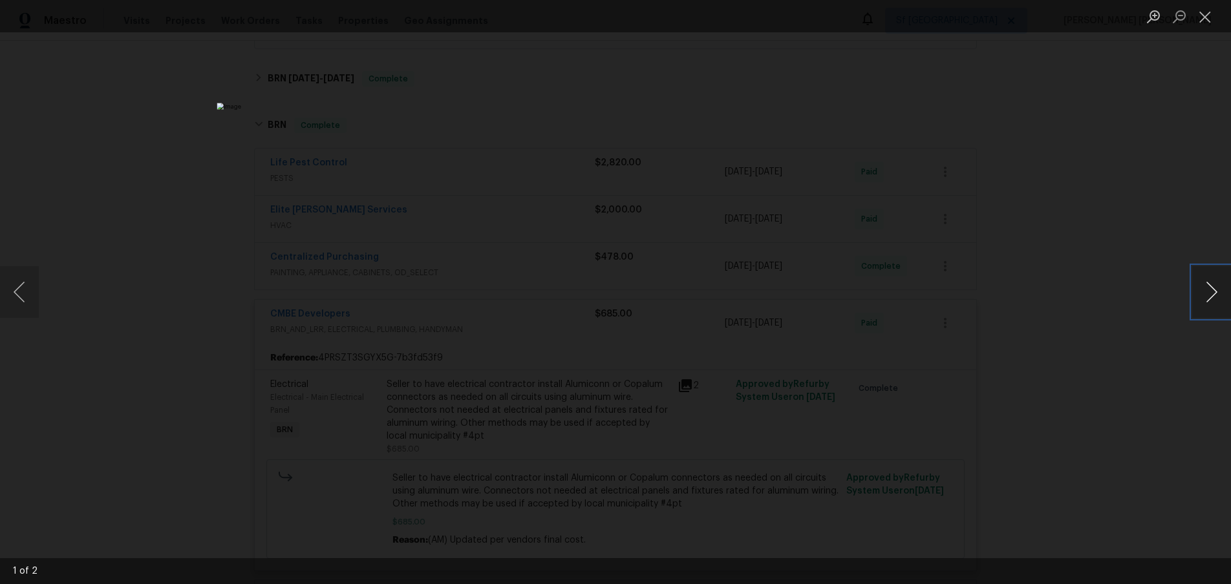
drag, startPoint x: 1198, startPoint y: 299, endPoint x: 1192, endPoint y: 296, distance: 6.7
click at [1198, 299] on button "Next image" at bounding box center [1211, 292] width 39 height 52
click at [1200, 299] on button "Next image" at bounding box center [1211, 292] width 39 height 52
click at [1164, 329] on img "Lightbox" at bounding box center [662, 258] width 2016 height 957
click at [1204, 22] on button "Close lightbox" at bounding box center [1205, 16] width 26 height 23
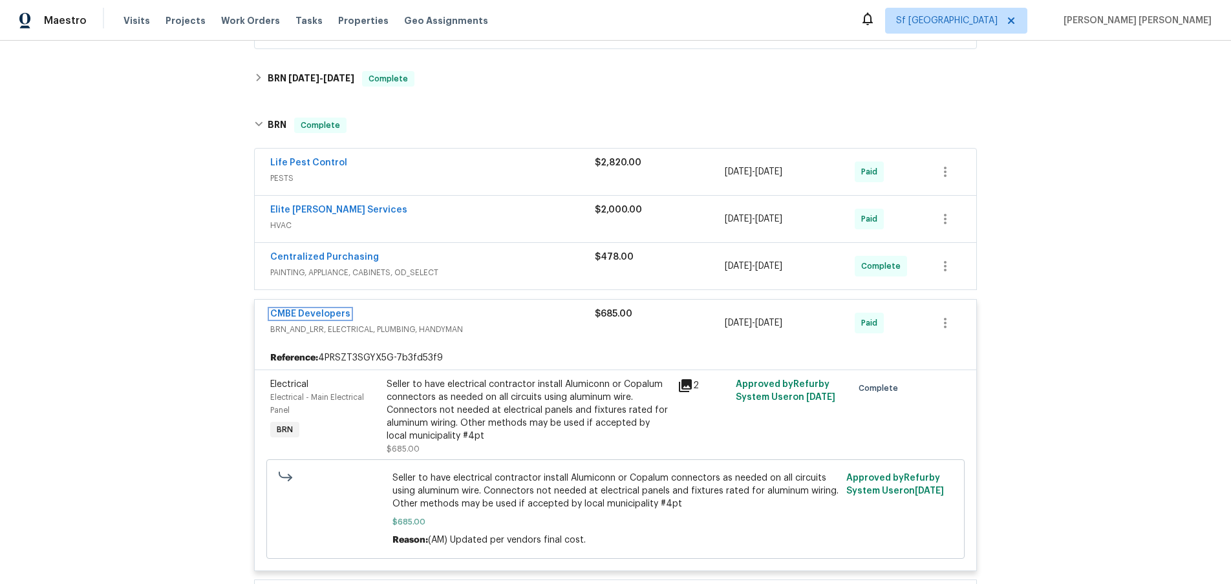
click at [299, 311] on link "CMBE Developers" at bounding box center [310, 314] width 80 height 9
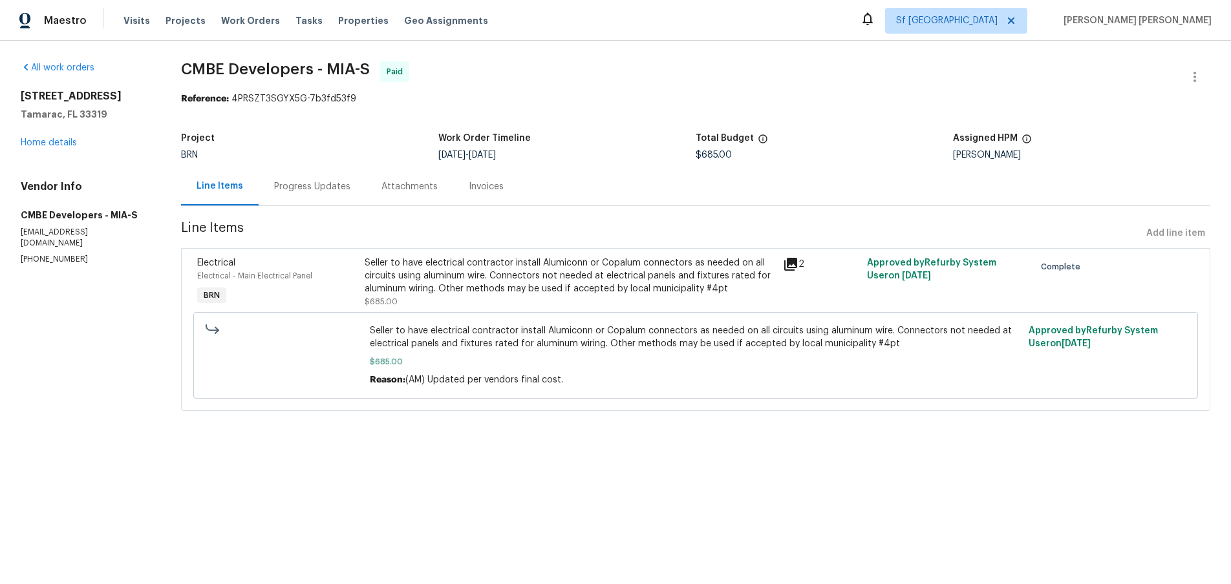
click at [796, 268] on icon at bounding box center [790, 264] width 13 height 13
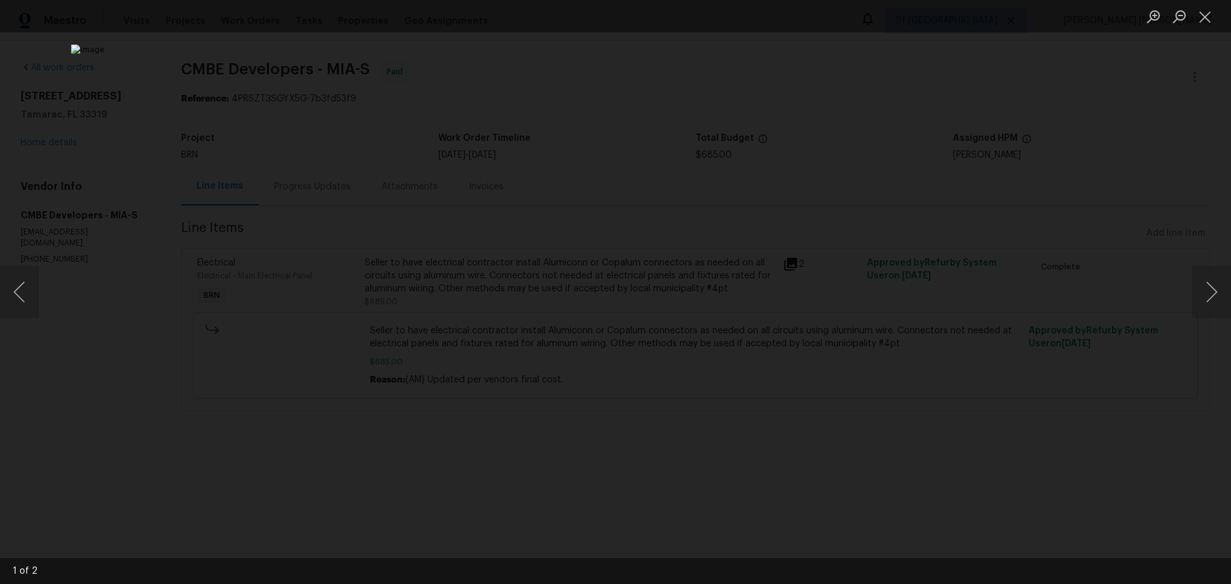
click at [251, 372] on div "Lightbox" at bounding box center [615, 292] width 1231 height 584
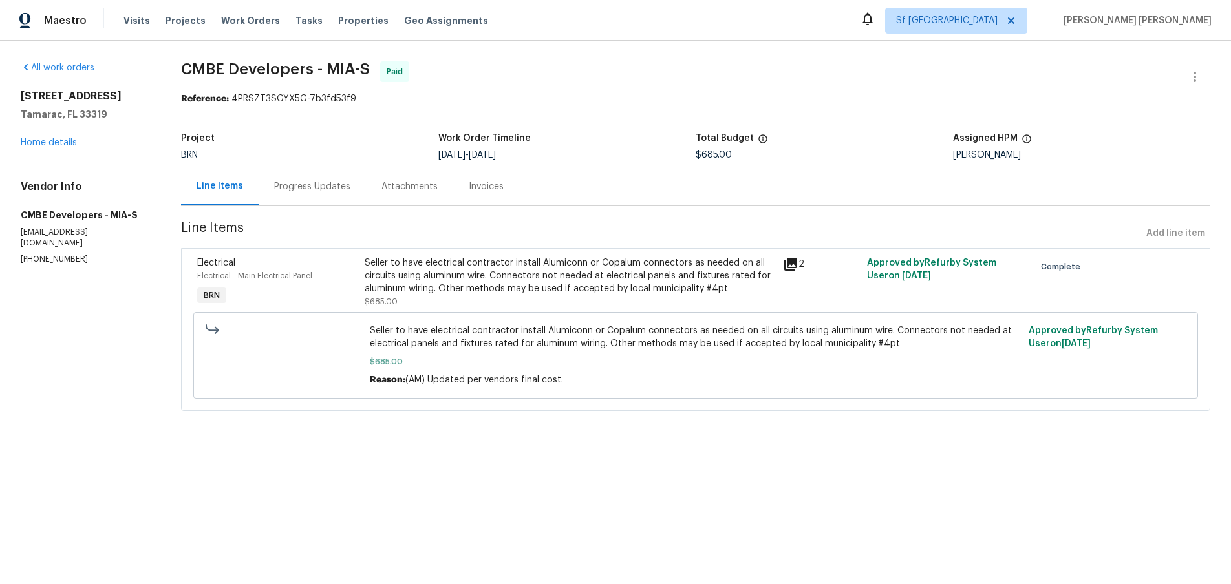
click at [251, 372] on div "Lightbox" at bounding box center [615, 292] width 1231 height 584
click at [306, 189] on div "Progress Updates" at bounding box center [312, 186] width 76 height 13
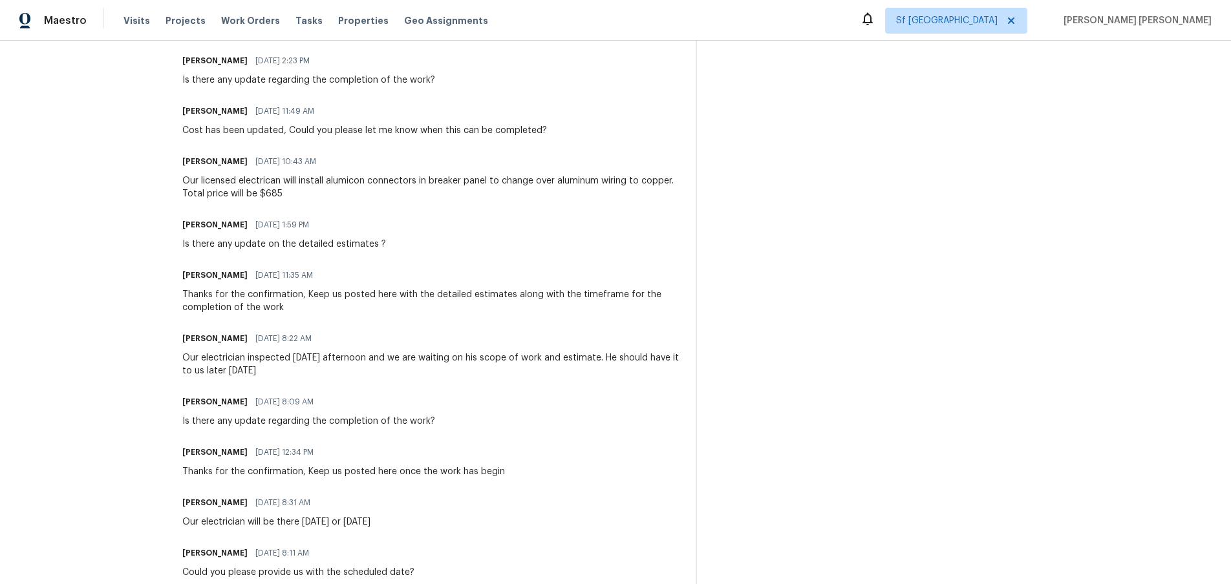
scroll to position [608, 0]
click at [607, 197] on div "Our licensed electrican will install alumicon connectors in breaker panel to ch…" at bounding box center [431, 189] width 498 height 26
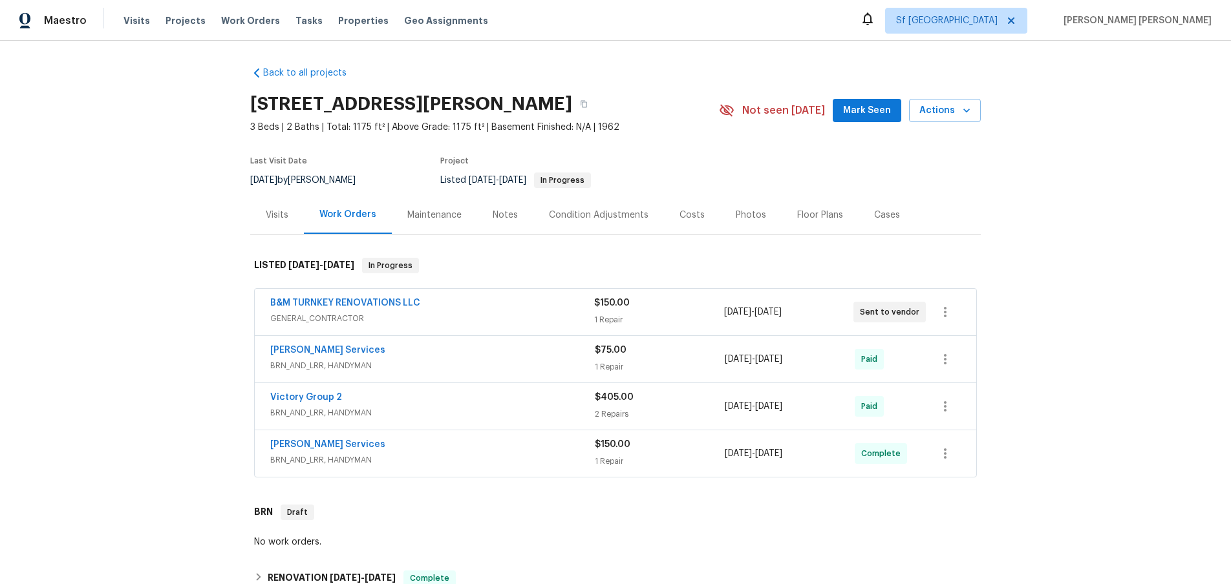
click at [683, 320] on div "1 Repair" at bounding box center [658, 320] width 129 height 13
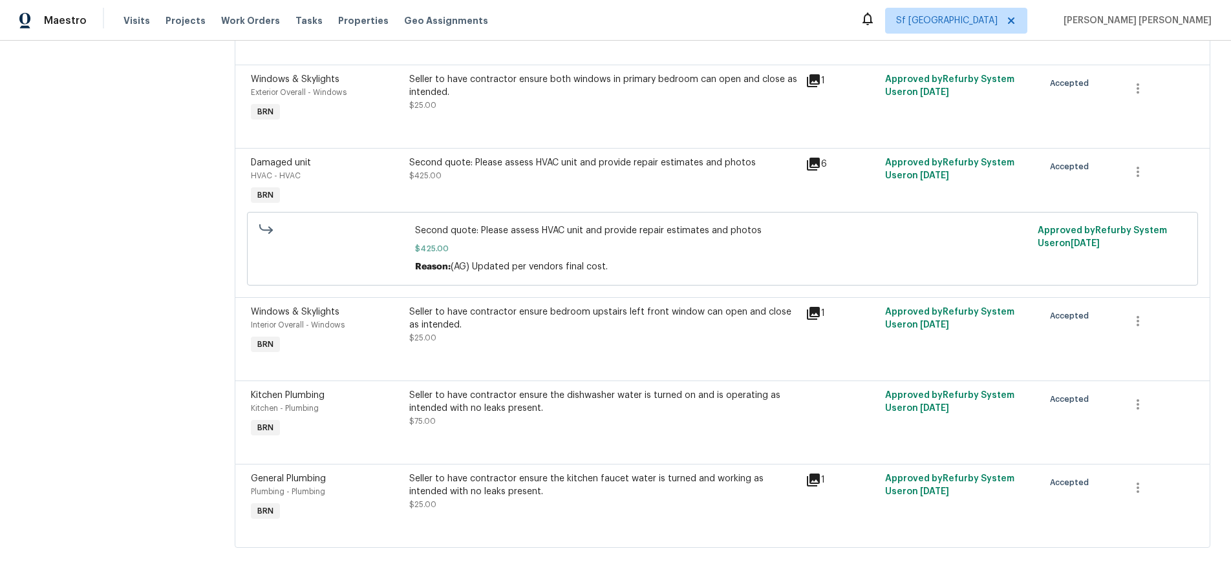
scroll to position [268, 0]
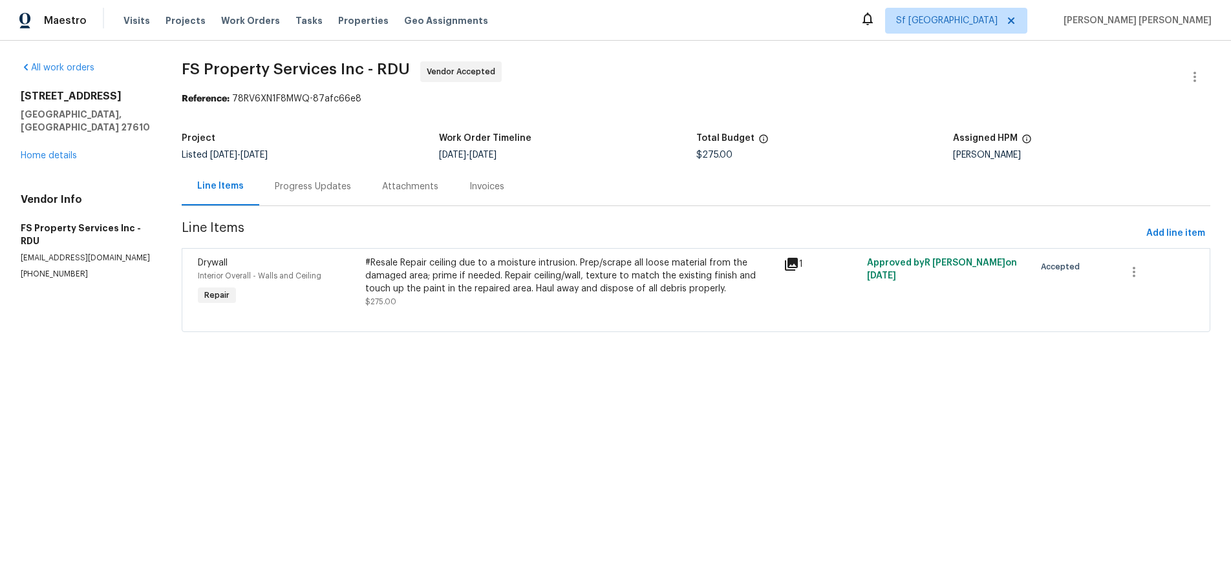
click at [794, 270] on icon at bounding box center [791, 264] width 13 height 13
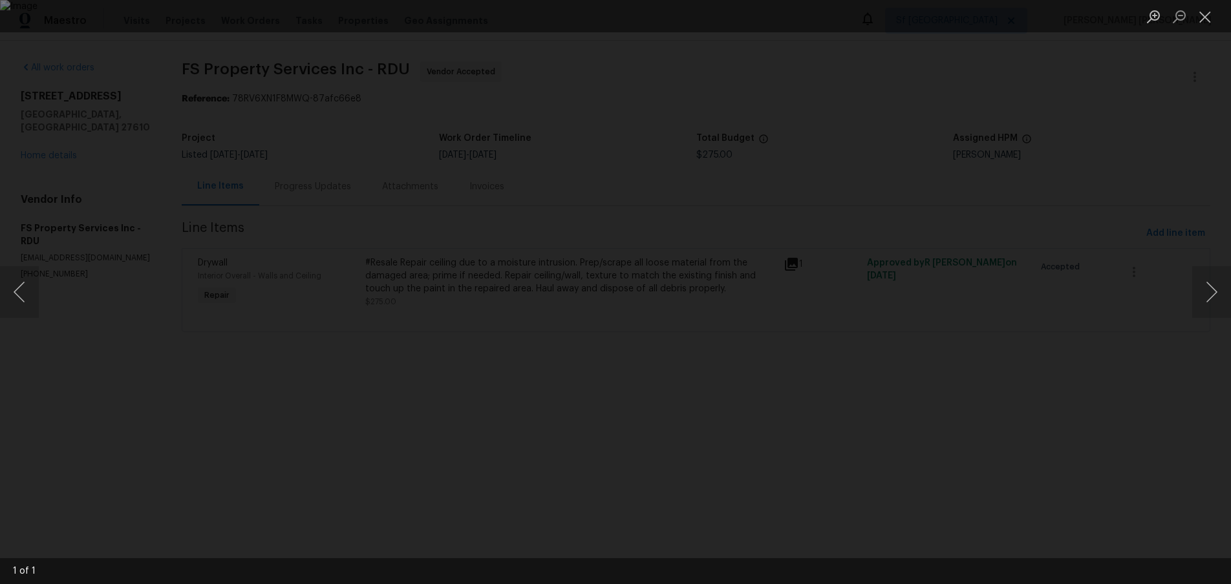
click at [919, 370] on div "Lightbox" at bounding box center [615, 292] width 1231 height 584
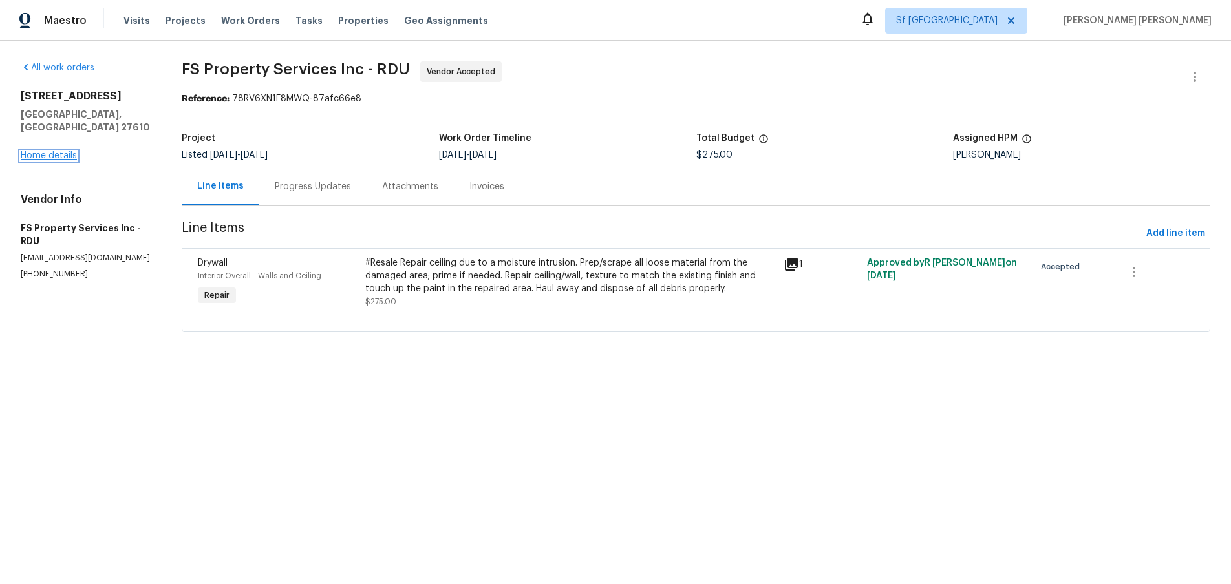
click at [57, 151] on link "Home details" at bounding box center [49, 155] width 56 height 9
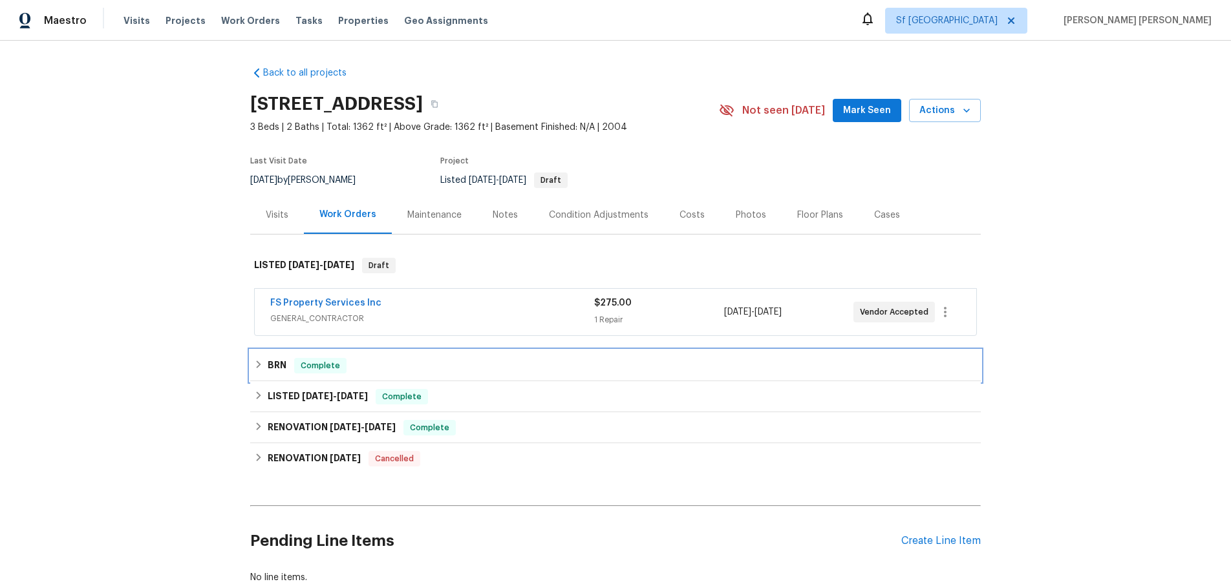
click at [256, 368] on icon at bounding box center [258, 364] width 9 height 9
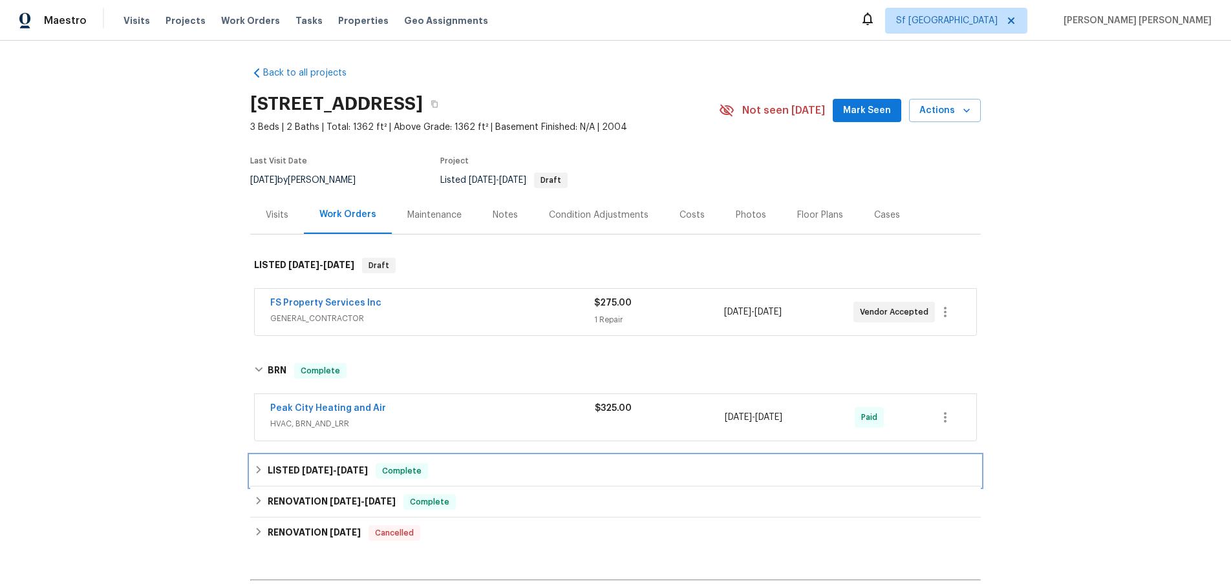
click at [257, 475] on div "LISTED 5/8/25 - 5/9/25 Complete" at bounding box center [615, 472] width 723 height 16
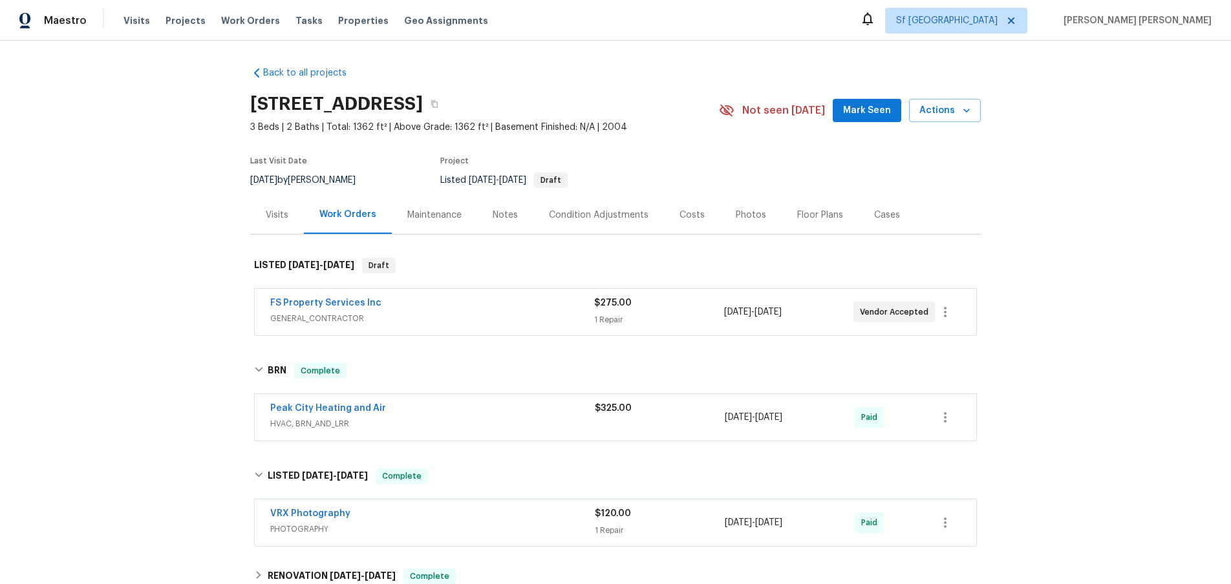
click at [78, 66] on div "Back to all projects 5612 Tealbrook Dr, Raleigh, NC 27610 3 Beds | 2 Baths | To…" at bounding box center [615, 313] width 1231 height 544
drag, startPoint x: 363, startPoint y: 305, endPoint x: 389, endPoint y: 312, distance: 26.7
click at [364, 305] on link "FS Property Services Inc" at bounding box center [325, 303] width 111 height 9
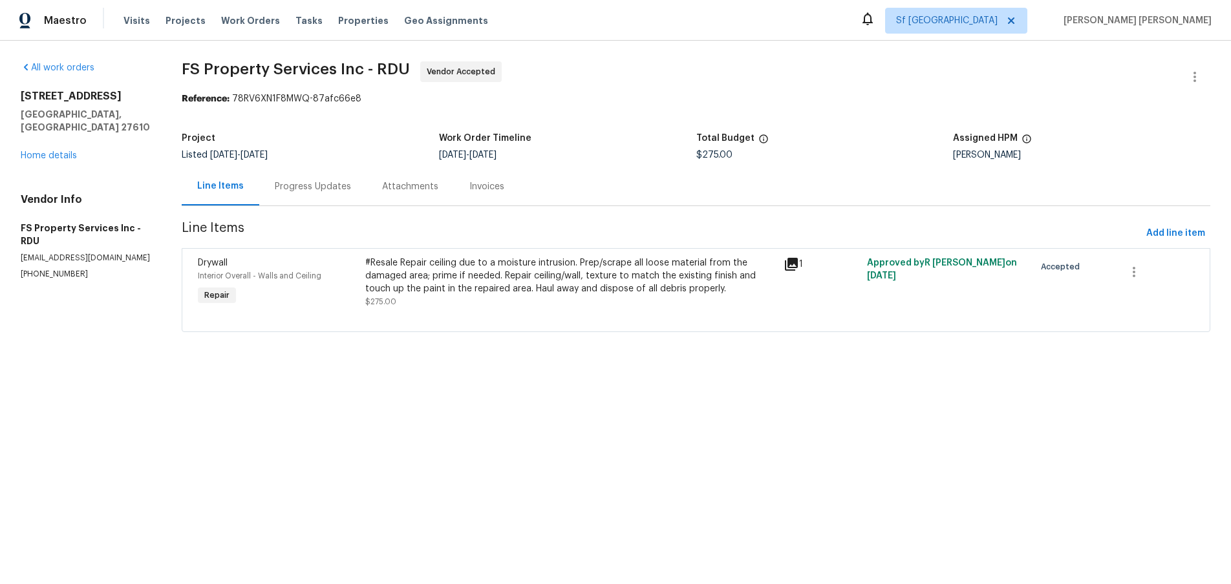
click at [304, 182] on div "Progress Updates" at bounding box center [313, 186] width 76 height 13
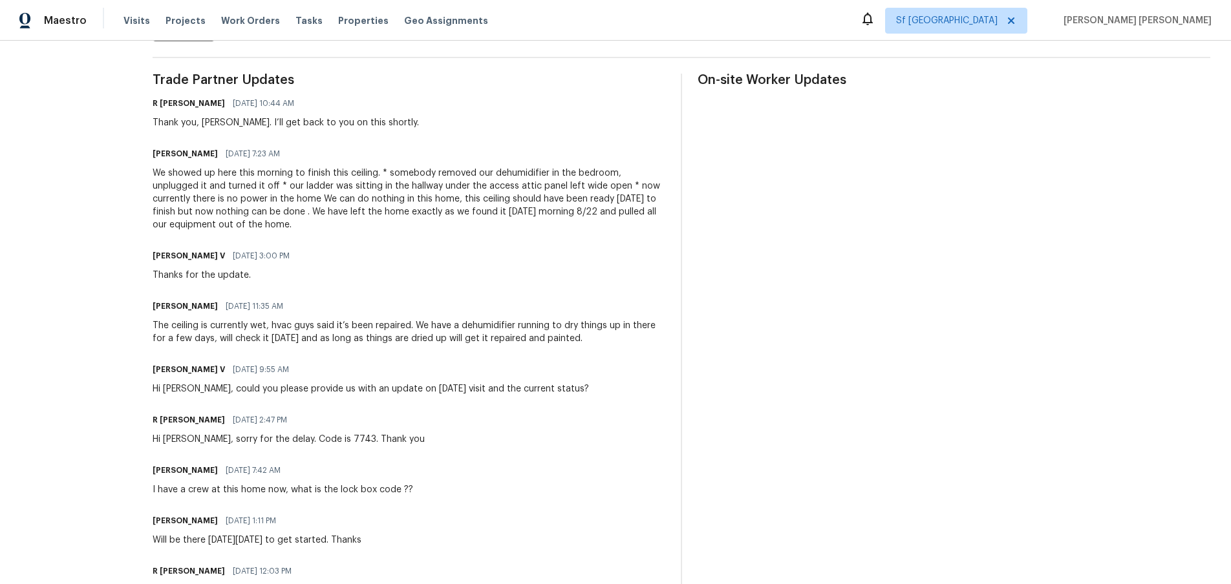
scroll to position [441, 0]
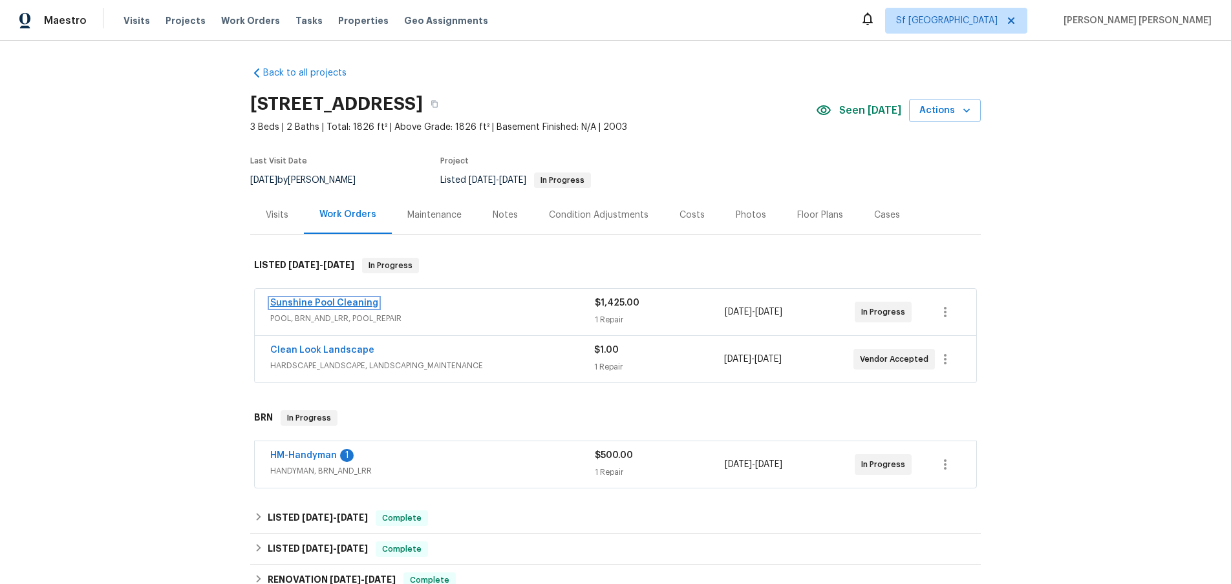
click at [336, 304] on link "Sunshine Pool Cleaning" at bounding box center [324, 303] width 108 height 9
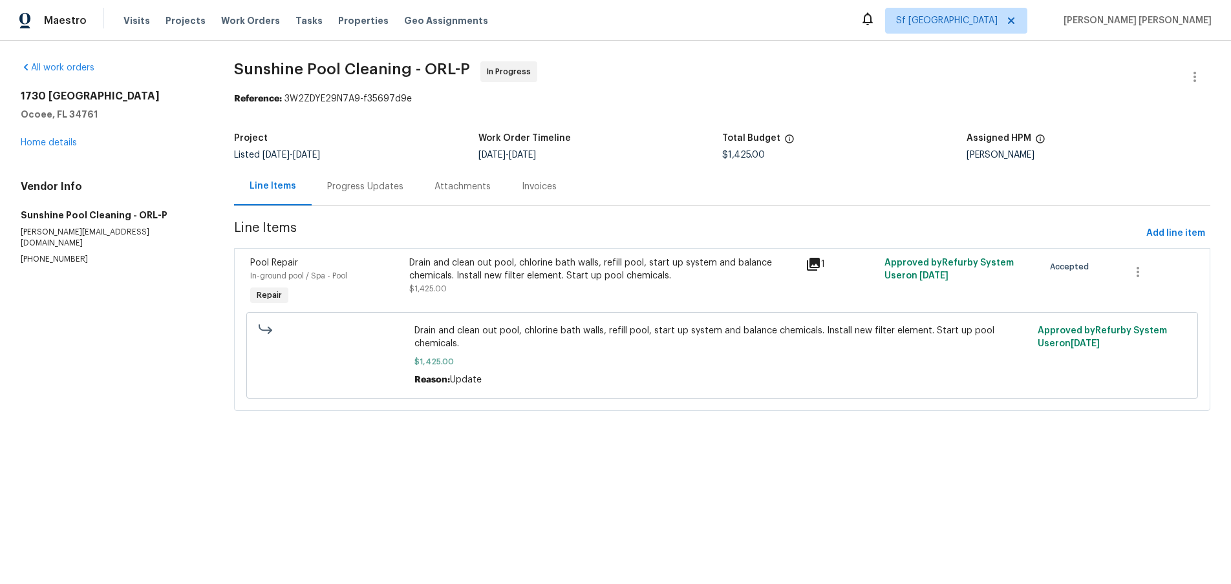
click at [358, 187] on div "Progress Updates" at bounding box center [365, 186] width 76 height 13
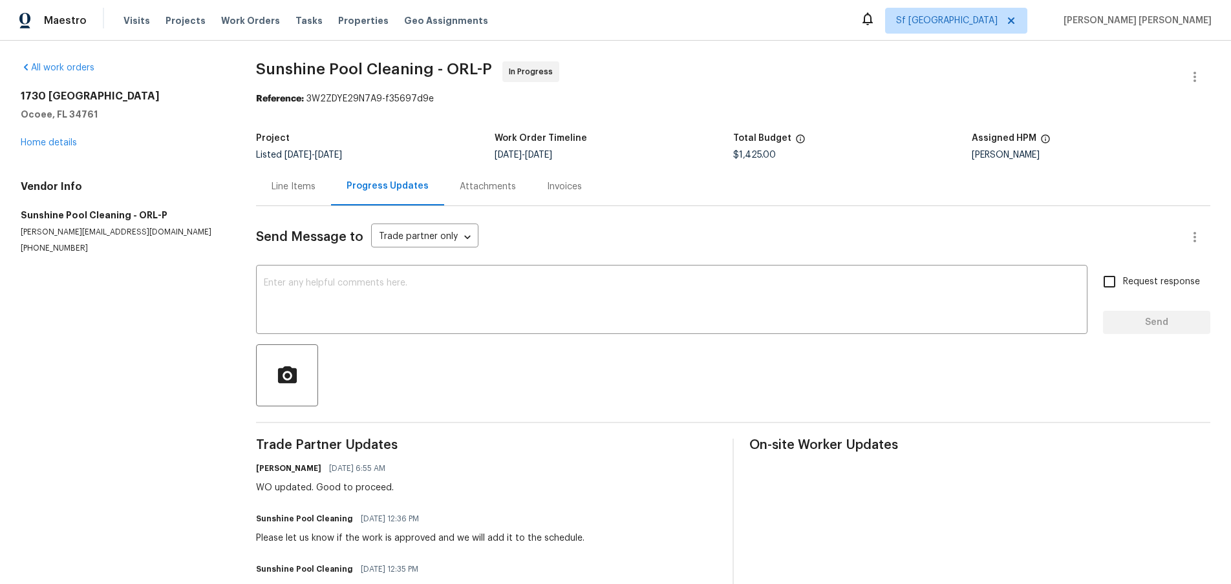
click at [293, 189] on div "Line Items" at bounding box center [294, 186] width 44 height 13
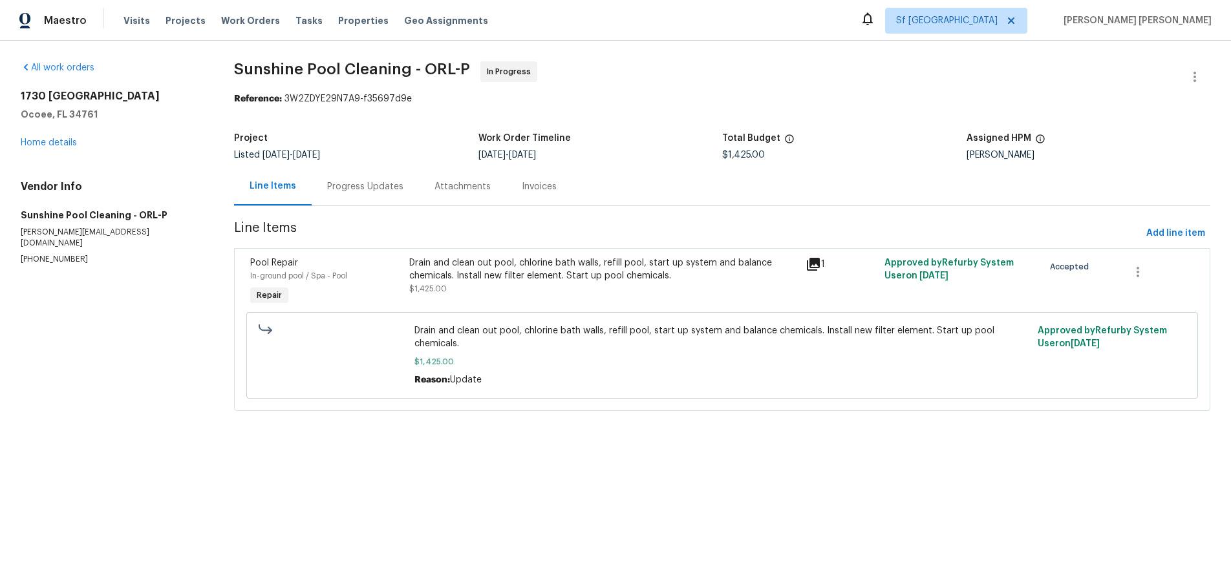
click at [379, 193] on div "Progress Updates" at bounding box center [365, 186] width 76 height 13
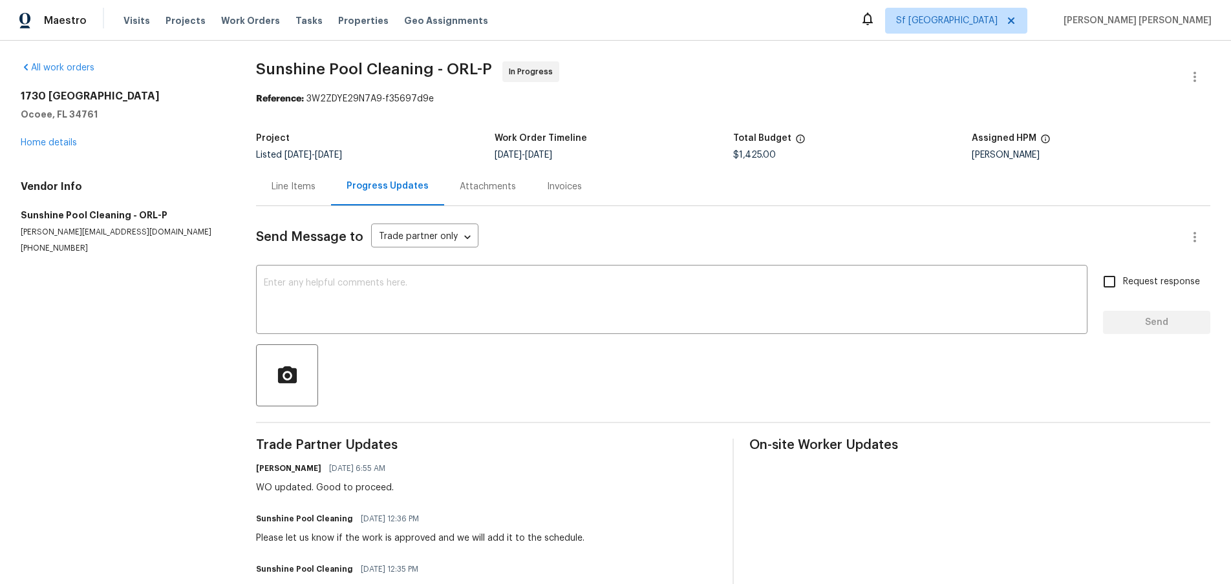
click at [137, 105] on div "[GEOGRAPHIC_DATA]" at bounding box center [123, 105] width 204 height 31
drag, startPoint x: 139, startPoint y: 92, endPoint x: 24, endPoint y: 94, distance: 115.1
click at [24, 94] on h2 "1730 [GEOGRAPHIC_DATA]" at bounding box center [123, 96] width 204 height 13
click at [59, 96] on h2 "1730 [GEOGRAPHIC_DATA]" at bounding box center [123, 96] width 204 height 13
drag, startPoint x: 20, startPoint y: 98, endPoint x: 131, endPoint y: 101, distance: 111.2
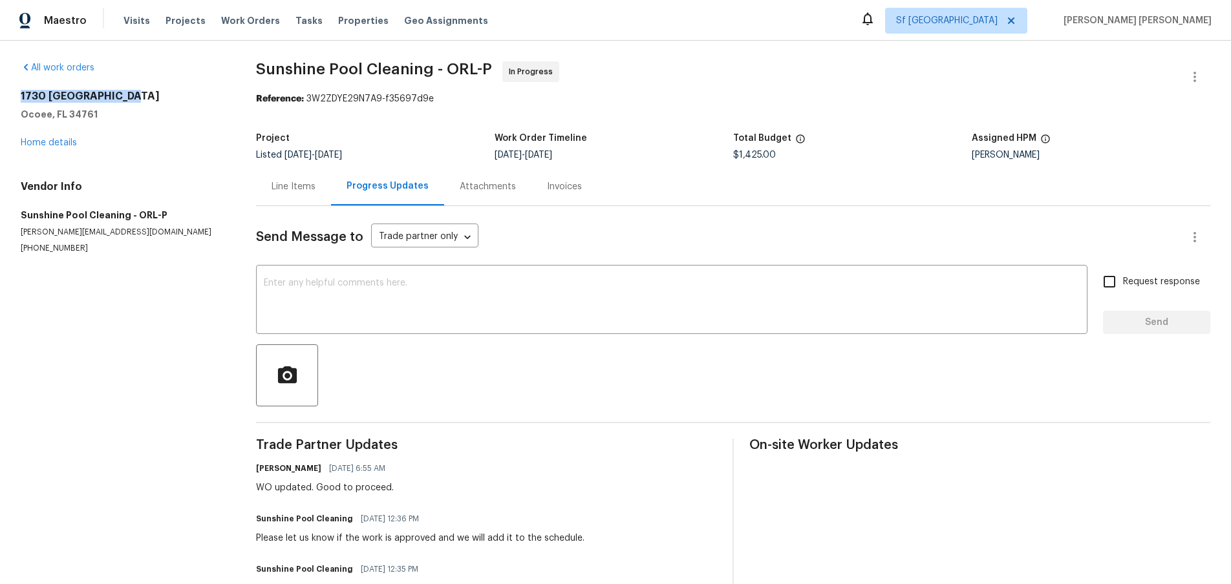
click at [131, 101] on h2 "1730 Lochshyre Loop" at bounding box center [123, 96] width 204 height 13
copy h2 "1730 Lochshyre Loop"
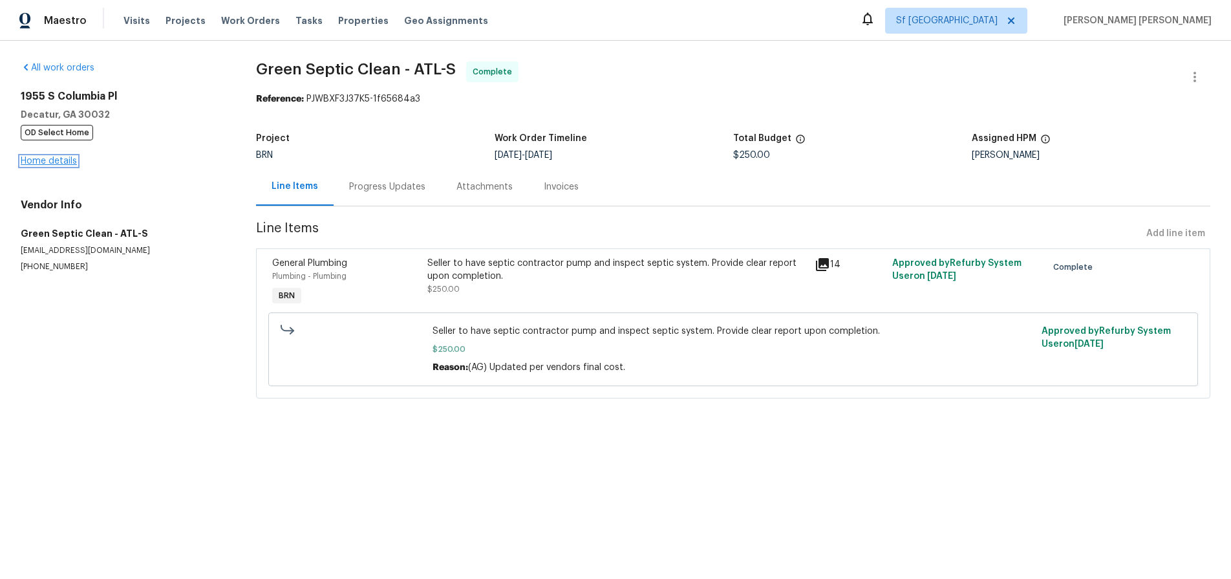
click at [65, 160] on link "Home details" at bounding box center [49, 160] width 56 height 9
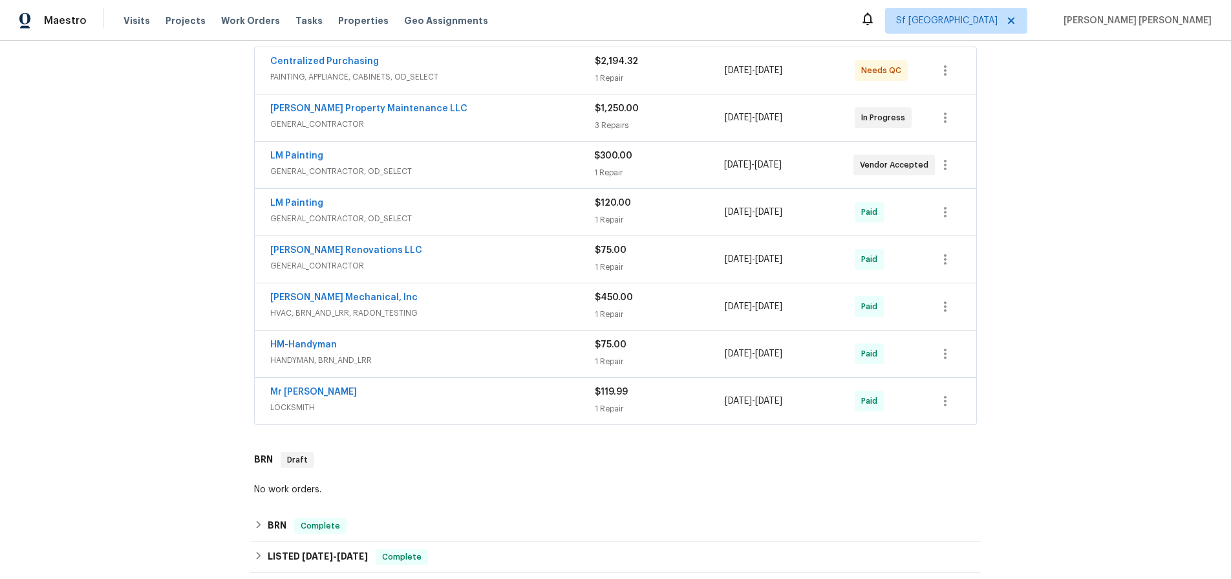
scroll to position [243, 0]
click at [454, 164] on span "GENERAL_CONTRACTOR, OD_SELECT" at bounding box center [432, 170] width 324 height 13
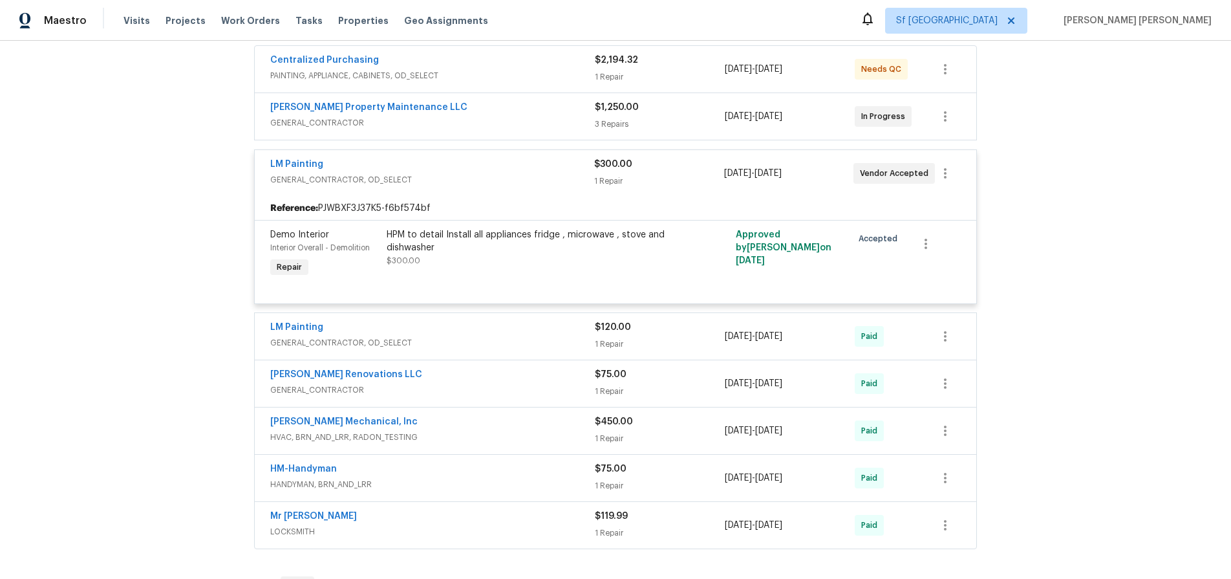
scroll to position [0, 0]
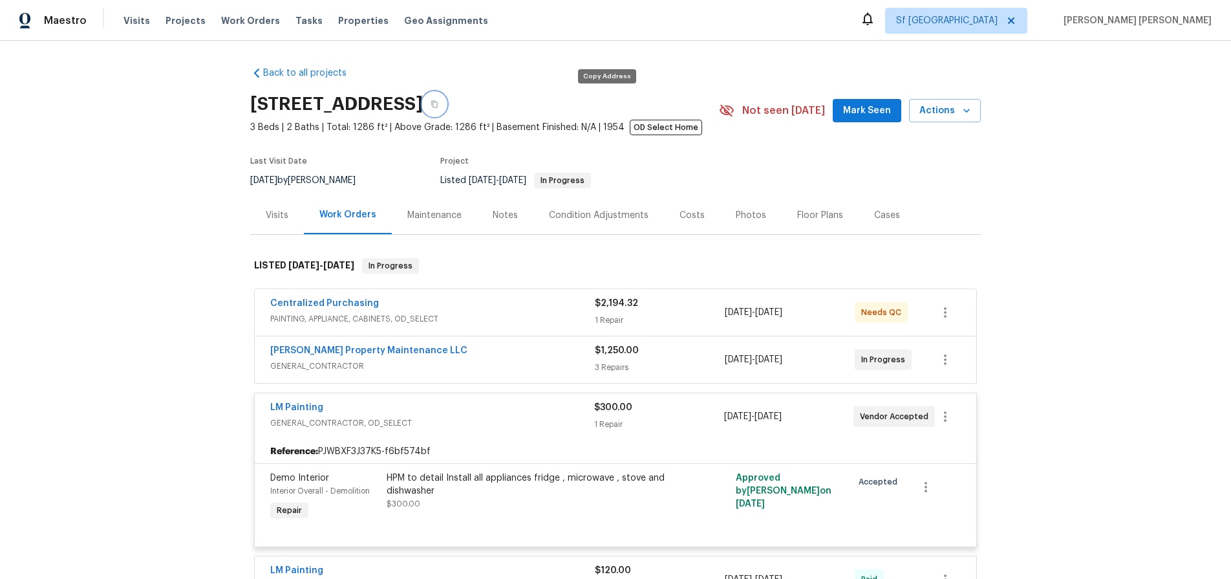
click at [446, 105] on button "button" at bounding box center [434, 103] width 23 height 23
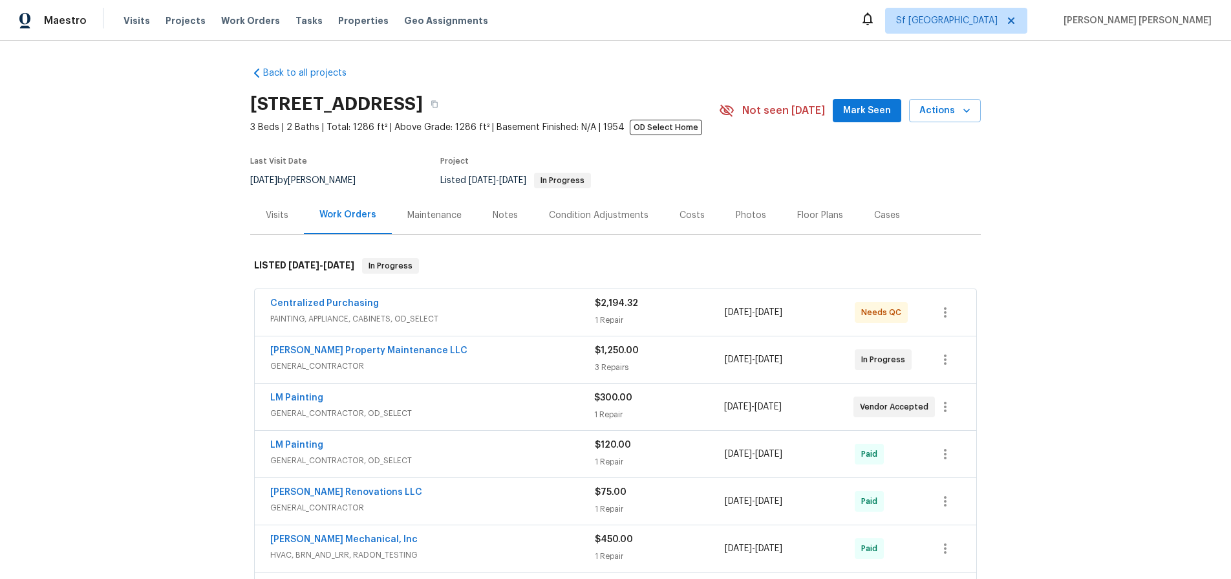
click at [478, 405] on div "LM Painting" at bounding box center [432, 399] width 324 height 16
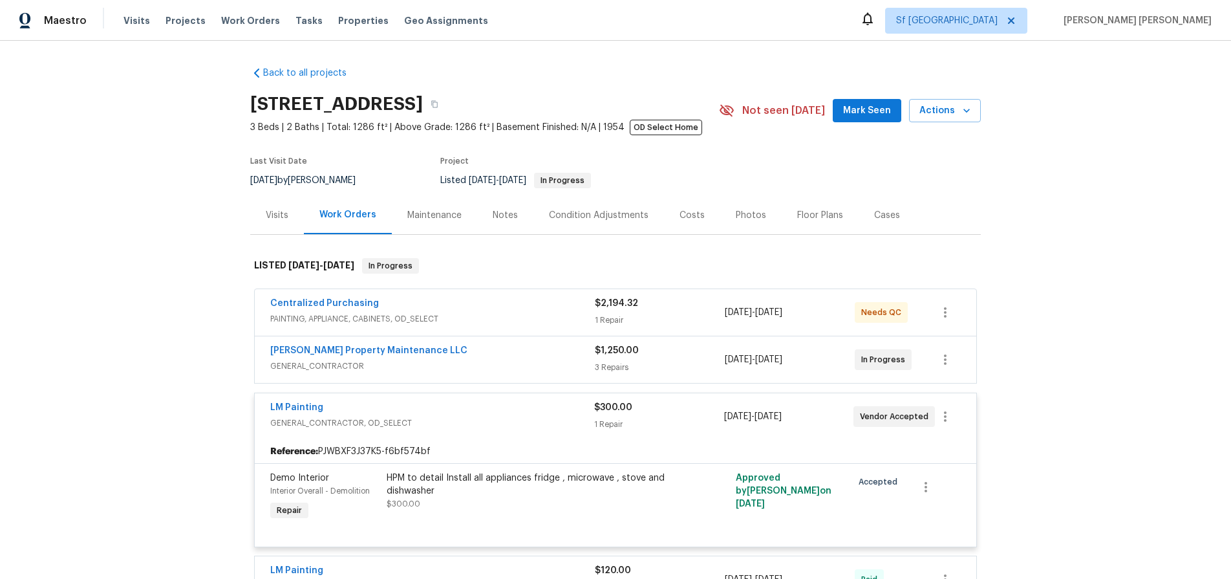
click at [478, 405] on div "LM Painting" at bounding box center [432, 409] width 324 height 16
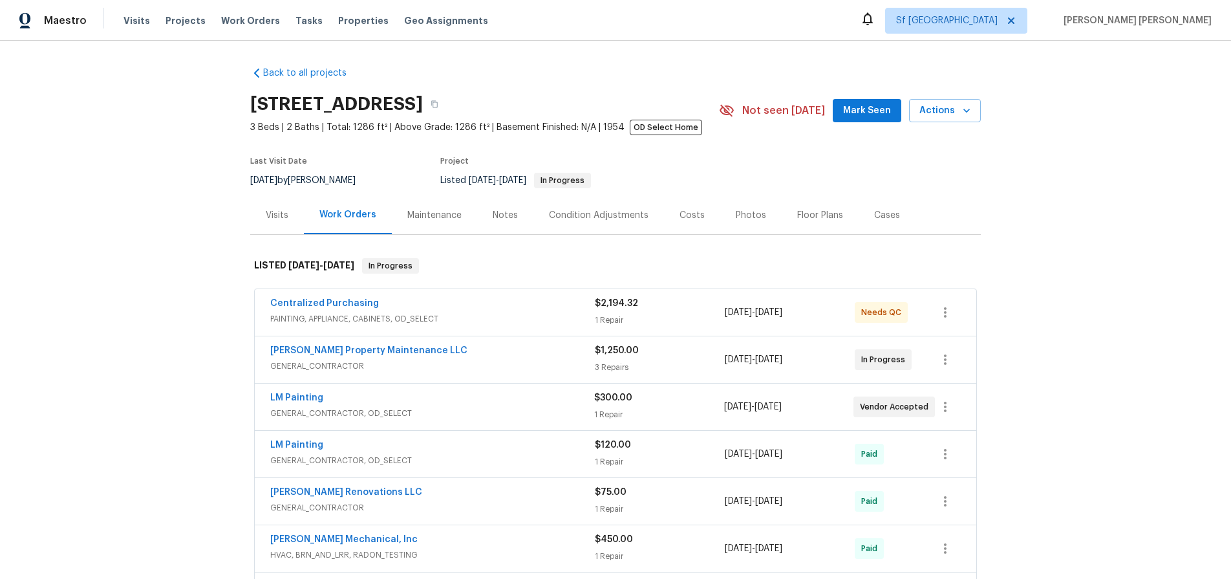
click at [477, 357] on div "[PERSON_NAME] Property Maintenance LLC" at bounding box center [432, 352] width 325 height 16
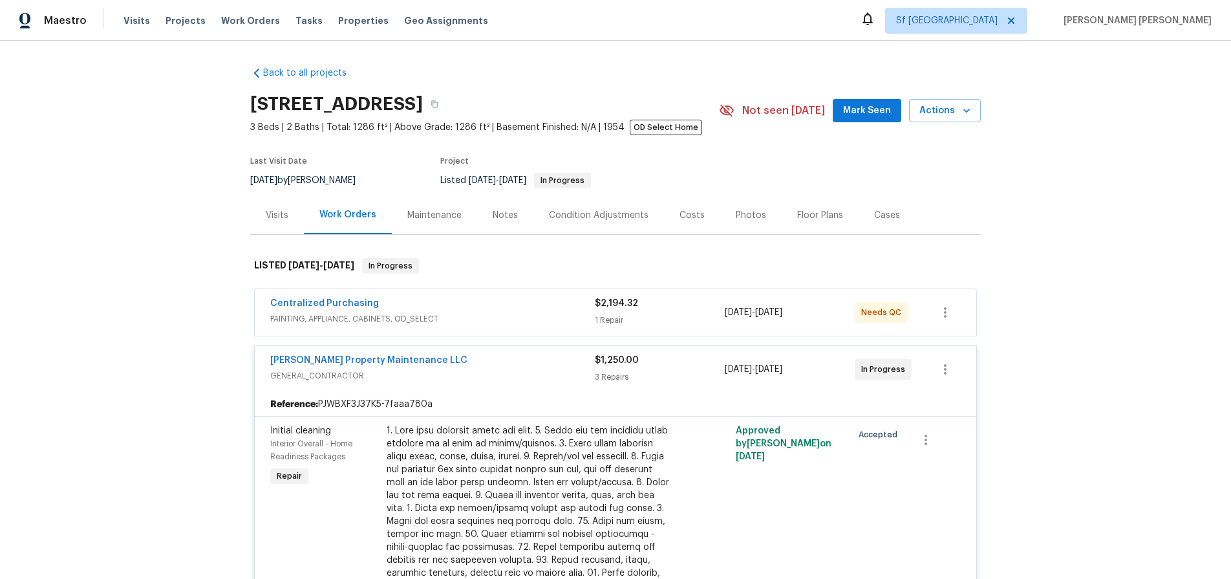
click at [477, 357] on div "[PERSON_NAME] Property Maintenance LLC" at bounding box center [432, 362] width 325 height 16
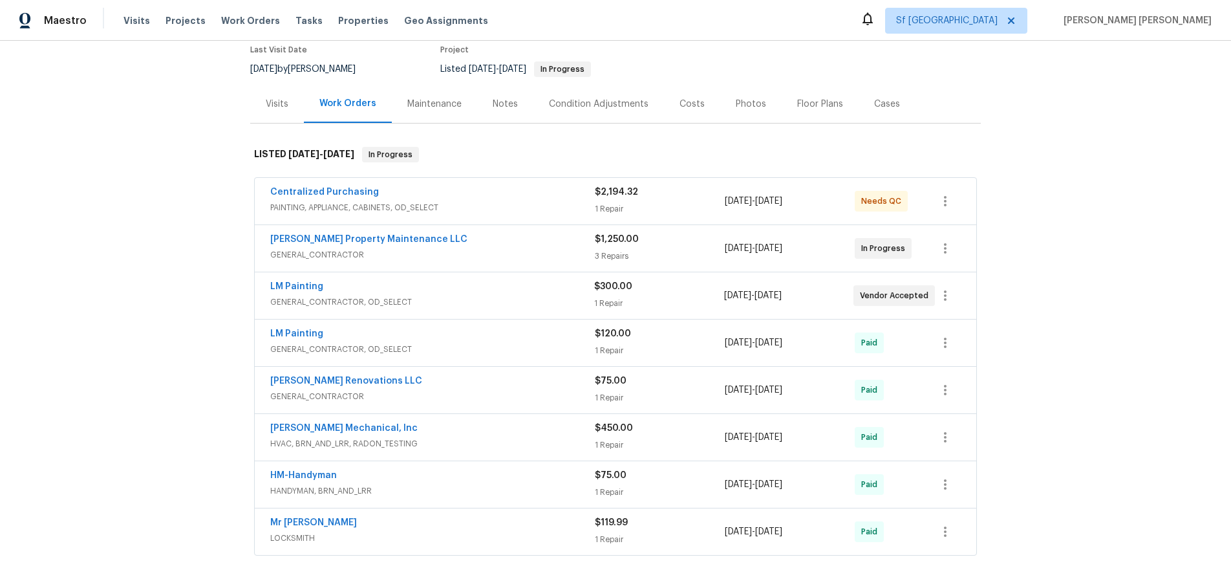
scroll to position [114, 0]
click at [493, 391] on span "GENERAL_CONTRACTOR" at bounding box center [432, 393] width 325 height 13
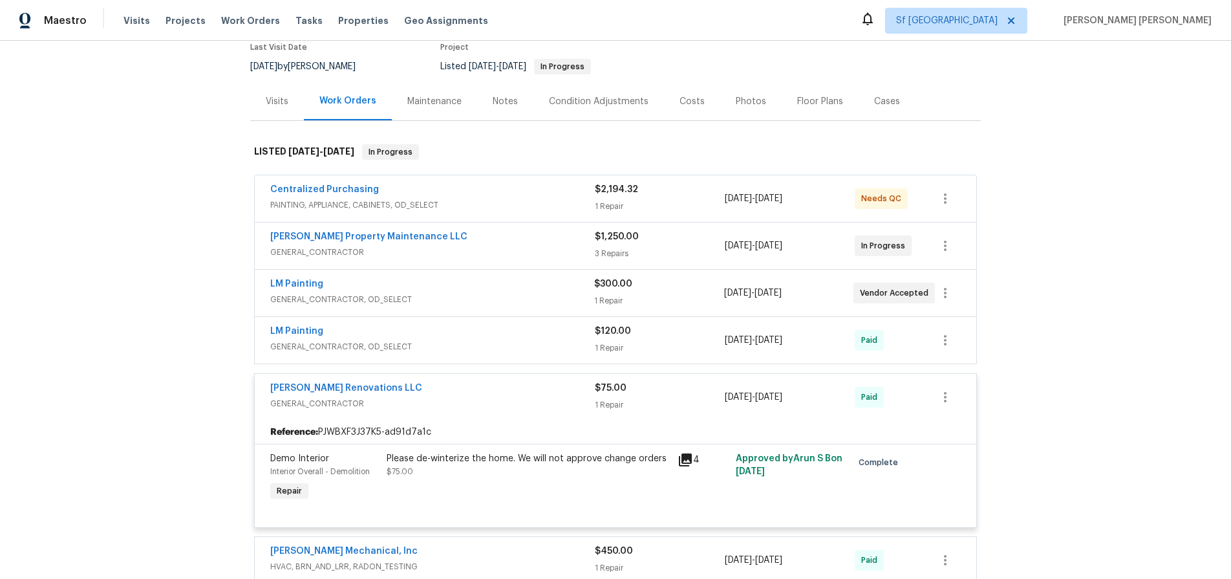
scroll to position [112, 0]
click at [686, 460] on icon at bounding box center [685, 460] width 13 height 13
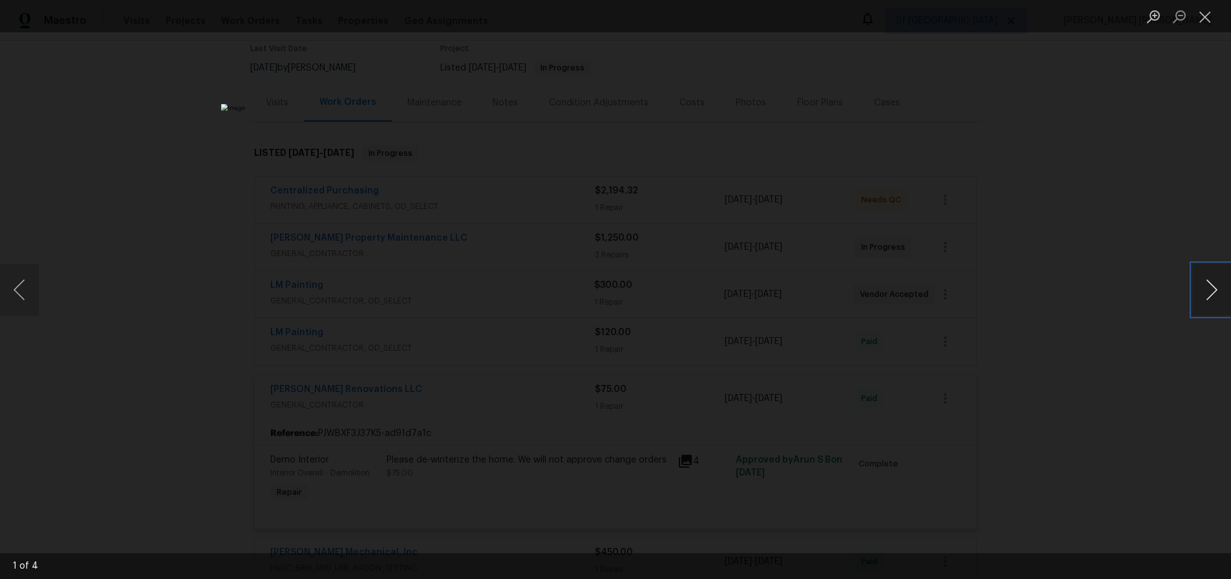
click at [1211, 292] on button "Next image" at bounding box center [1211, 290] width 39 height 52
drag, startPoint x: 1160, startPoint y: 350, endPoint x: 1144, endPoint y: 342, distance: 18.8
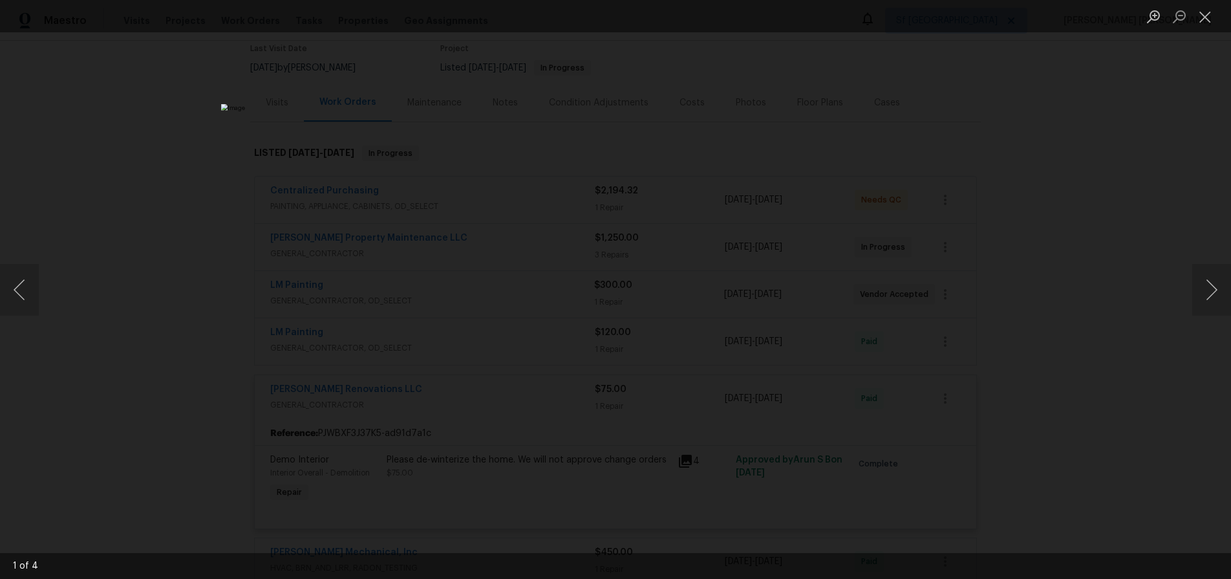
click at [1145, 343] on div "Lightbox" at bounding box center [615, 289] width 1231 height 579
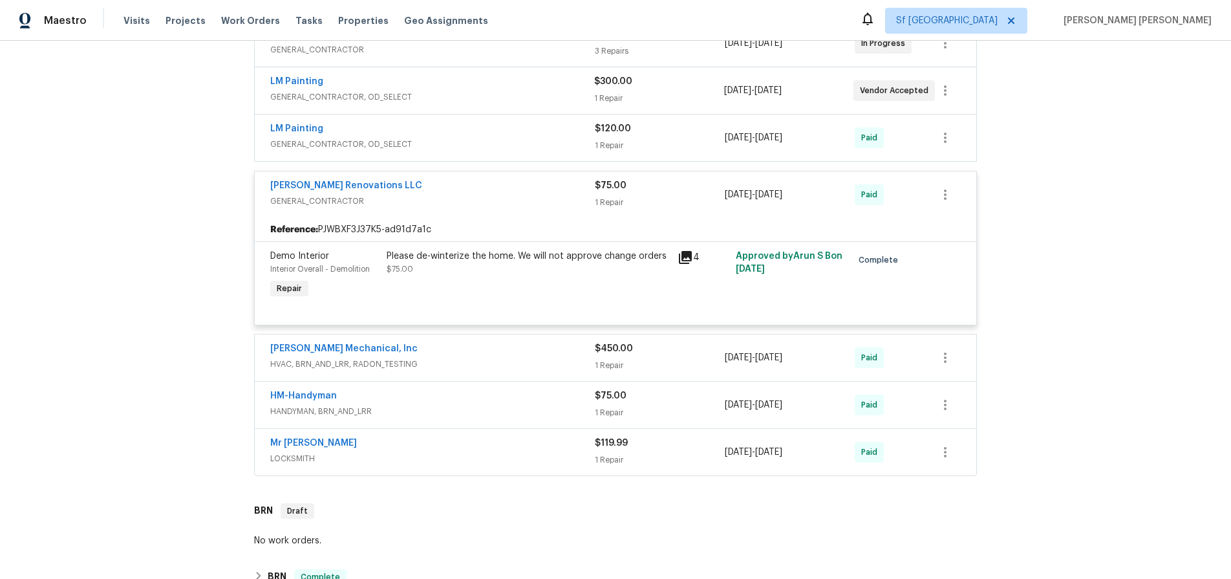
scroll to position [325, 0]
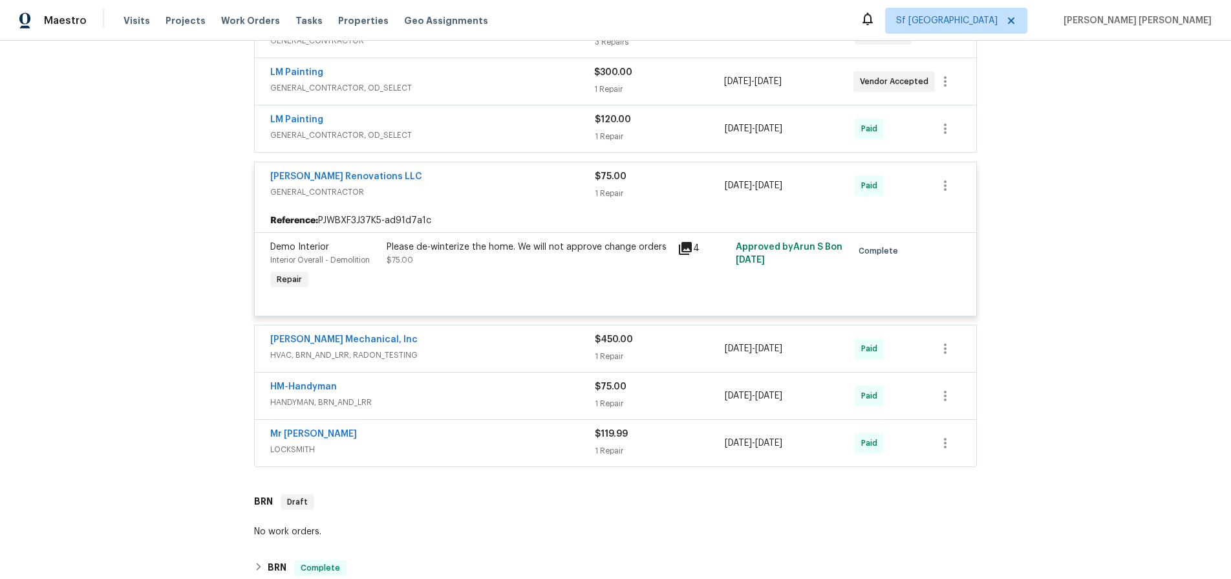
click at [530, 407] on span "HANDYMAN, BRN_AND_LRR" at bounding box center [432, 402] width 325 height 13
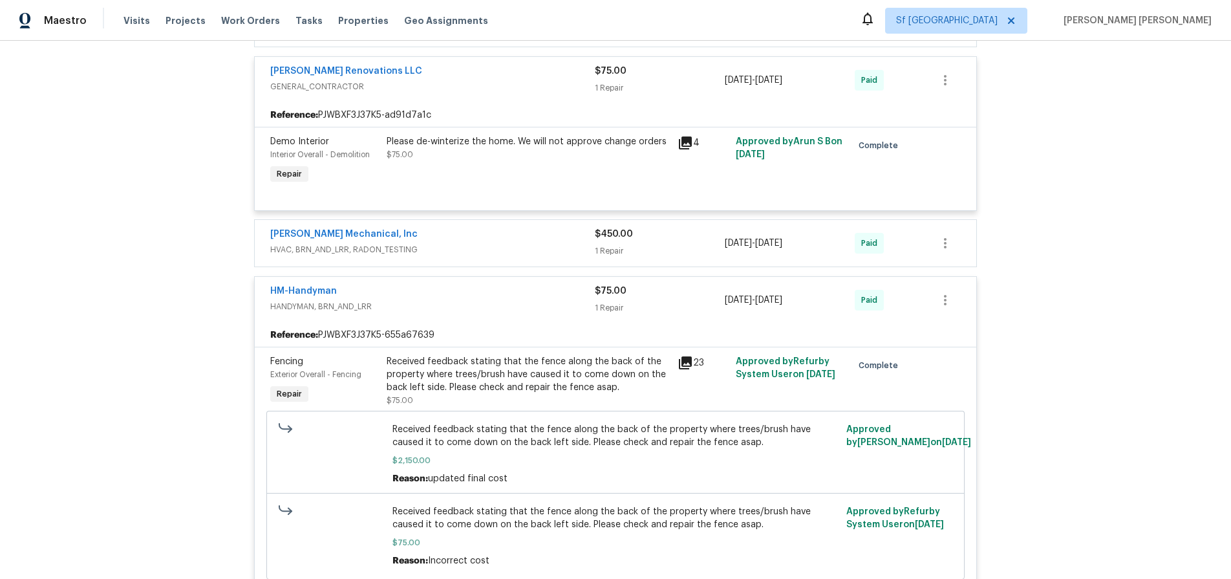
scroll to position [433, 0]
click at [688, 361] on icon at bounding box center [686, 361] width 16 height 16
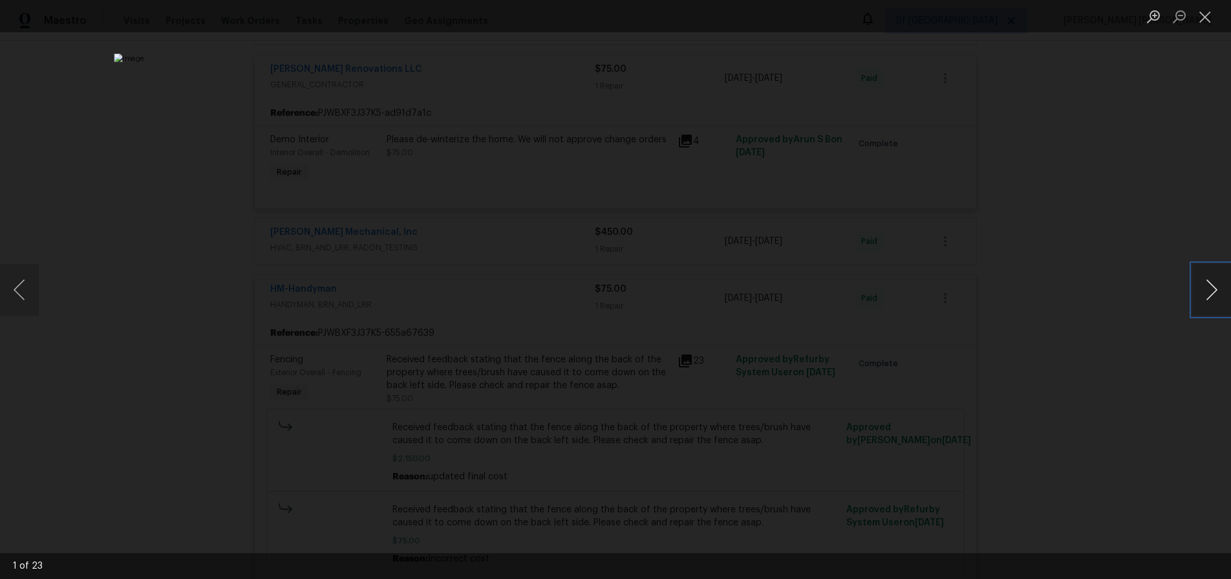
click at [1214, 294] on button "Next image" at bounding box center [1211, 290] width 39 height 52
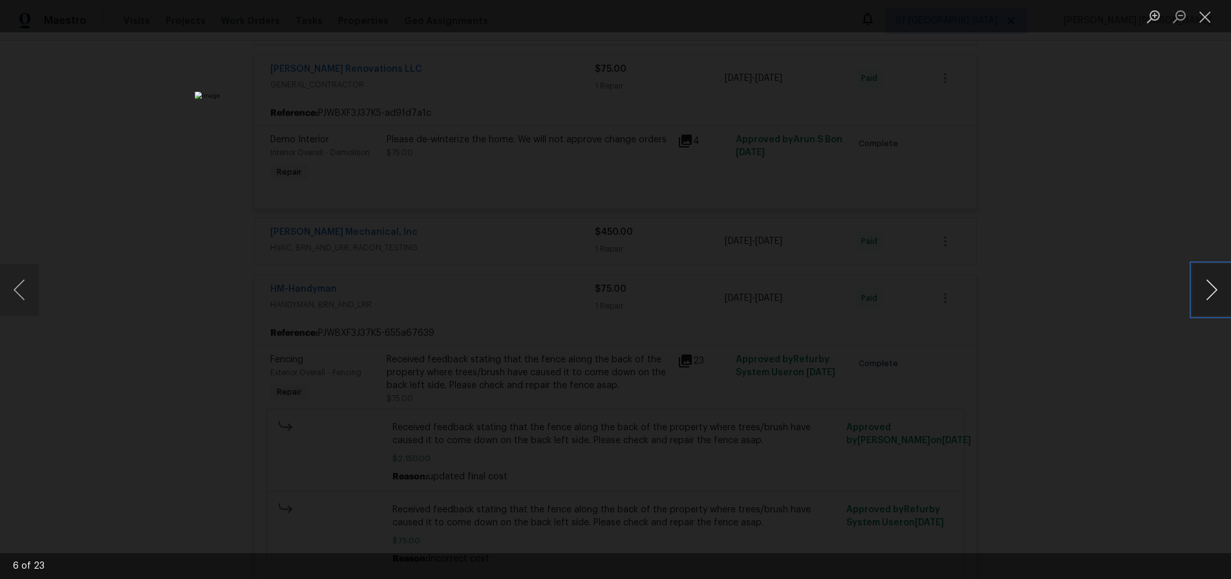
click at [1214, 294] on button "Next image" at bounding box center [1211, 290] width 39 height 52
click at [1154, 367] on div "Lightbox" at bounding box center [615, 289] width 1231 height 579
click at [1117, 376] on div "Lightbox" at bounding box center [615, 289] width 1231 height 579
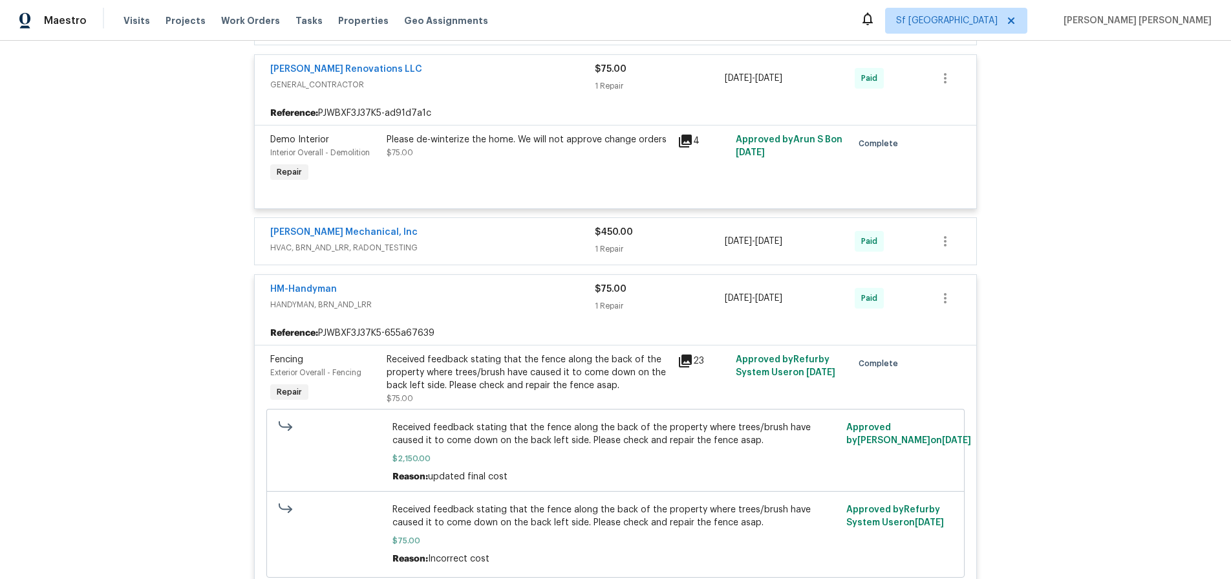
click at [415, 291] on div "HM-Handyman" at bounding box center [432, 291] width 325 height 16
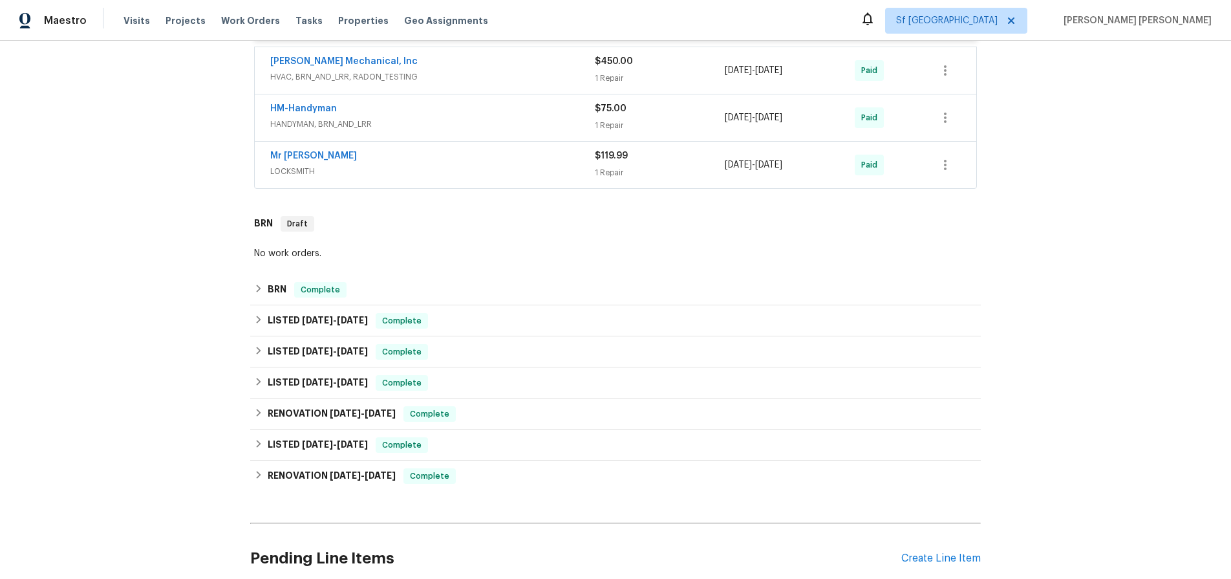
scroll to position [606, 0]
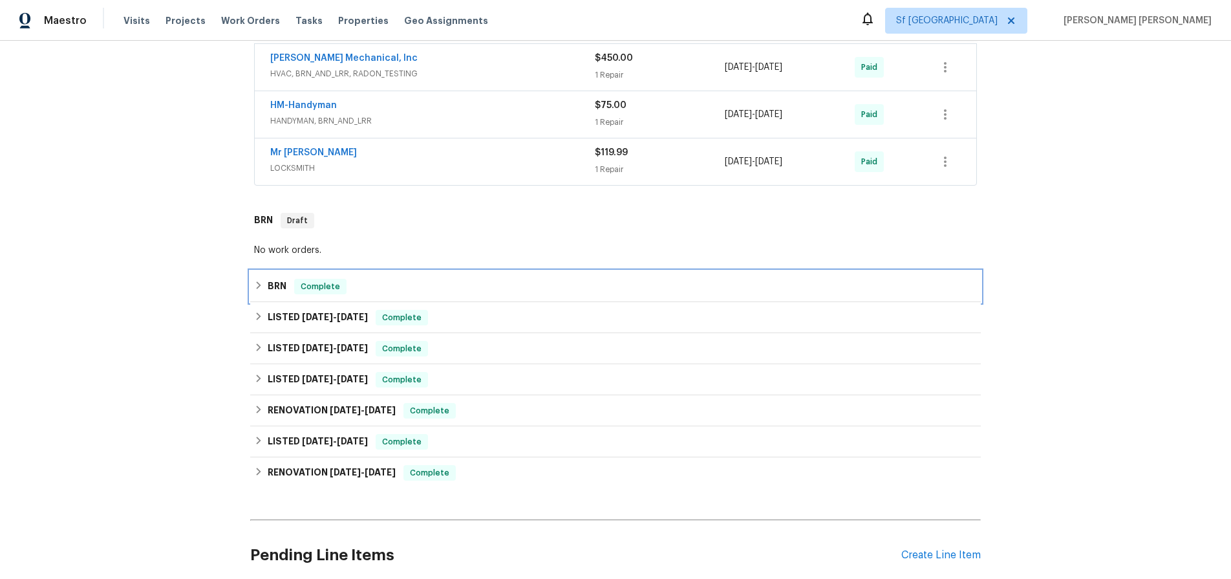
click at [255, 288] on icon at bounding box center [258, 285] width 9 height 9
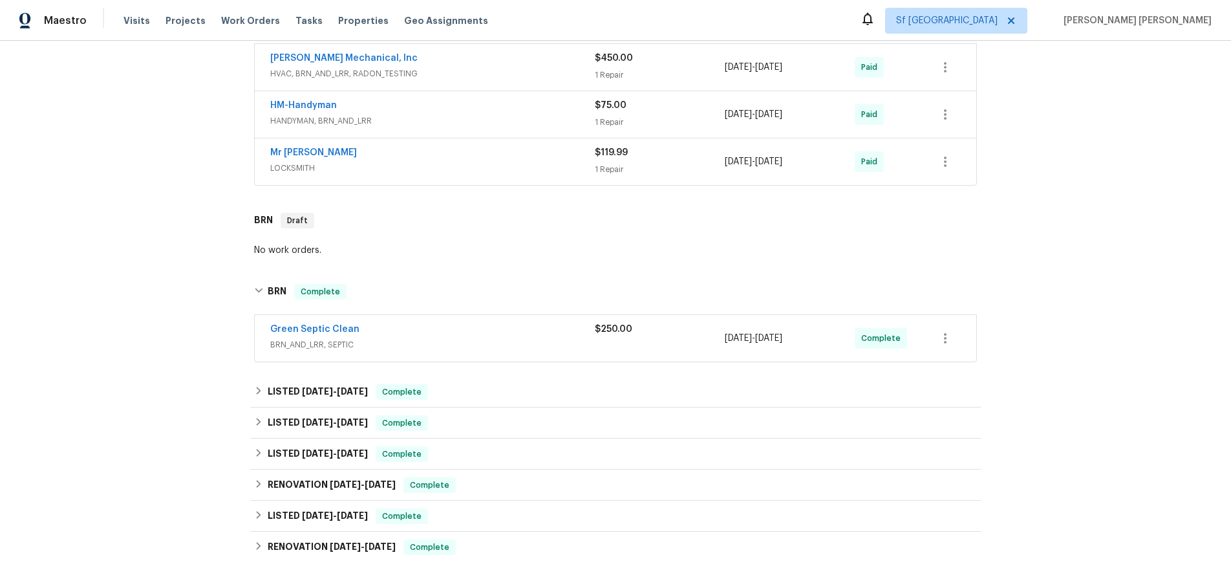
click at [481, 350] on span "BRN_AND_LRR, SEPTIC" at bounding box center [432, 344] width 325 height 13
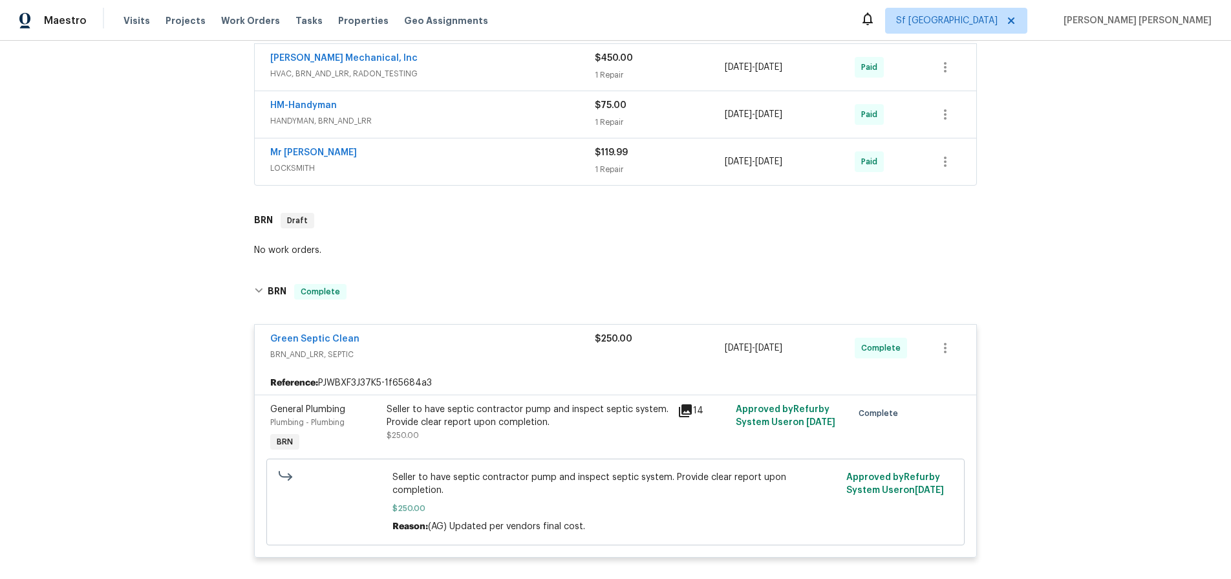
click at [685, 412] on icon at bounding box center [686, 411] width 16 height 16
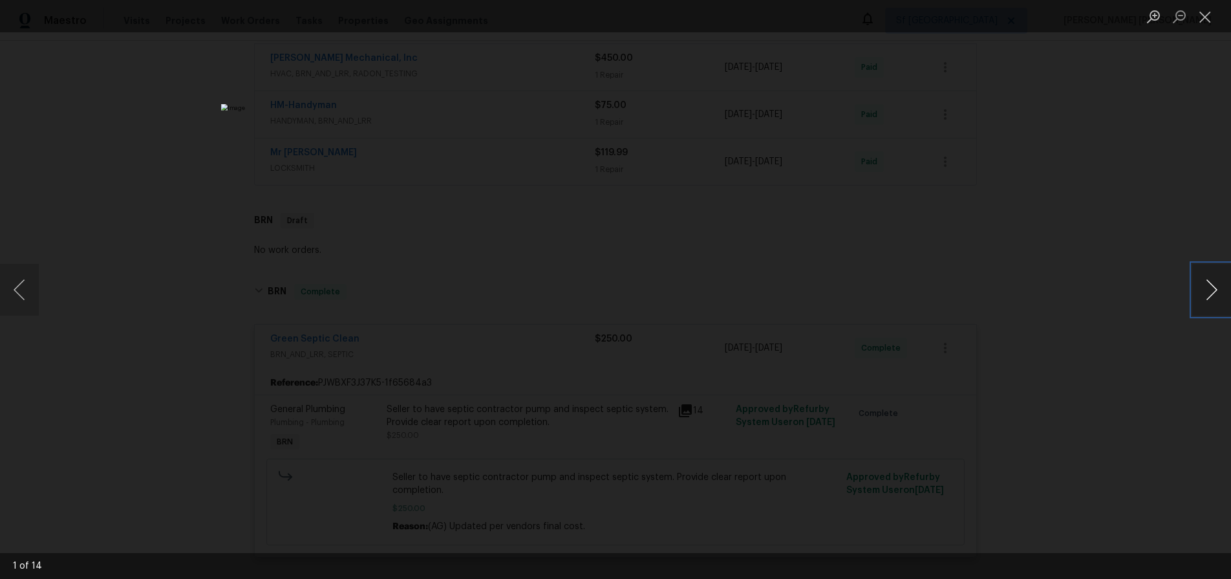
click at [1212, 294] on button "Next image" at bounding box center [1211, 290] width 39 height 52
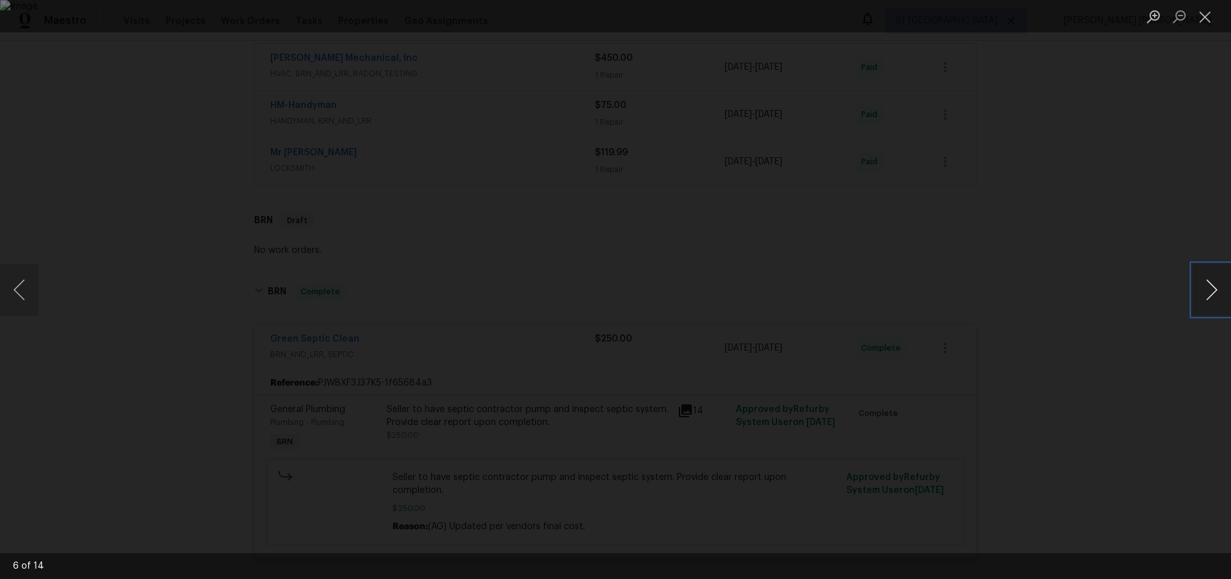
click at [1212, 294] on button "Next image" at bounding box center [1211, 290] width 39 height 52
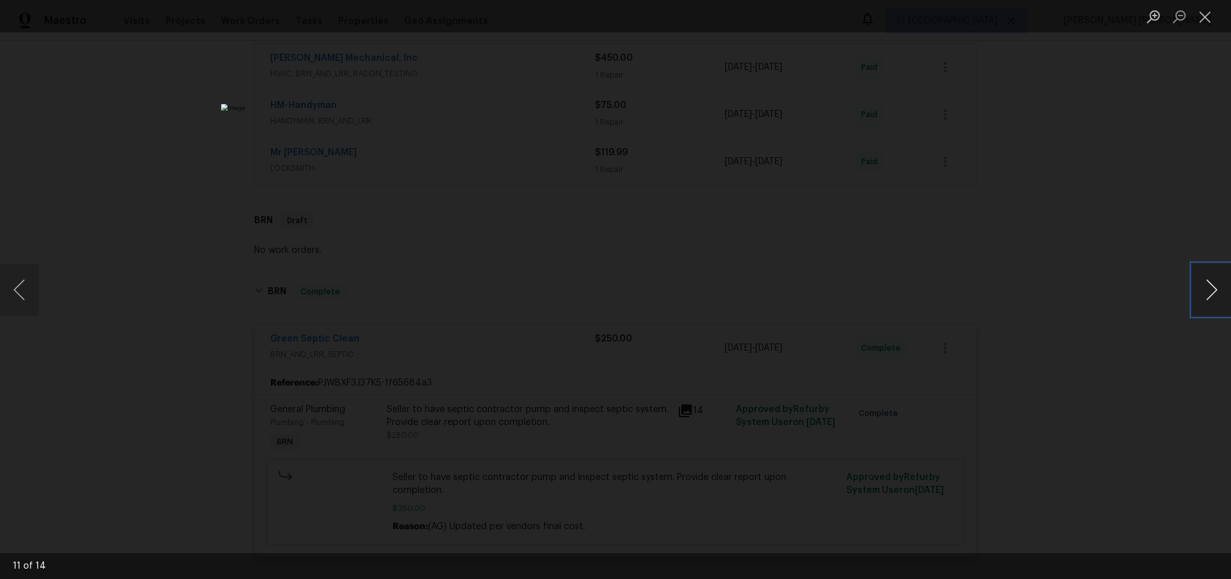
click at [1212, 294] on button "Next image" at bounding box center [1211, 290] width 39 height 52
drag, startPoint x: 1160, startPoint y: 350, endPoint x: 1155, endPoint y: 345, distance: 6.9
click at [1157, 348] on div "Lightbox" at bounding box center [615, 289] width 1231 height 579
drag, startPoint x: 1204, startPoint y: 22, endPoint x: 1047, endPoint y: 179, distance: 222.2
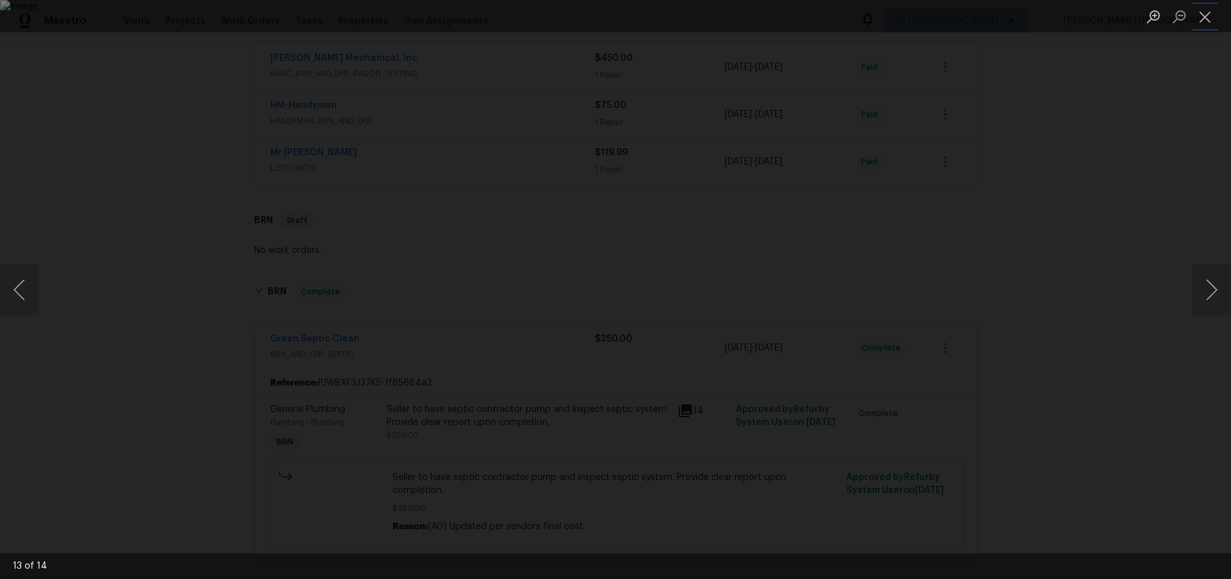
click at [1200, 26] on button "Close lightbox" at bounding box center [1205, 16] width 26 height 23
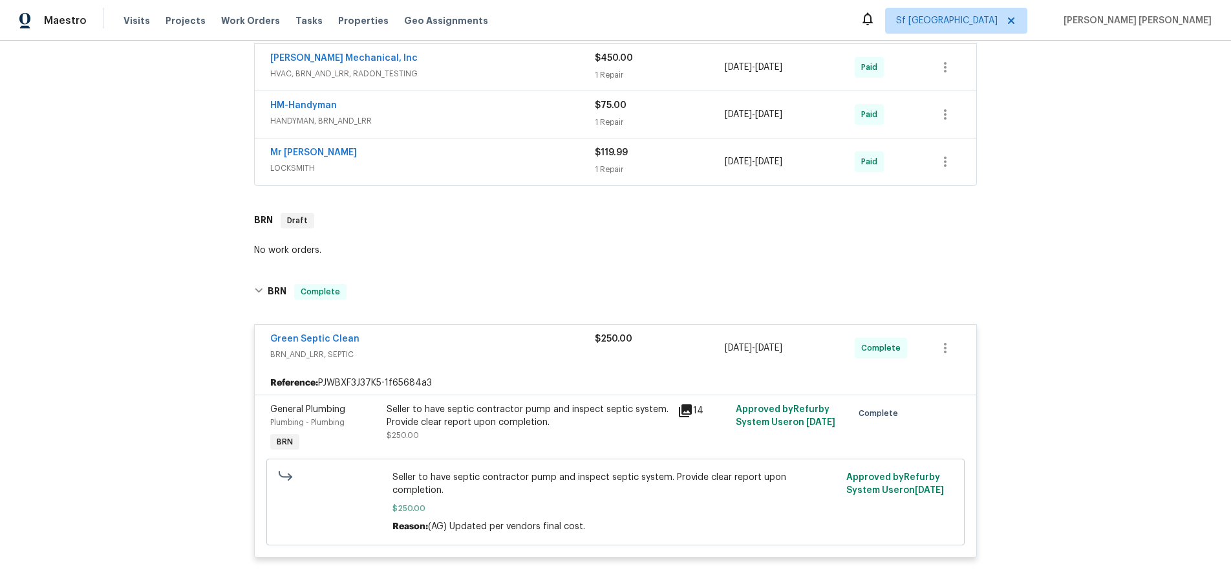
click at [414, 343] on div "Green Septic Clean" at bounding box center [432, 340] width 325 height 16
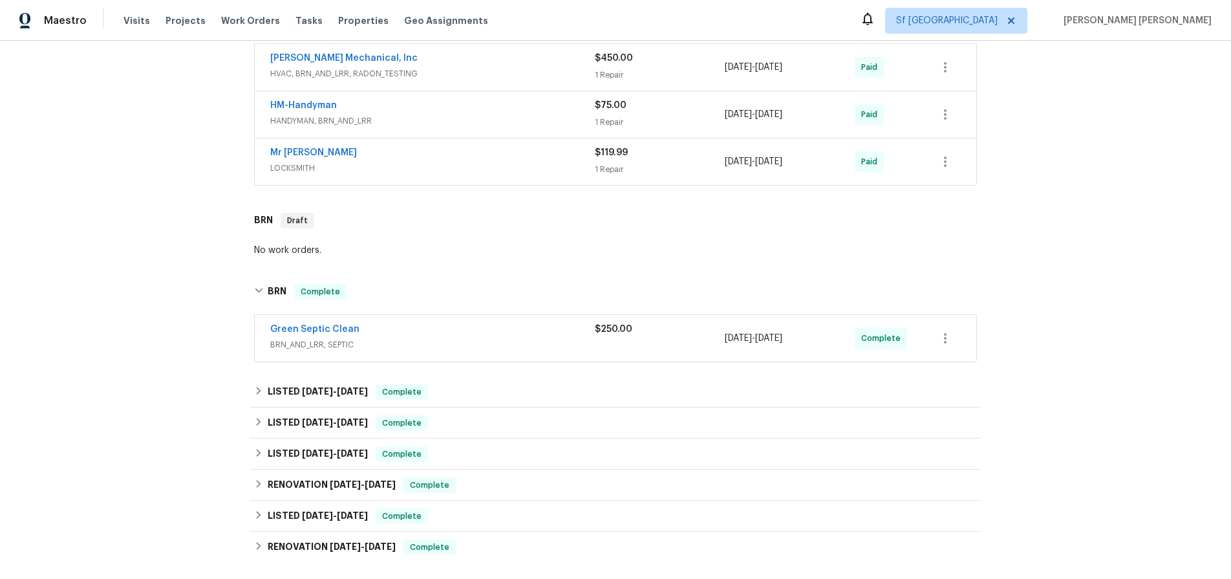
scroll to position [614, 0]
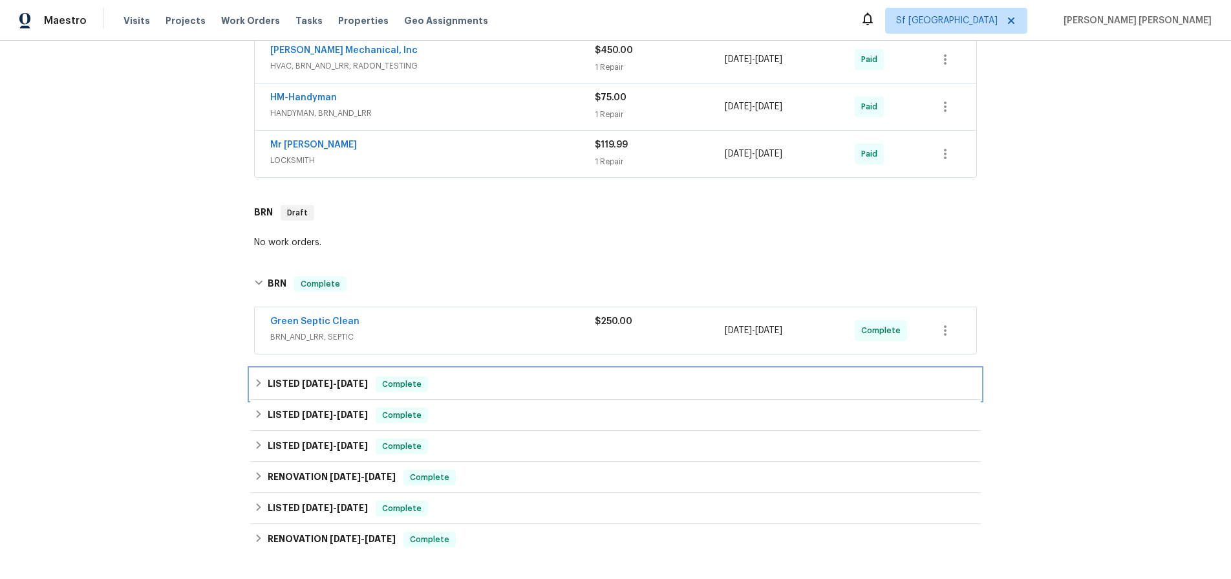
click at [335, 385] on span "[DATE] - [DATE]" at bounding box center [335, 383] width 66 height 9
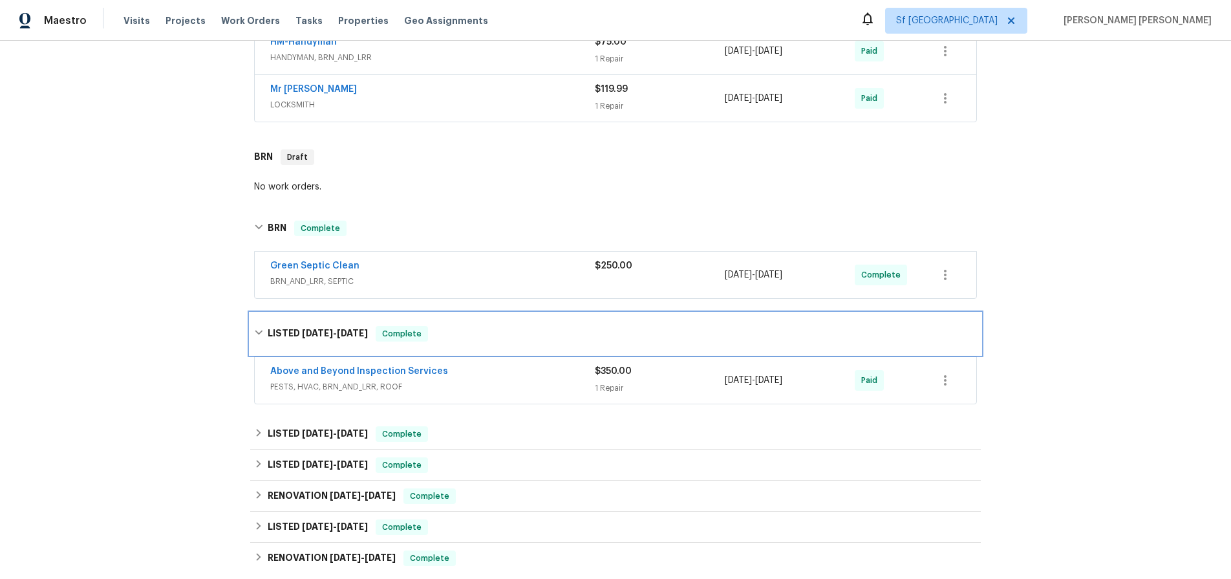
scroll to position [700, 0]
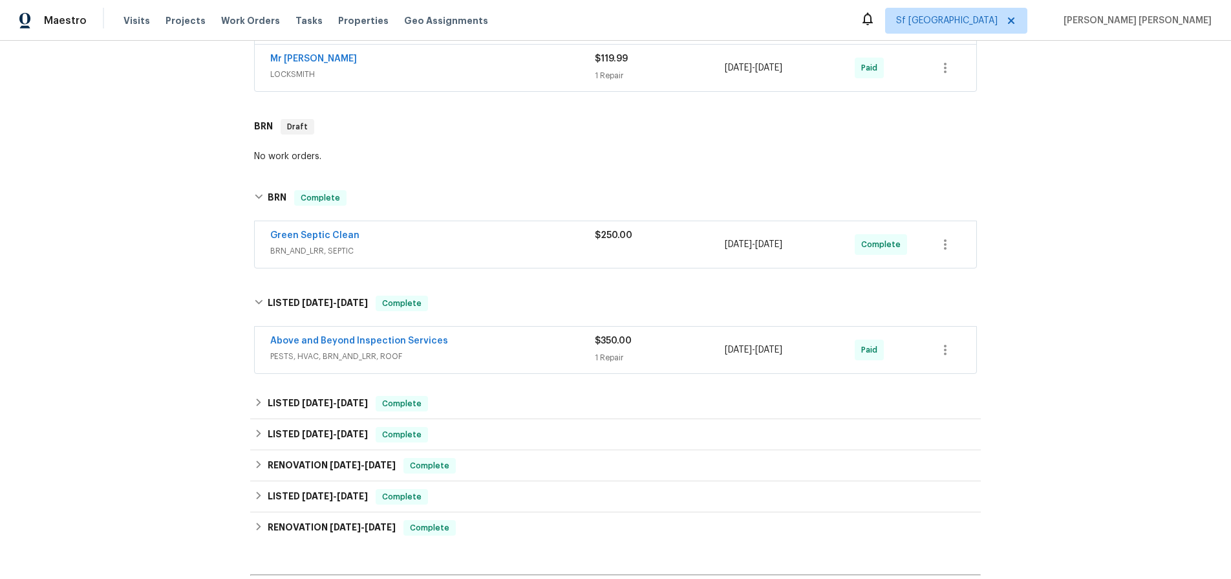
click at [538, 345] on div "Above and Beyond Inspection Services" at bounding box center [432, 342] width 325 height 16
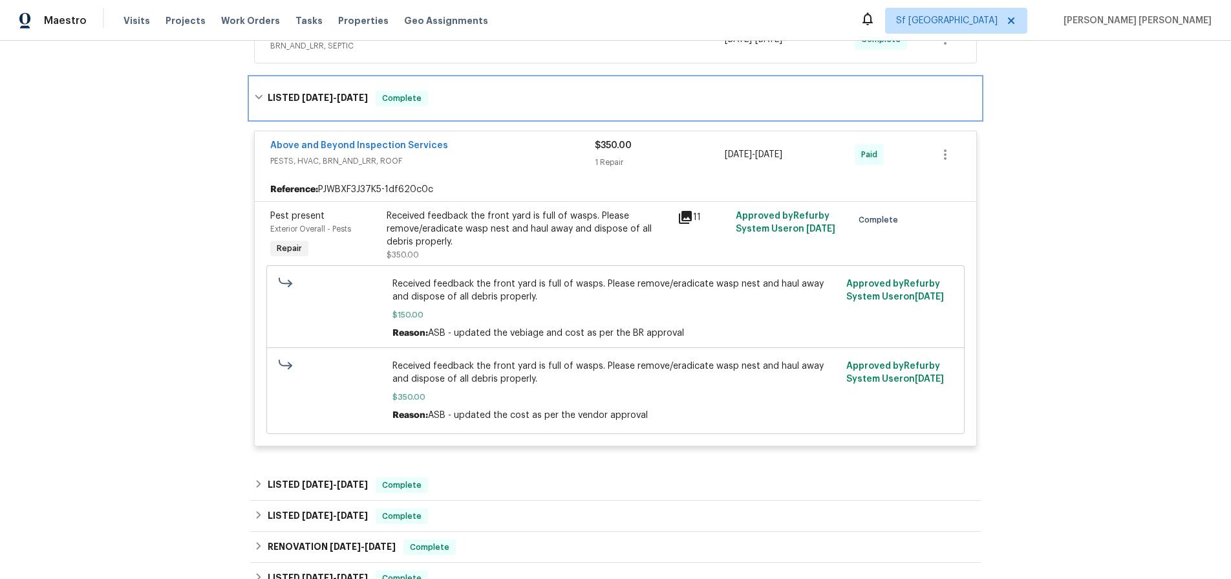
click at [257, 98] on icon at bounding box center [259, 97] width 8 height 5
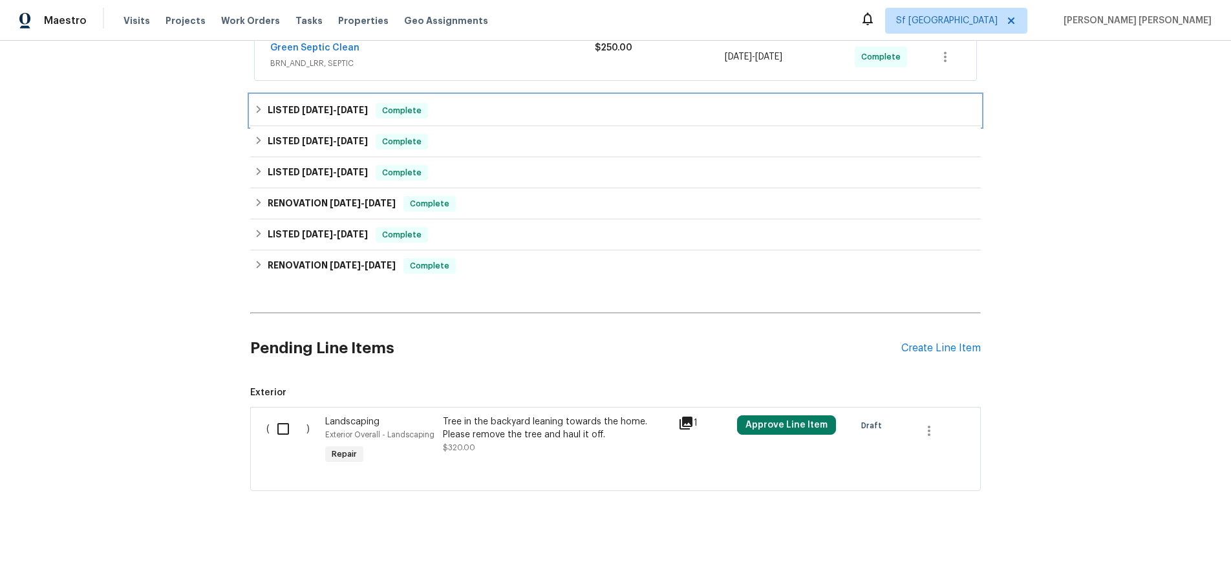
scroll to position [888, 0]
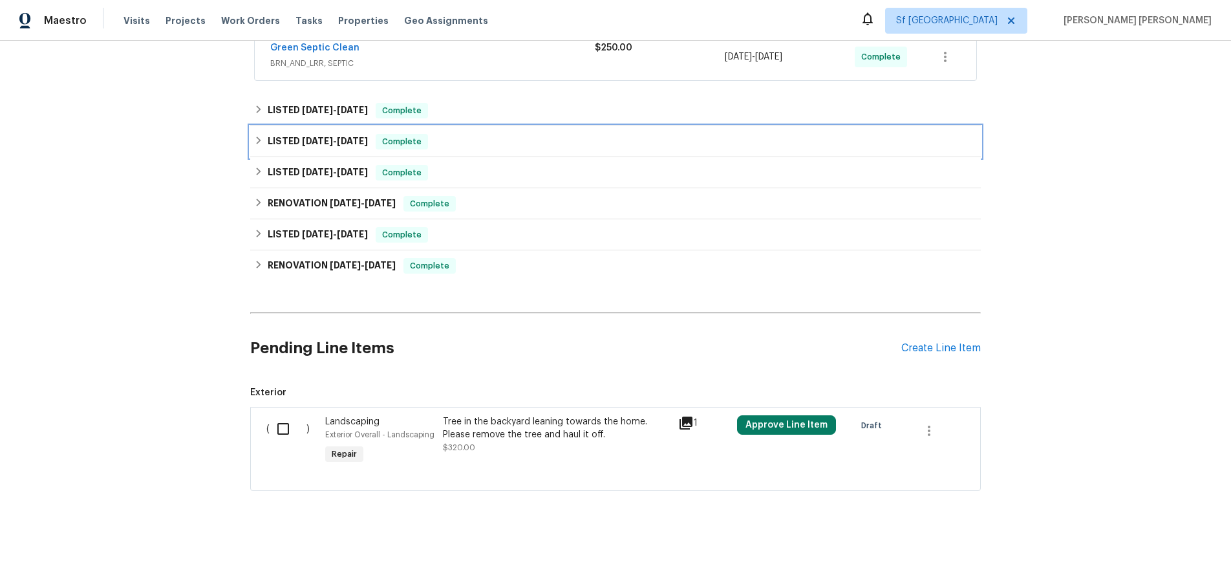
click at [259, 142] on icon at bounding box center [259, 140] width 5 height 8
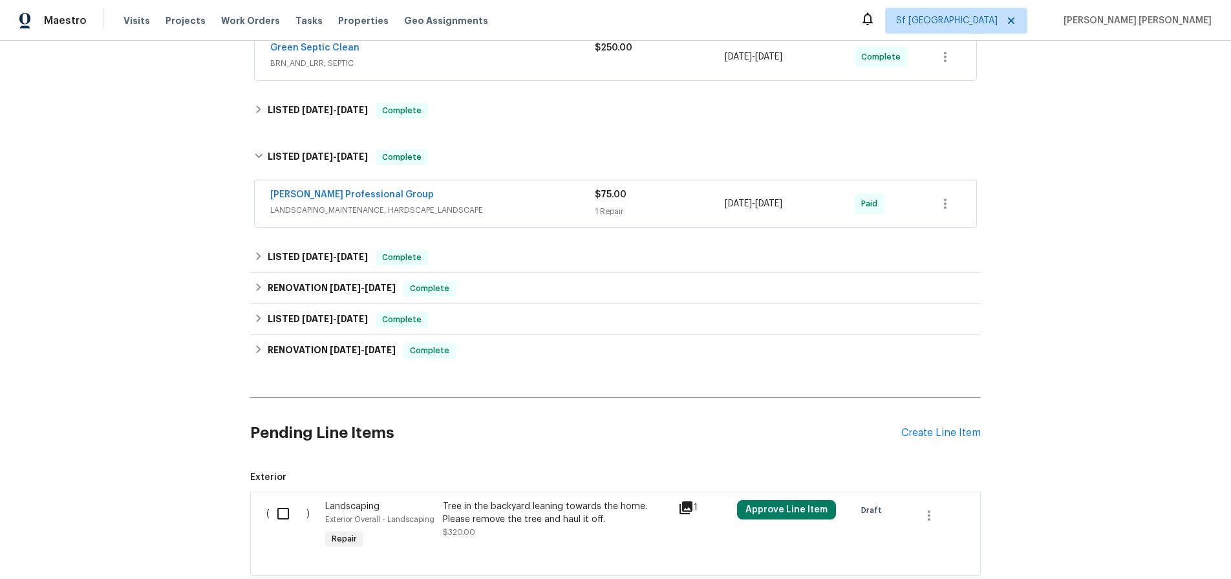
click at [498, 210] on span "LANDSCAPING_MAINTENANCE, HARDSCAPE_LANDSCAPE" at bounding box center [432, 210] width 325 height 13
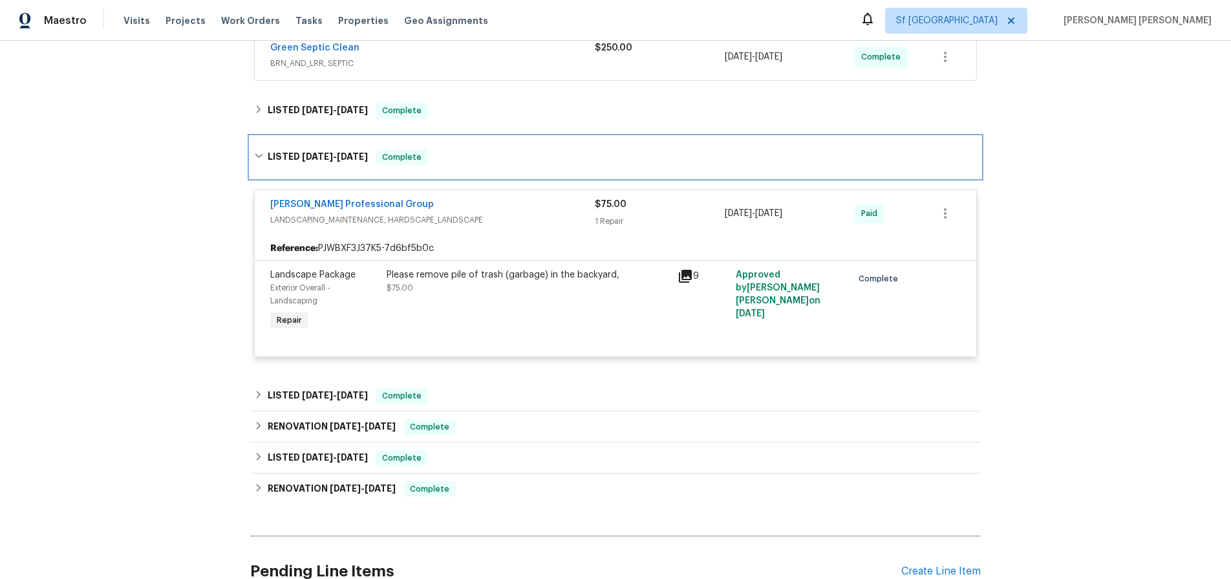
click at [255, 153] on icon at bounding box center [258, 155] width 9 height 9
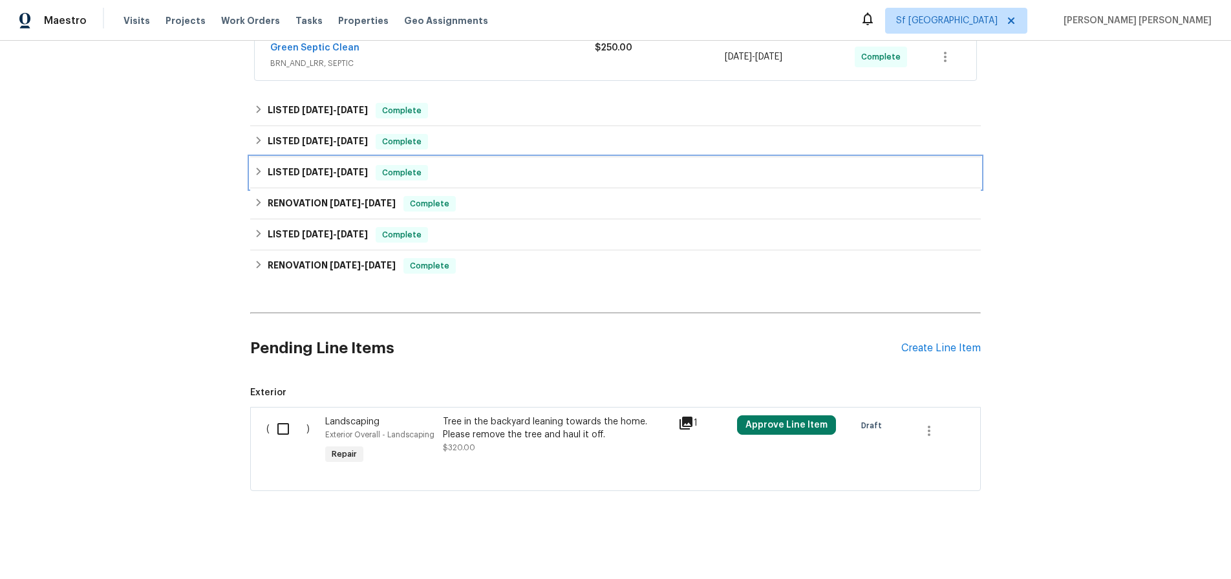
click at [258, 174] on icon at bounding box center [258, 171] width 9 height 9
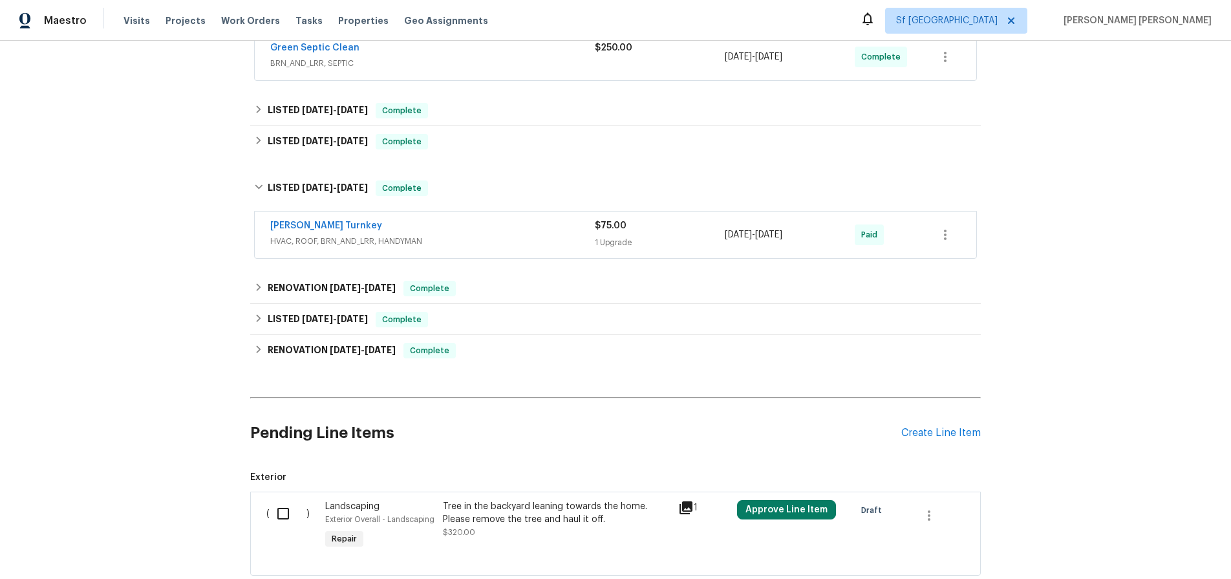
click at [472, 232] on div "[PERSON_NAME] Turnkey" at bounding box center [432, 227] width 325 height 16
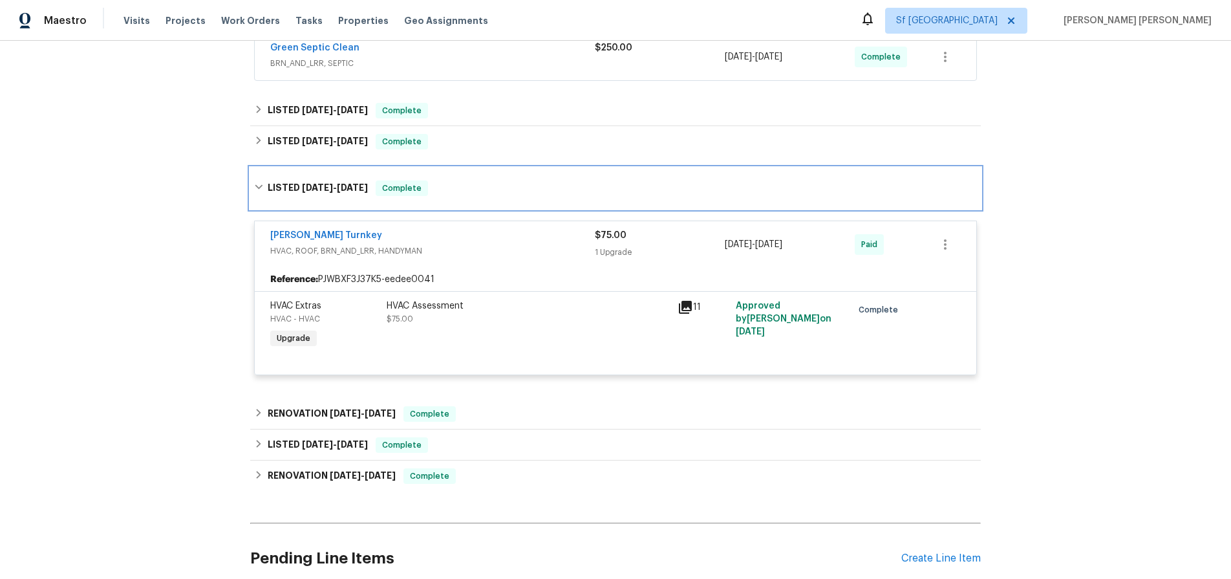
click at [257, 187] on icon at bounding box center [258, 186] width 9 height 9
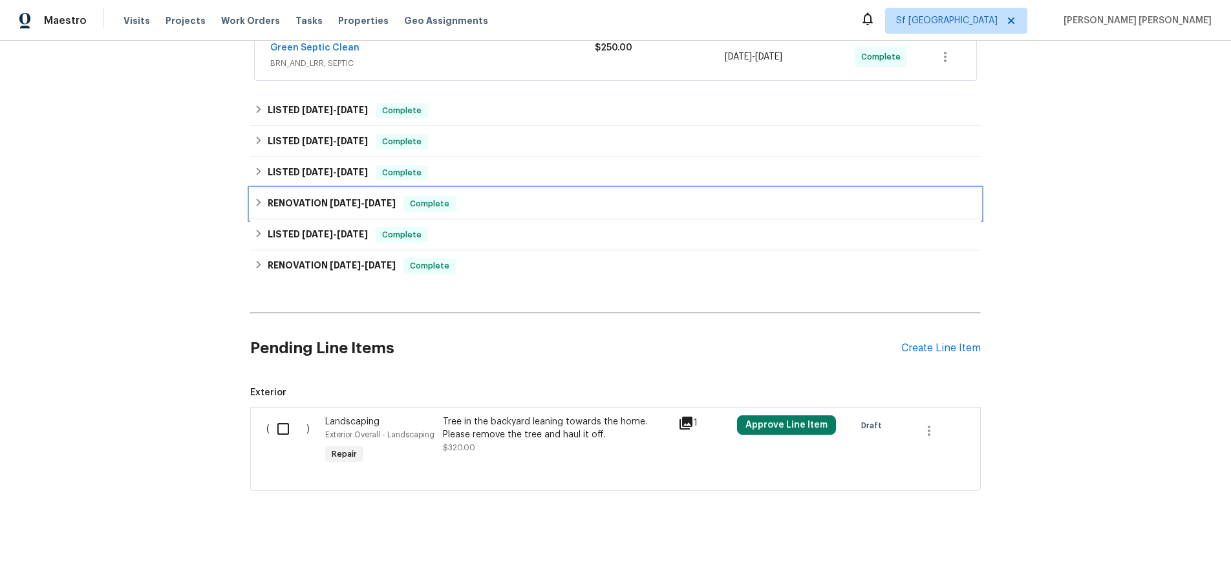
click at [259, 213] on div "RENOVATION [DATE] - [DATE] Complete" at bounding box center [615, 203] width 731 height 31
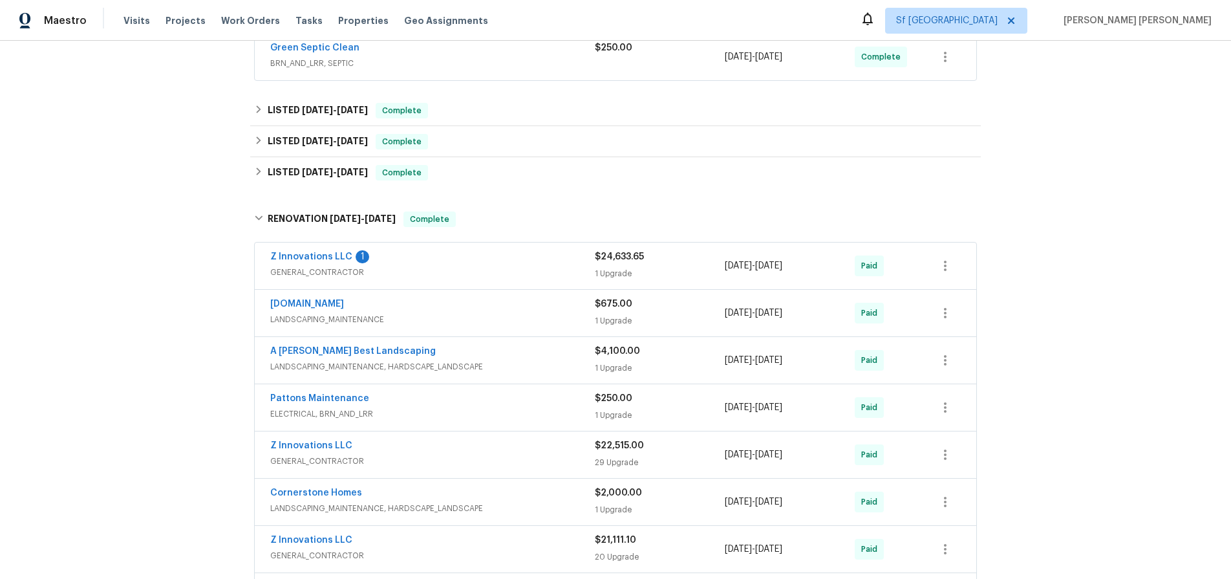
click at [469, 264] on div "Z Innovations LLC 1" at bounding box center [432, 258] width 325 height 16
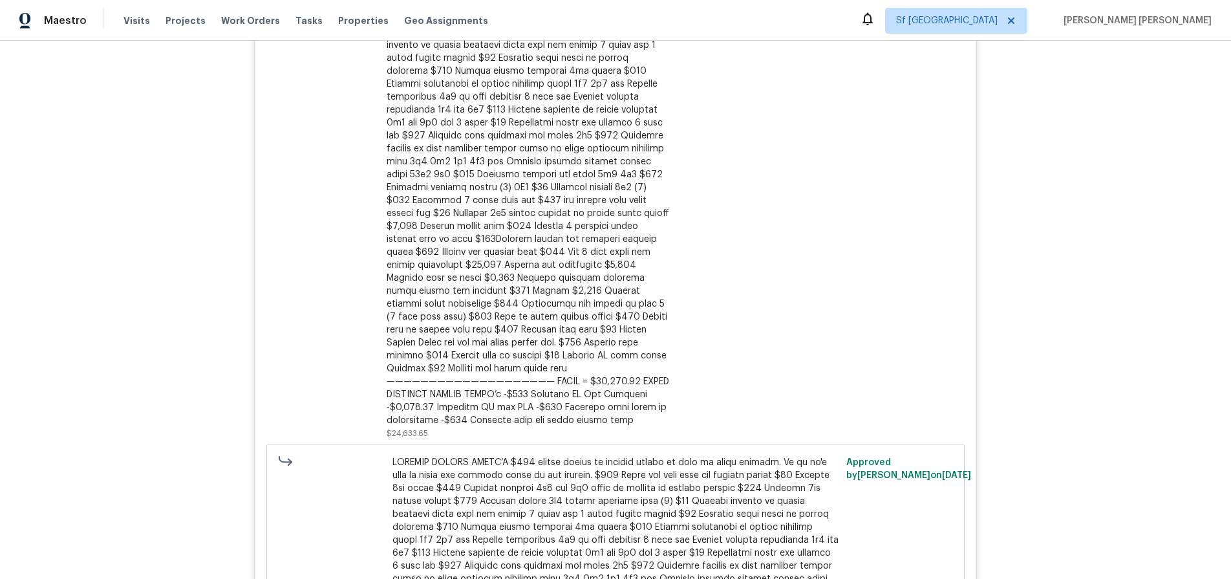
scroll to position [1084, 0]
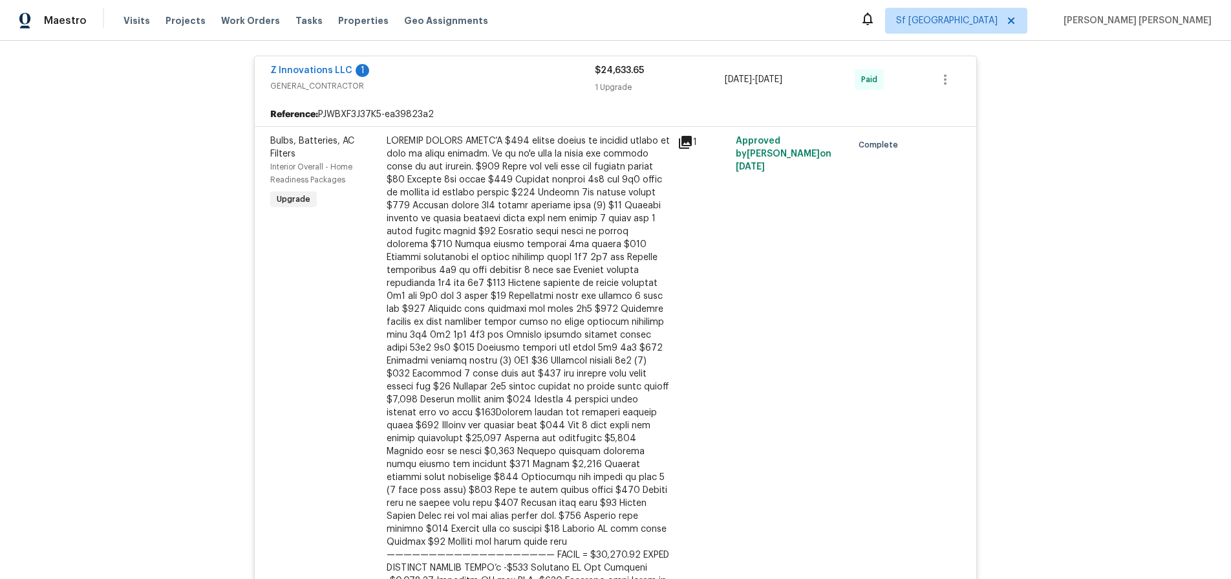
click at [523, 84] on span "GENERAL_CONTRACTOR" at bounding box center [432, 86] width 325 height 13
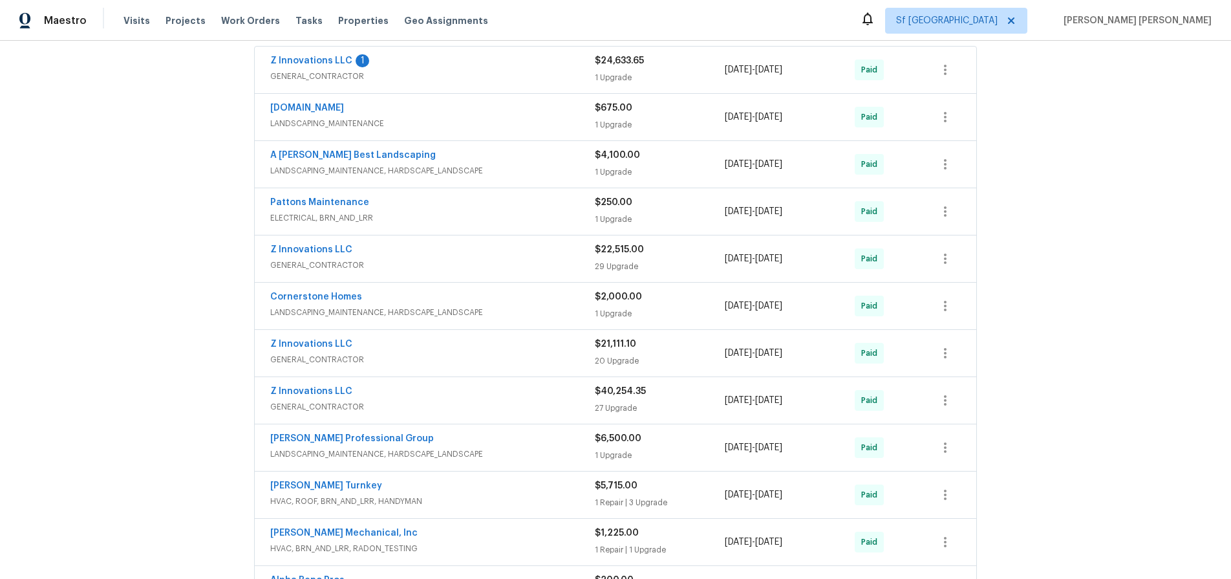
click at [474, 115] on div "[DOMAIN_NAME]" at bounding box center [432, 109] width 325 height 16
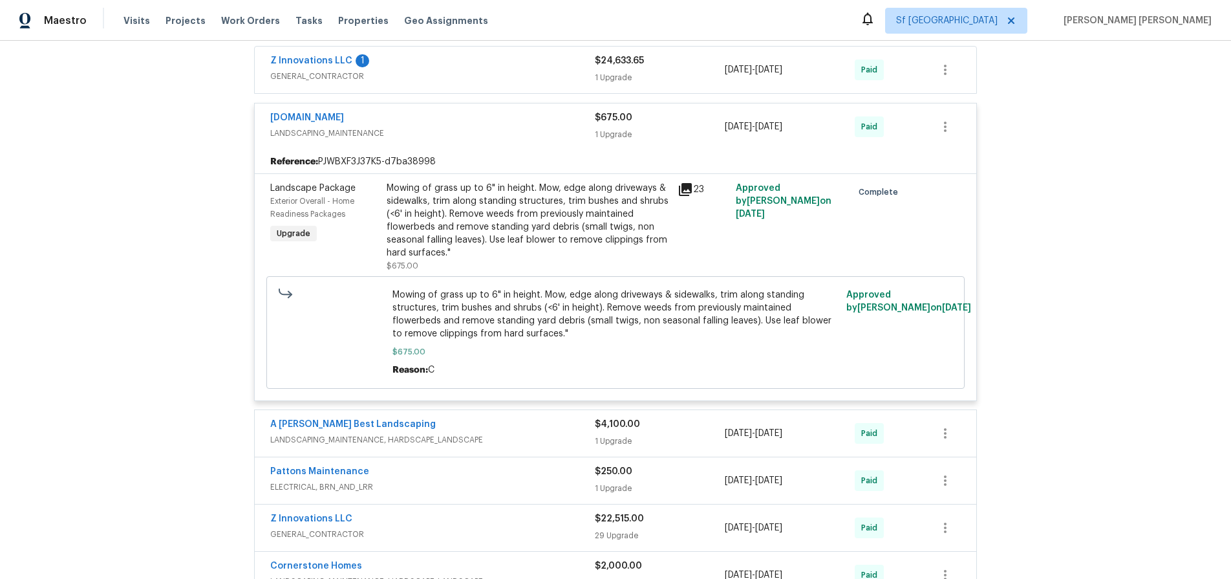
click at [679, 189] on icon at bounding box center [685, 189] width 13 height 13
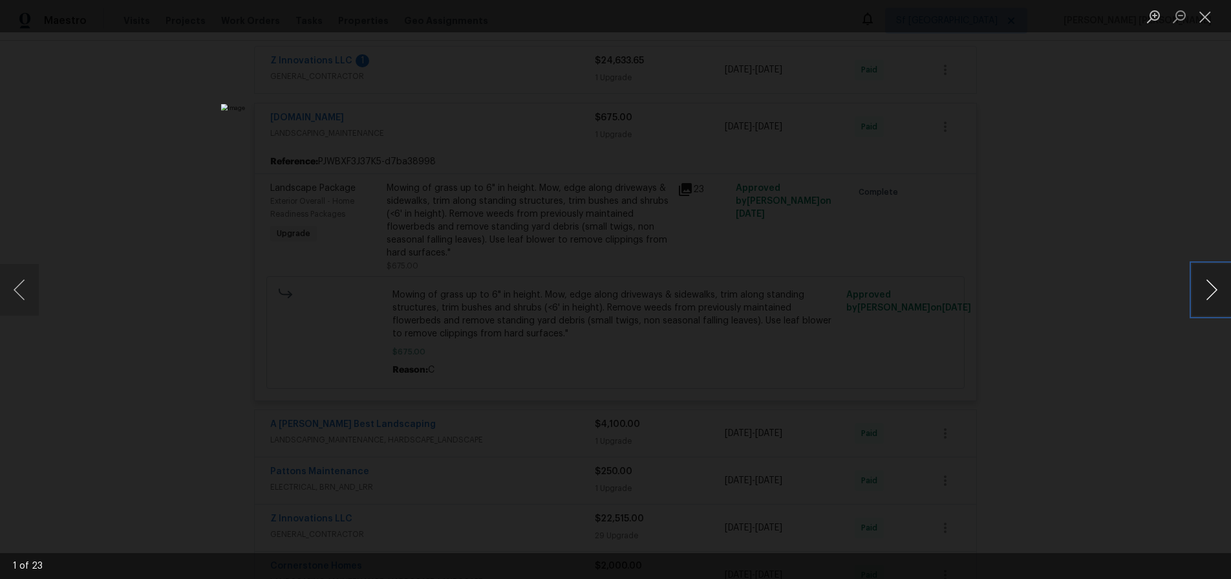
click at [1206, 297] on button "Next image" at bounding box center [1211, 290] width 39 height 52
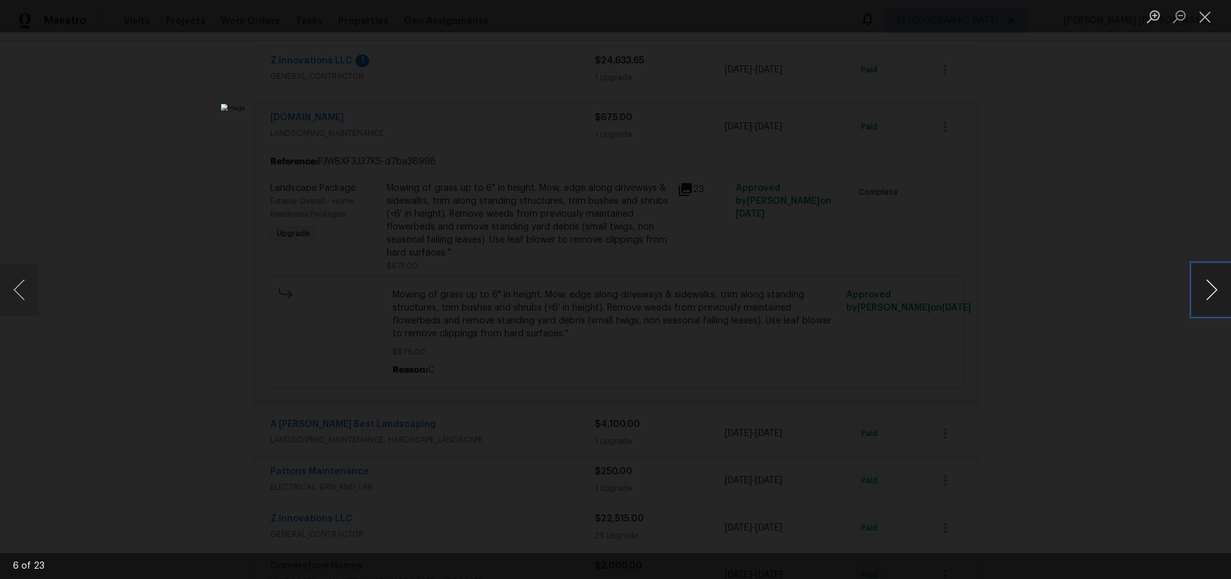
click at [1206, 297] on button "Next image" at bounding box center [1211, 290] width 39 height 52
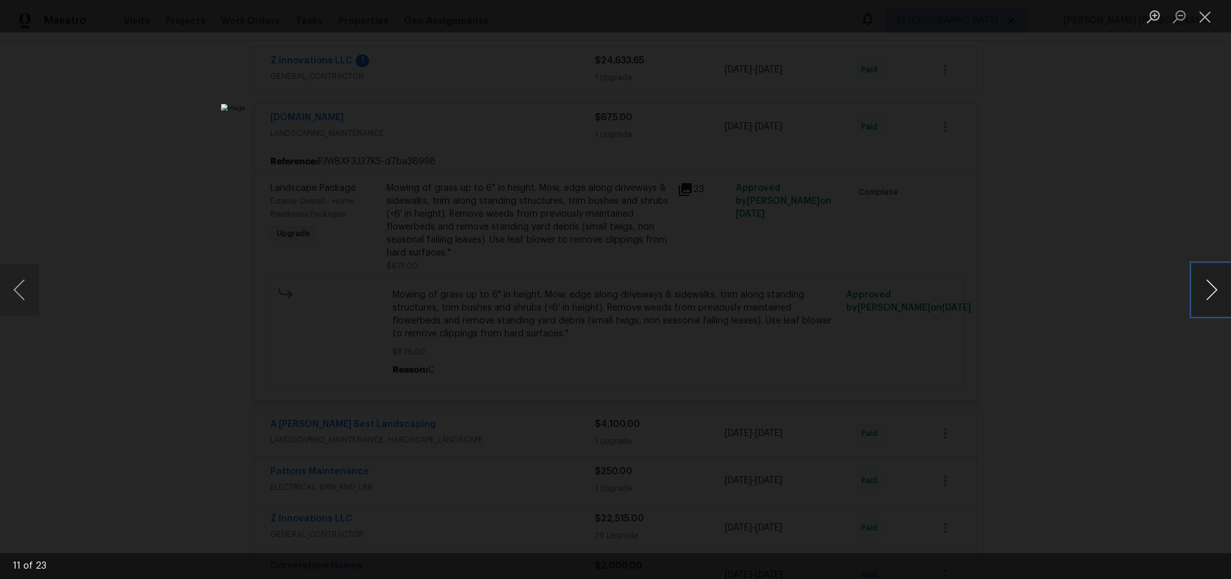
click at [1206, 297] on button "Next image" at bounding box center [1211, 290] width 39 height 52
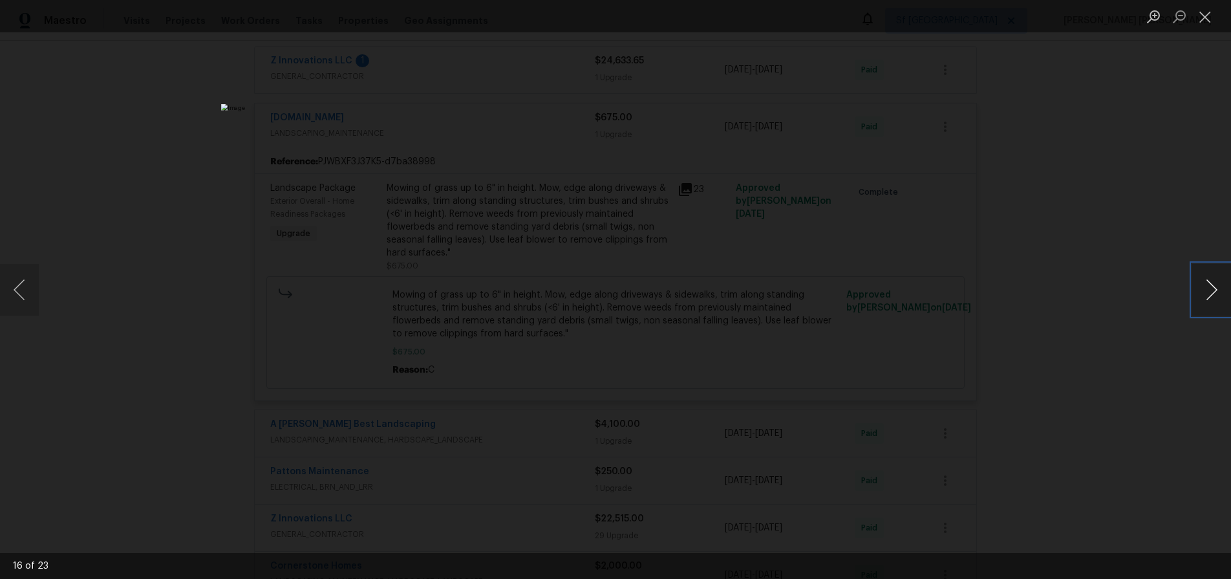
click at [1206, 297] on button "Next image" at bounding box center [1211, 290] width 39 height 52
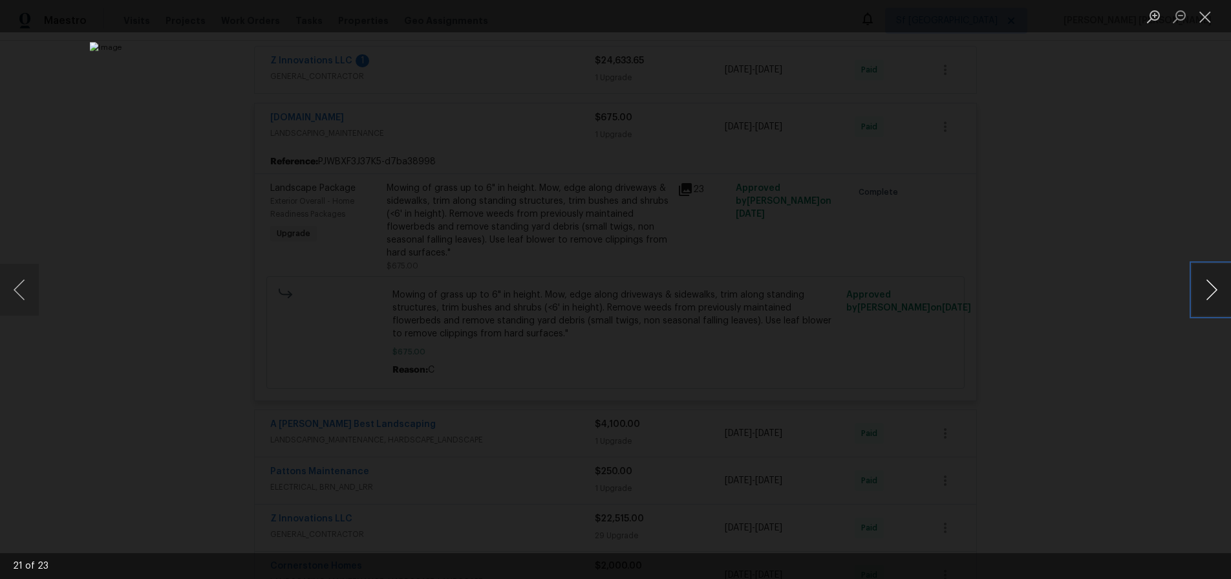
click at [1206, 297] on button "Next image" at bounding box center [1211, 290] width 39 height 52
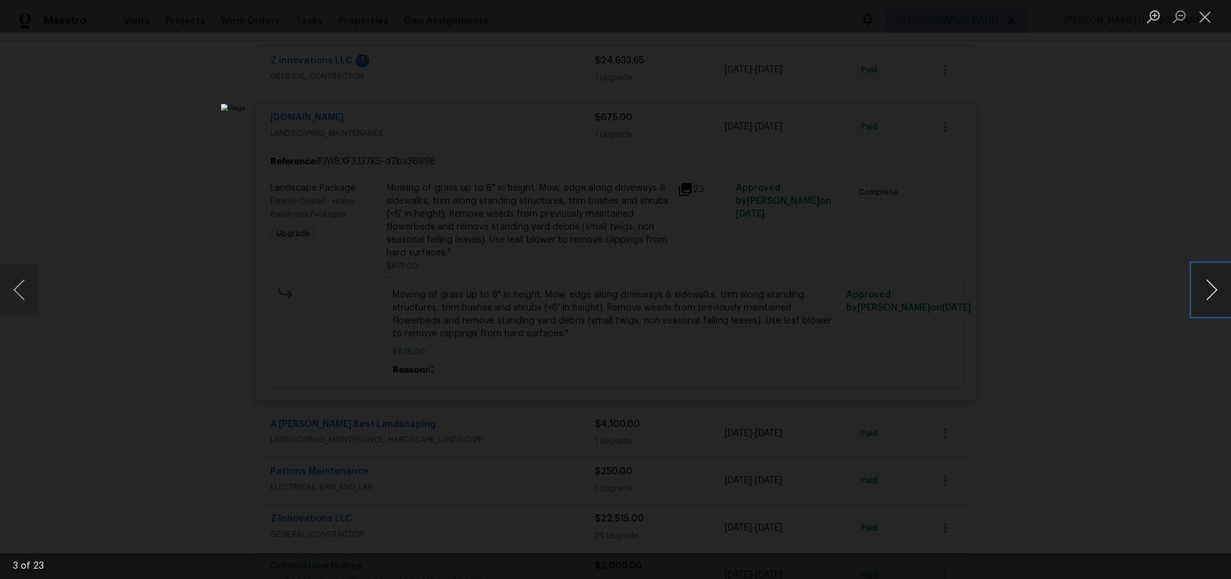
click at [1206, 297] on button "Next image" at bounding box center [1211, 290] width 39 height 52
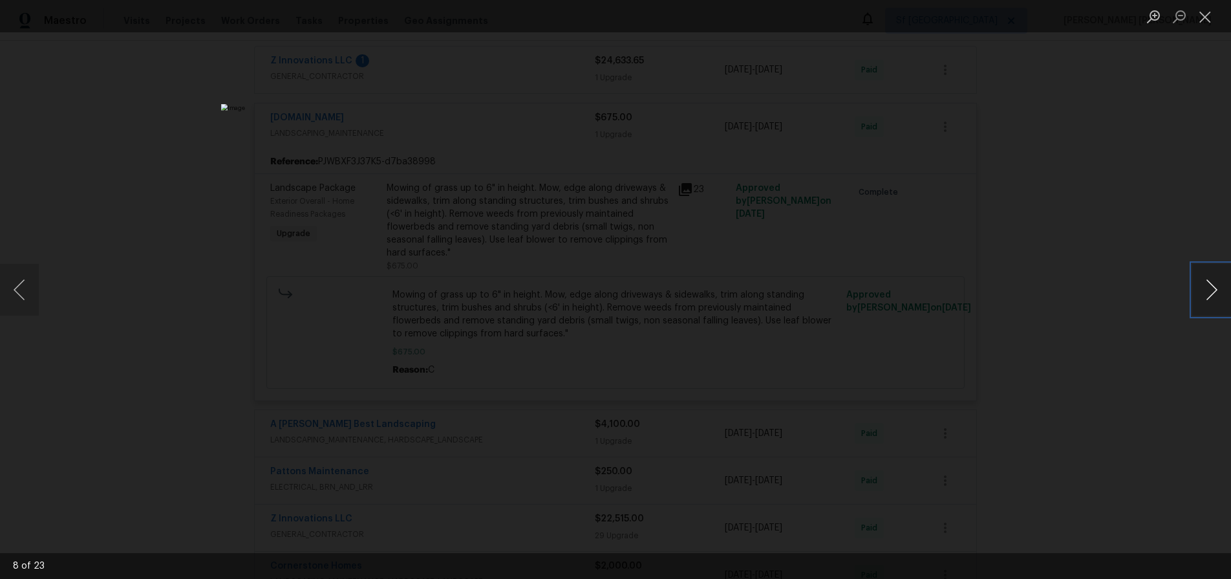
click at [1206, 297] on button "Next image" at bounding box center [1211, 290] width 39 height 52
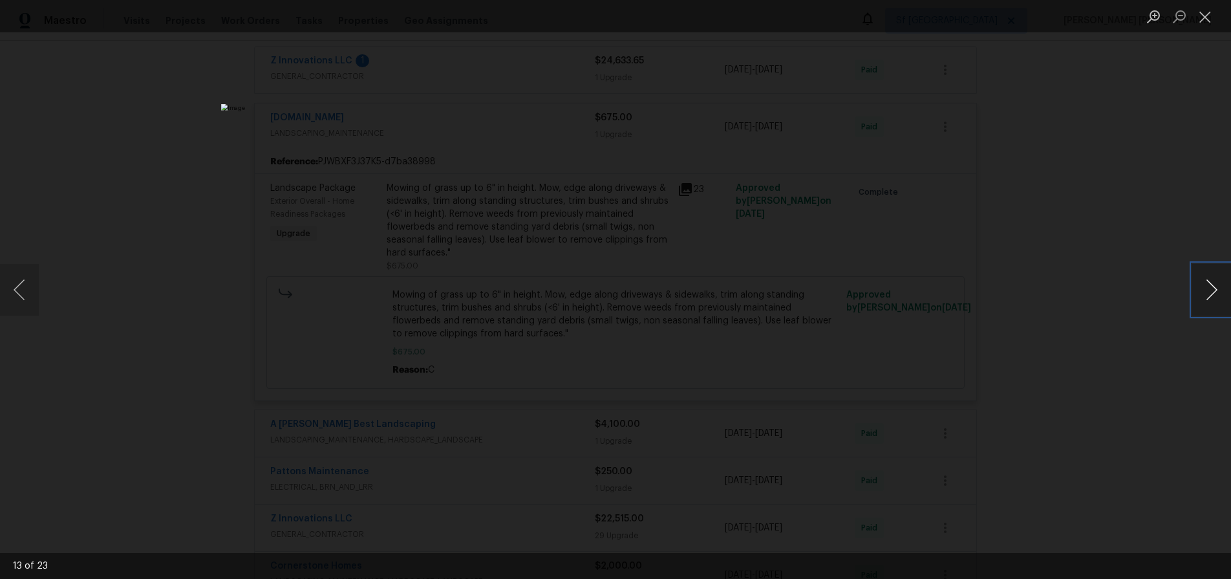
click at [1206, 297] on button "Next image" at bounding box center [1211, 290] width 39 height 52
click at [1082, 468] on div "Lightbox" at bounding box center [615, 289] width 1231 height 579
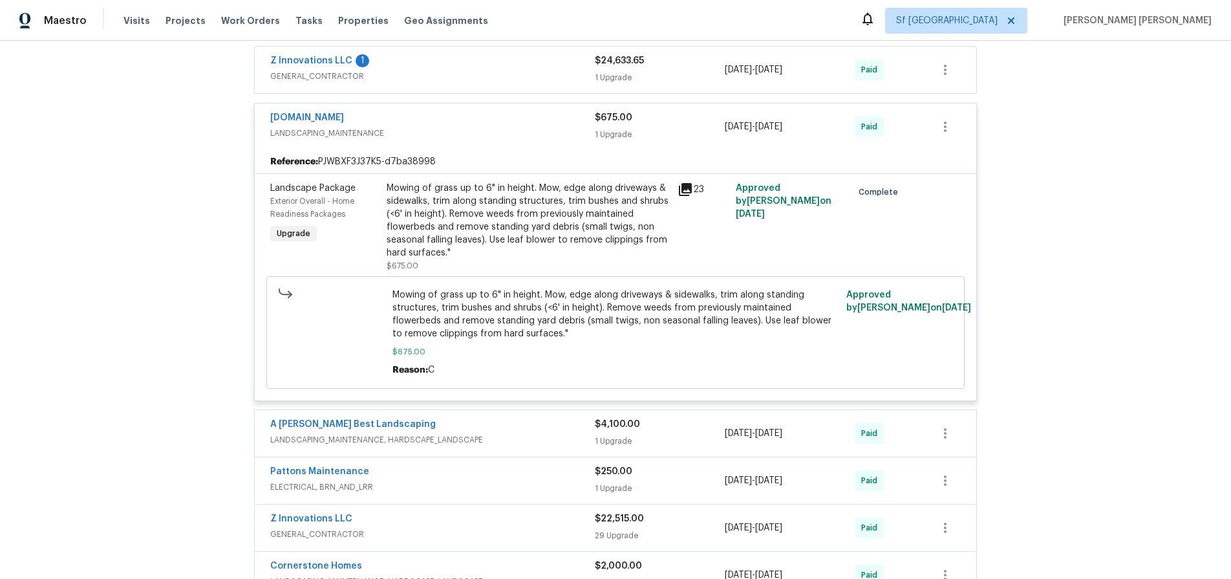
click at [513, 127] on span "LANDSCAPING_MAINTENANCE" at bounding box center [432, 133] width 325 height 13
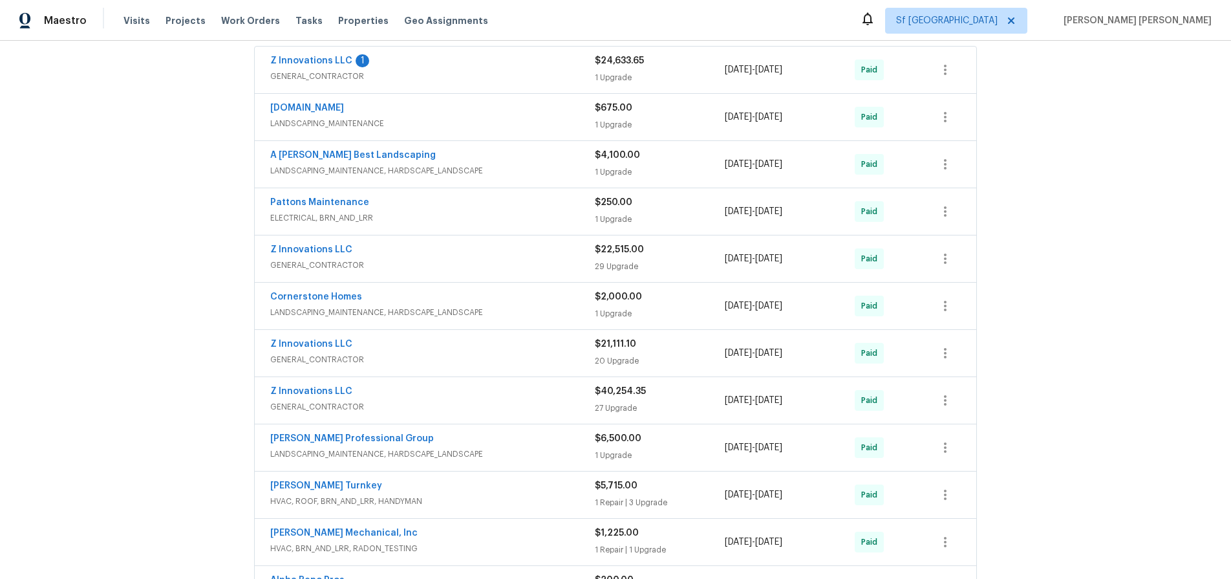
click at [519, 167] on span "LANDSCAPING_MAINTENANCE, HARDSCAPE_LANDSCAPE" at bounding box center [432, 170] width 325 height 13
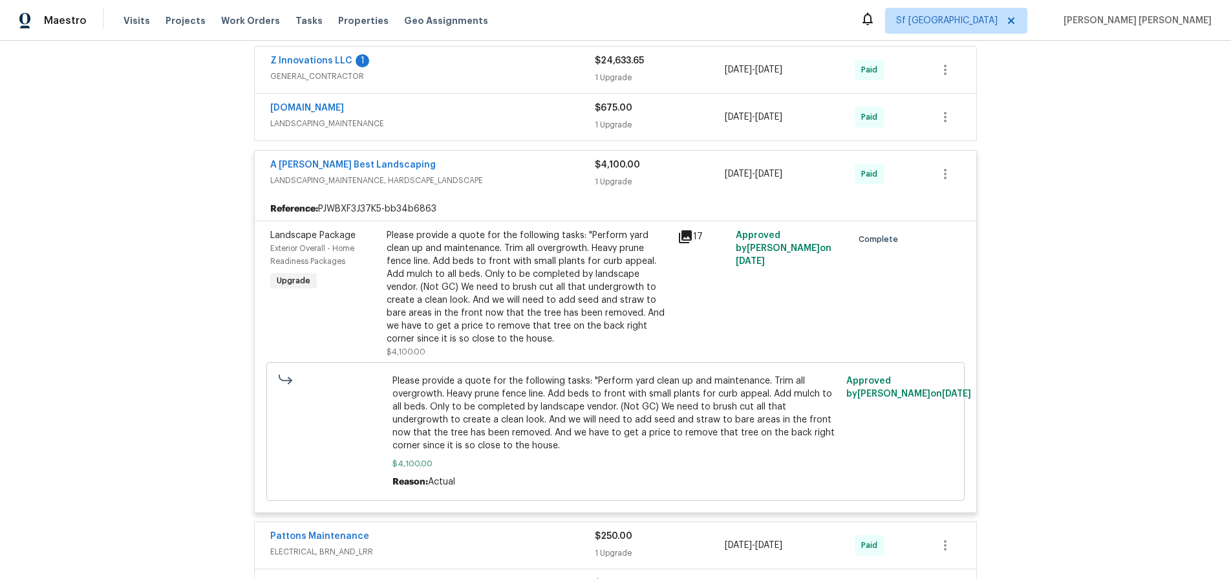
click at [533, 185] on span "LANDSCAPING_MAINTENANCE, HARDSCAPE_LANDSCAPE" at bounding box center [432, 180] width 325 height 13
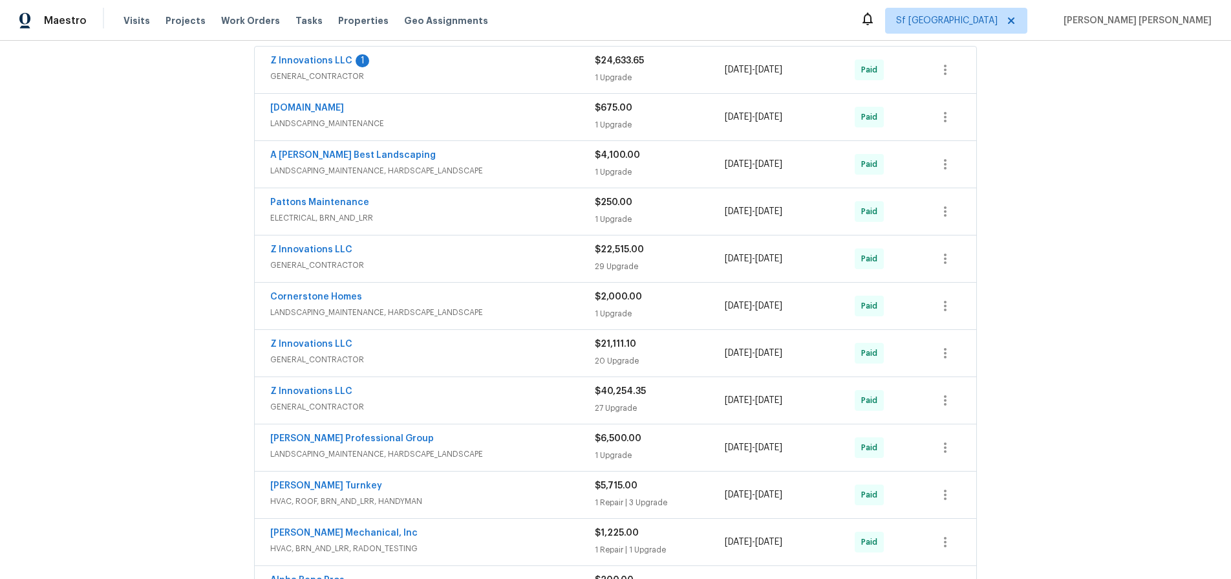
click at [535, 213] on span "ELECTRICAL, BRN_AND_LRR" at bounding box center [432, 217] width 325 height 13
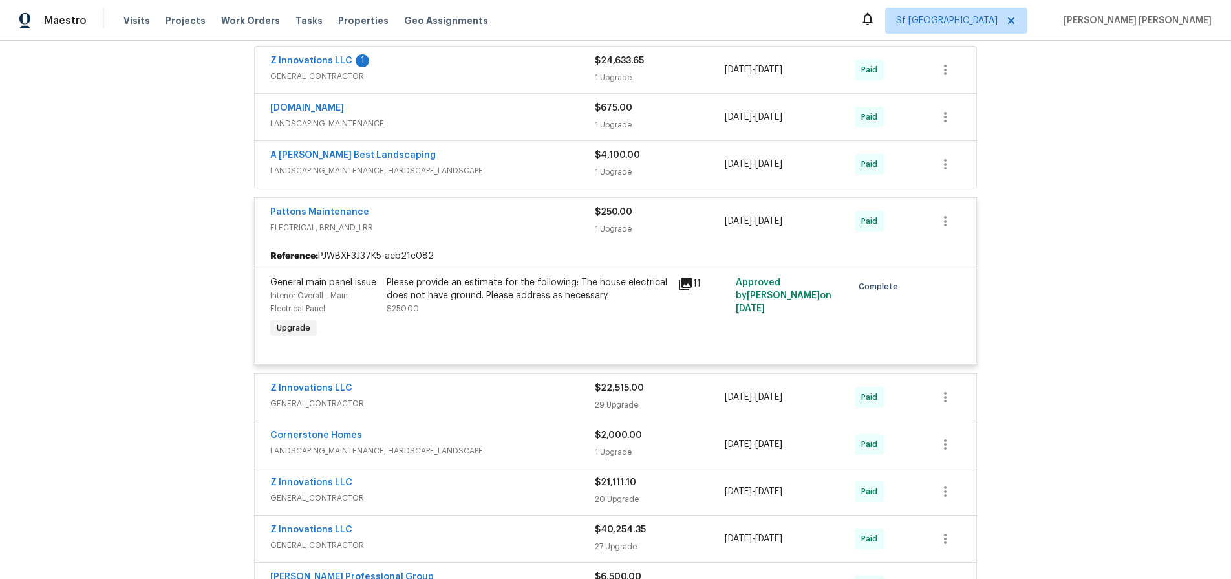
click at [535, 219] on div "Pattons Maintenance" at bounding box center [432, 214] width 325 height 16
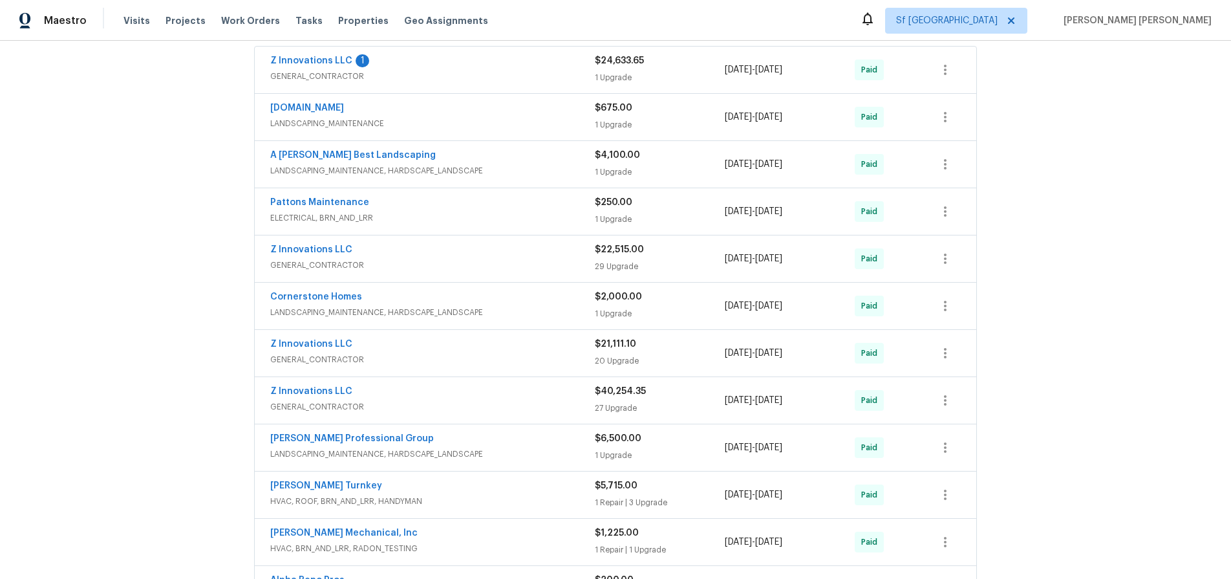
click at [536, 256] on div "Z Innovations LLC" at bounding box center [432, 251] width 325 height 16
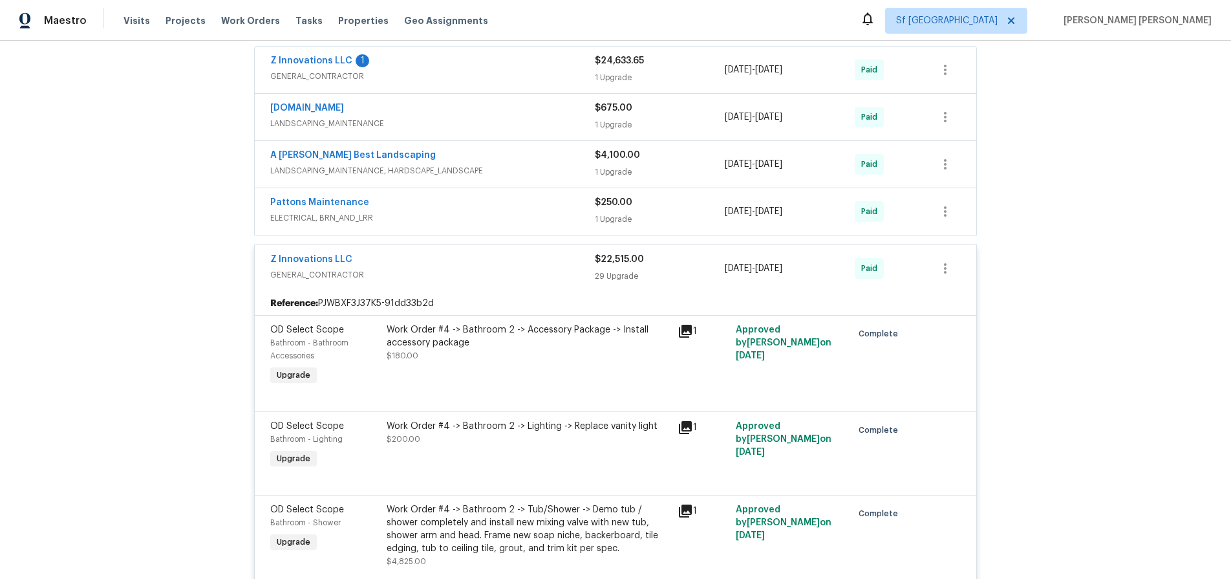
click at [524, 258] on div "Z Innovations LLC" at bounding box center [432, 261] width 325 height 16
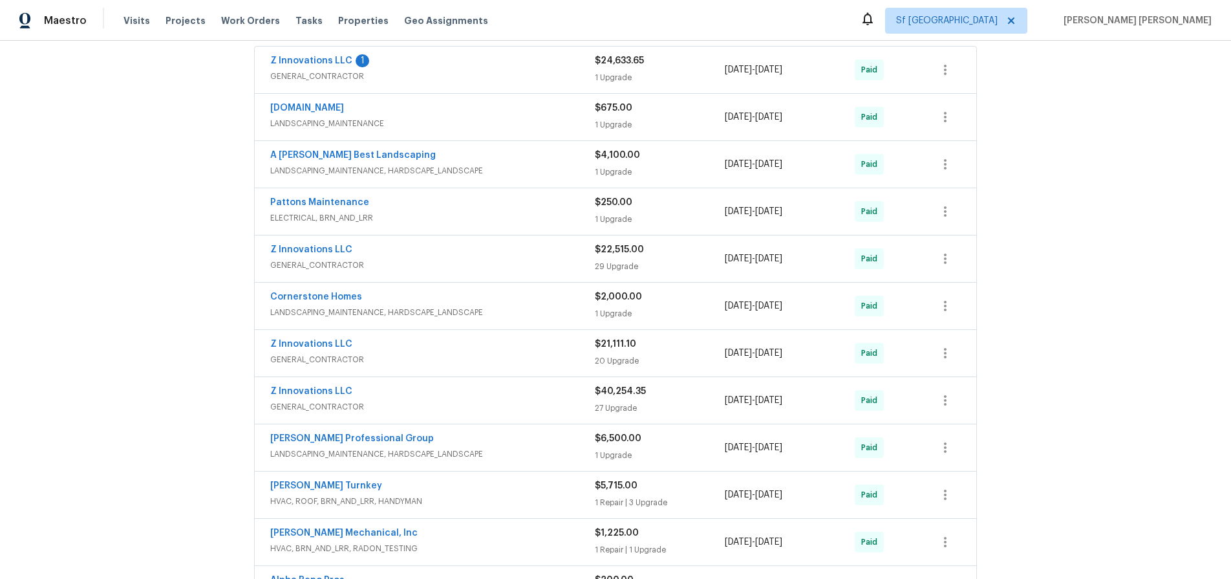
click at [536, 304] on div "Cornerstone Homes" at bounding box center [432, 298] width 325 height 16
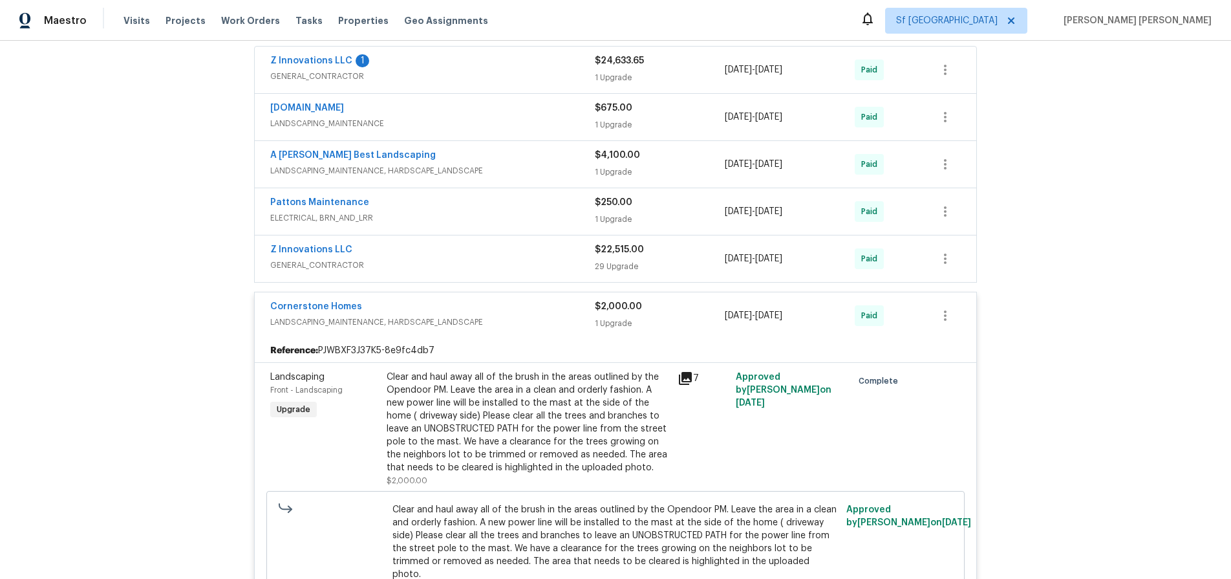
click at [534, 304] on div "Cornerstone Homes" at bounding box center [432, 308] width 325 height 16
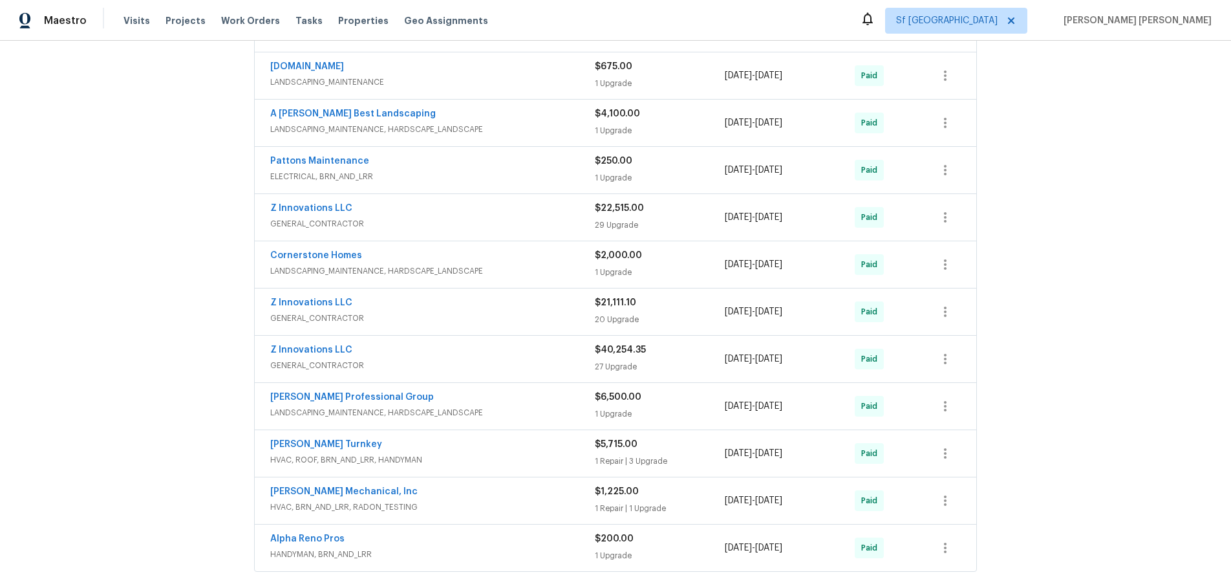
scroll to position [1126, 0]
click at [534, 304] on div "Z Innovations LLC" at bounding box center [432, 303] width 325 height 16
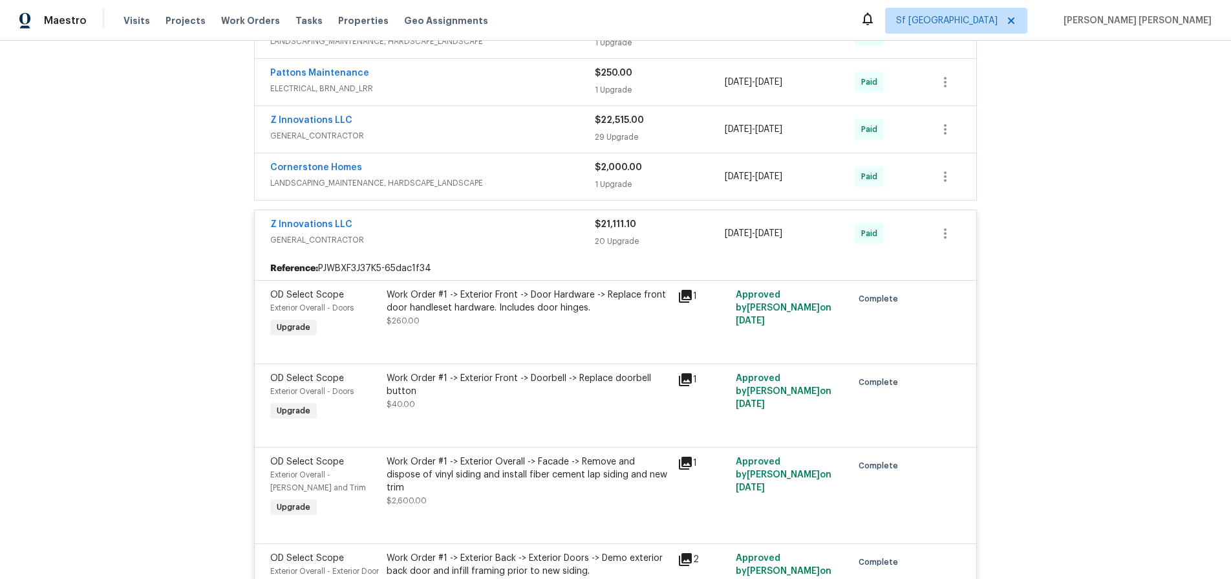
scroll to position [1221, 0]
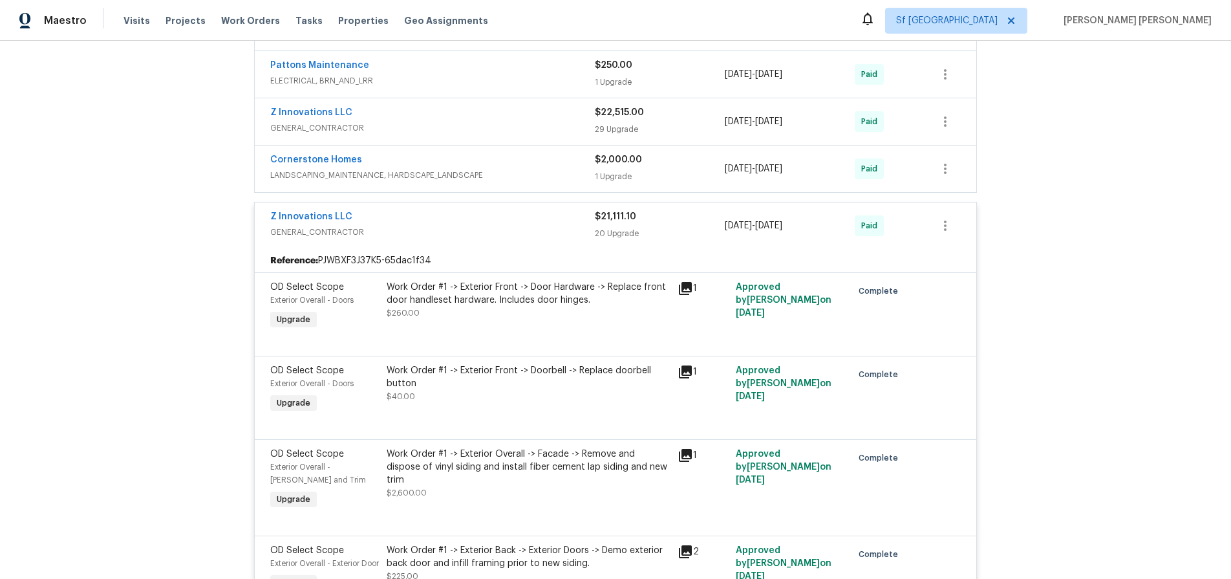
click at [509, 217] on div "Z Innovations LLC" at bounding box center [432, 218] width 325 height 16
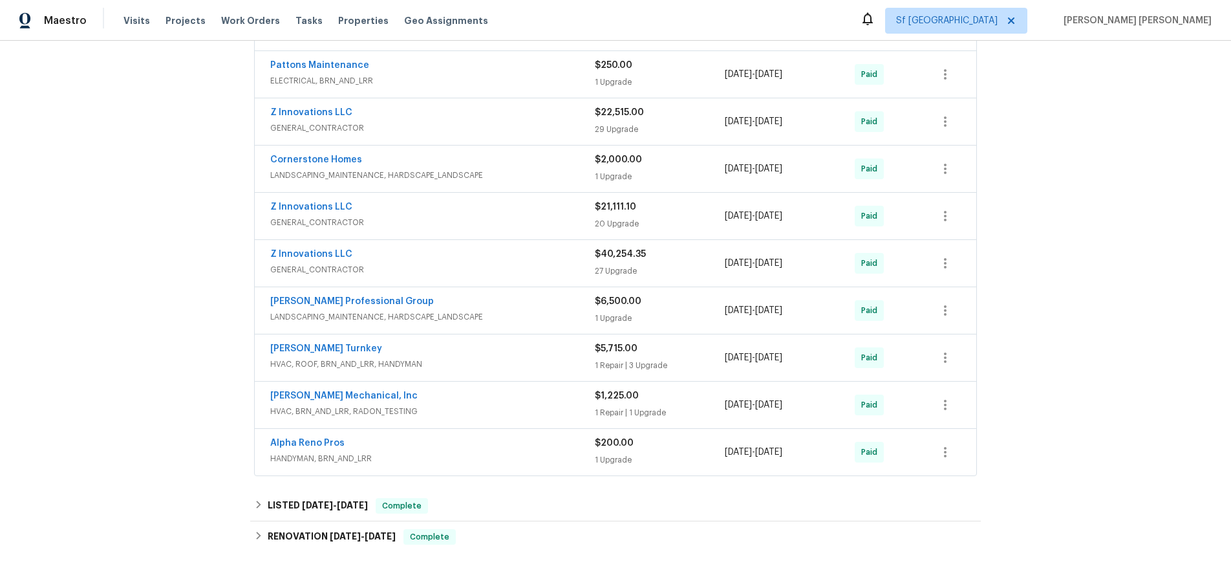
click at [548, 304] on div "[PERSON_NAME] Professional Group" at bounding box center [432, 303] width 325 height 16
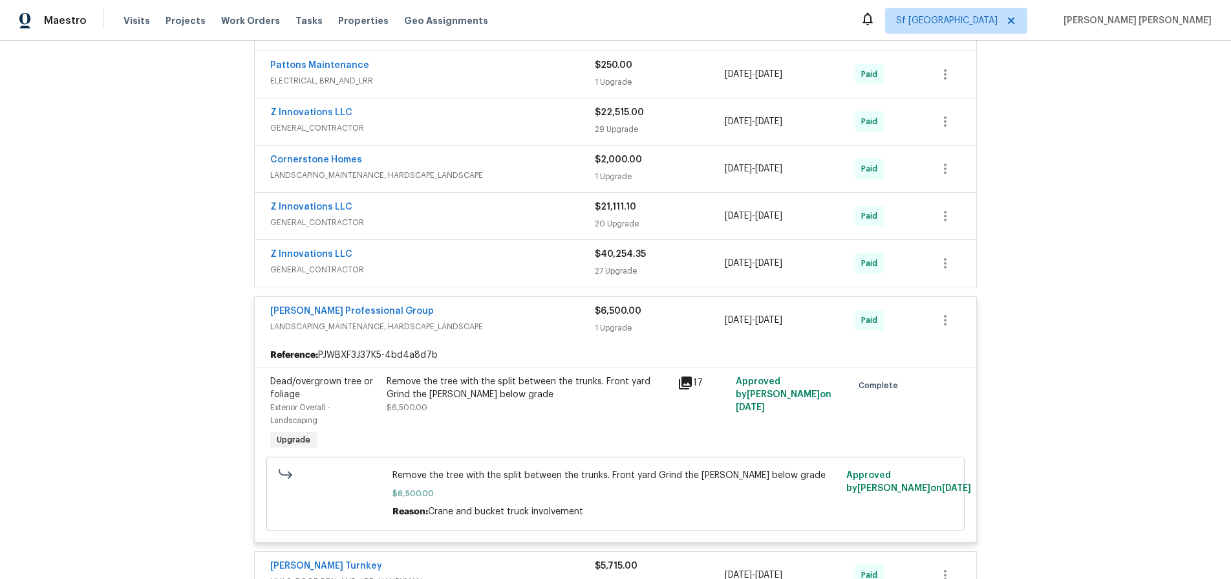
drag, startPoint x: 687, startPoint y: 382, endPoint x: 710, endPoint y: 377, distance: 24.5
click at [687, 382] on icon at bounding box center [685, 382] width 13 height 13
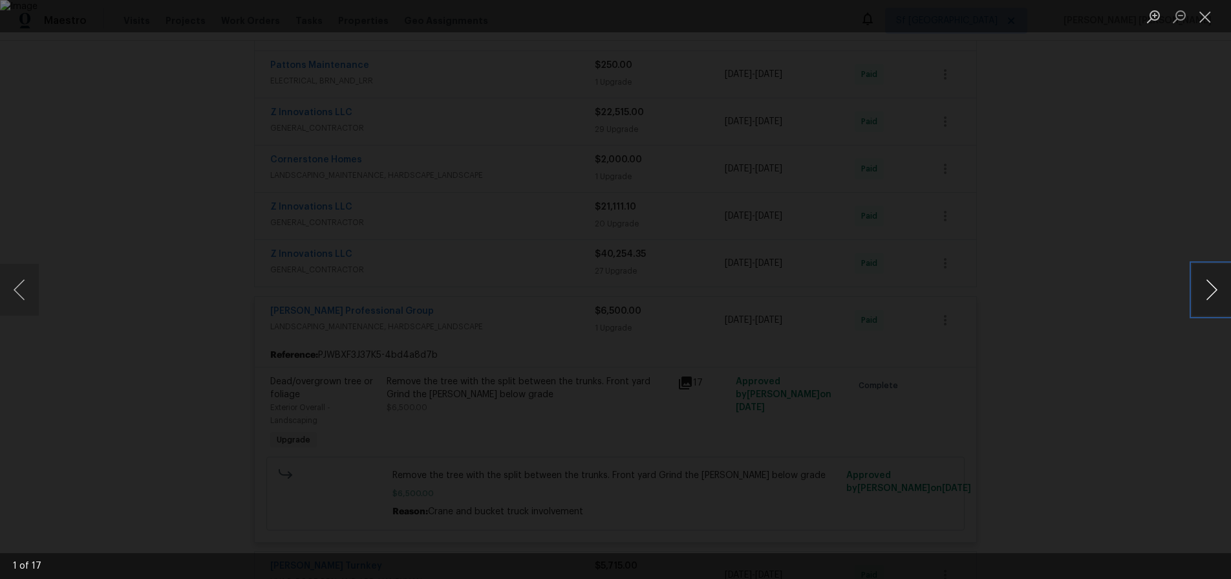
click at [1210, 302] on button "Next image" at bounding box center [1211, 290] width 39 height 52
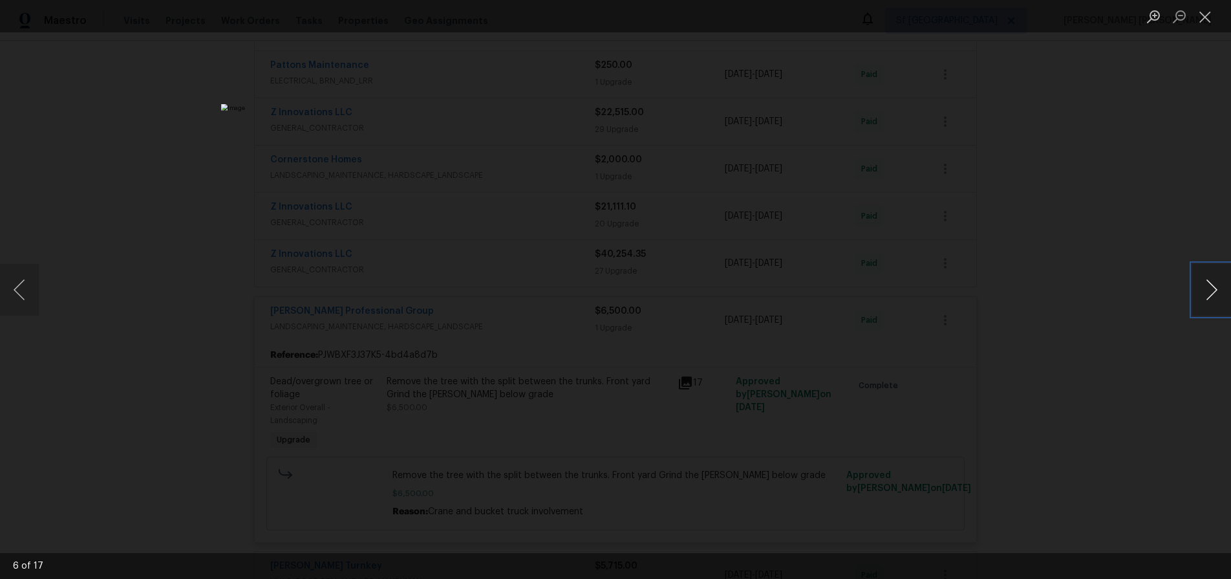
click at [1210, 302] on button "Next image" at bounding box center [1211, 290] width 39 height 52
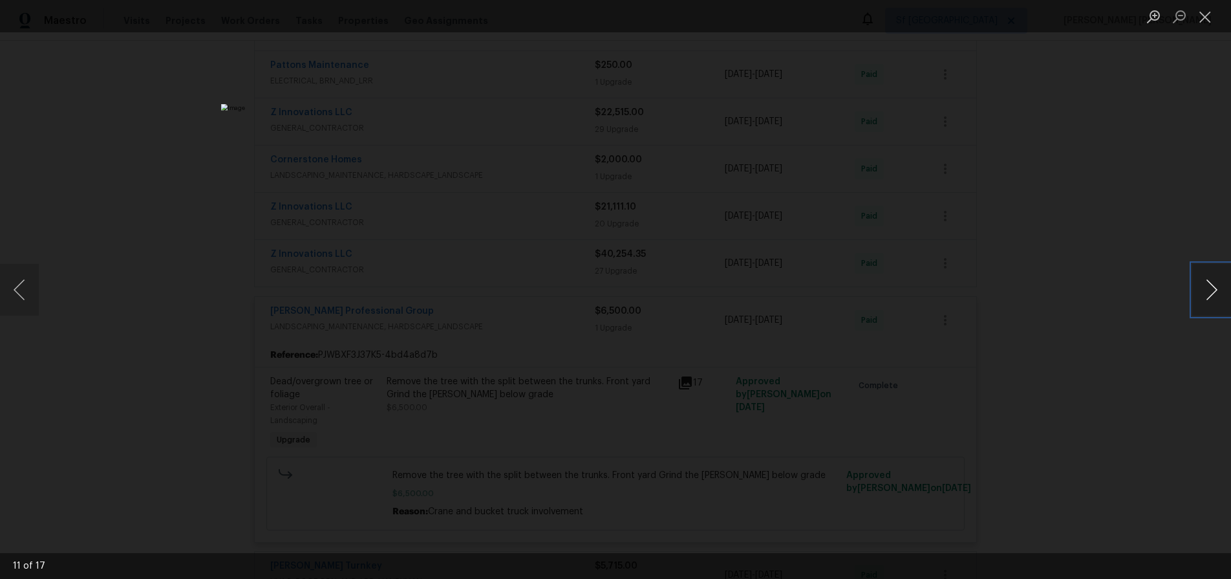
click at [1210, 302] on button "Next image" at bounding box center [1211, 290] width 39 height 52
click at [1126, 424] on div "Lightbox" at bounding box center [615, 289] width 1231 height 579
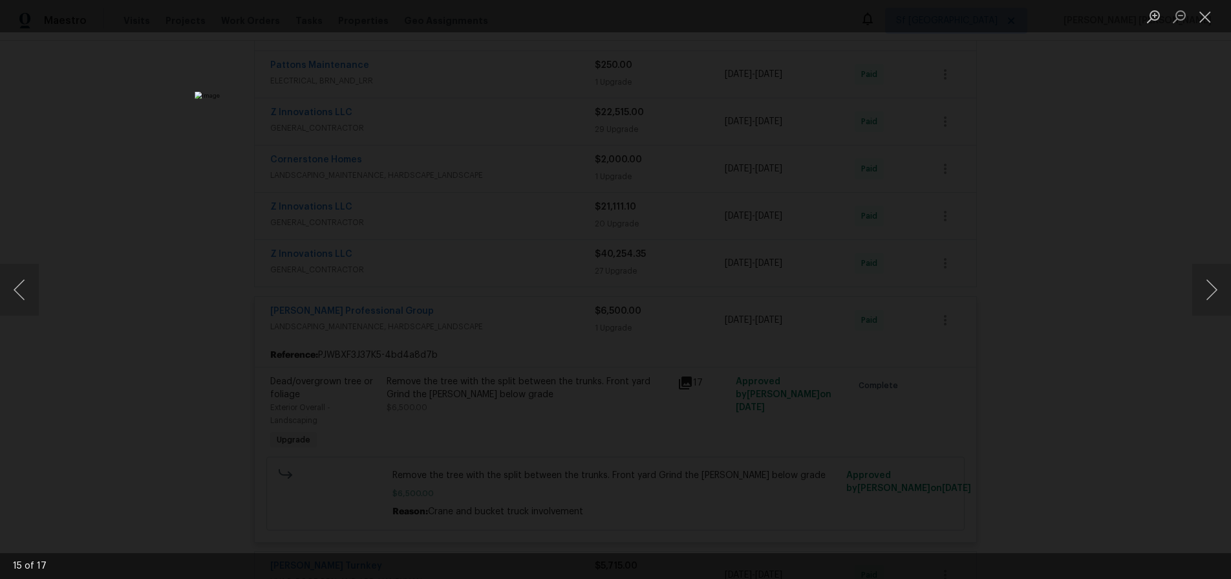
click at [1091, 290] on div "Lightbox" at bounding box center [615, 289] width 1231 height 579
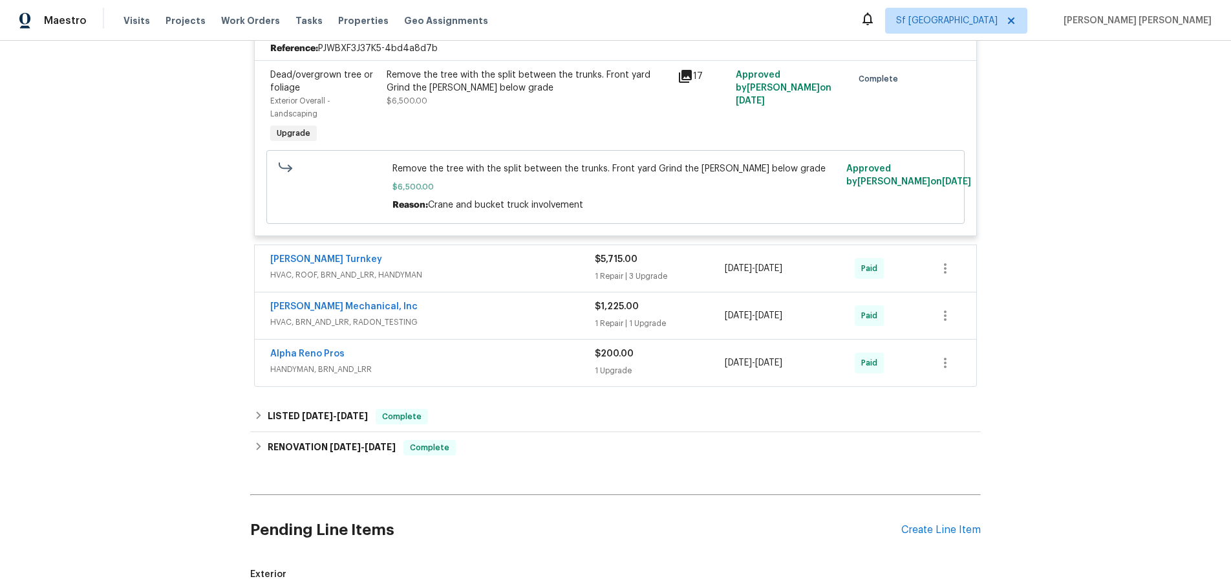
scroll to position [1534, 0]
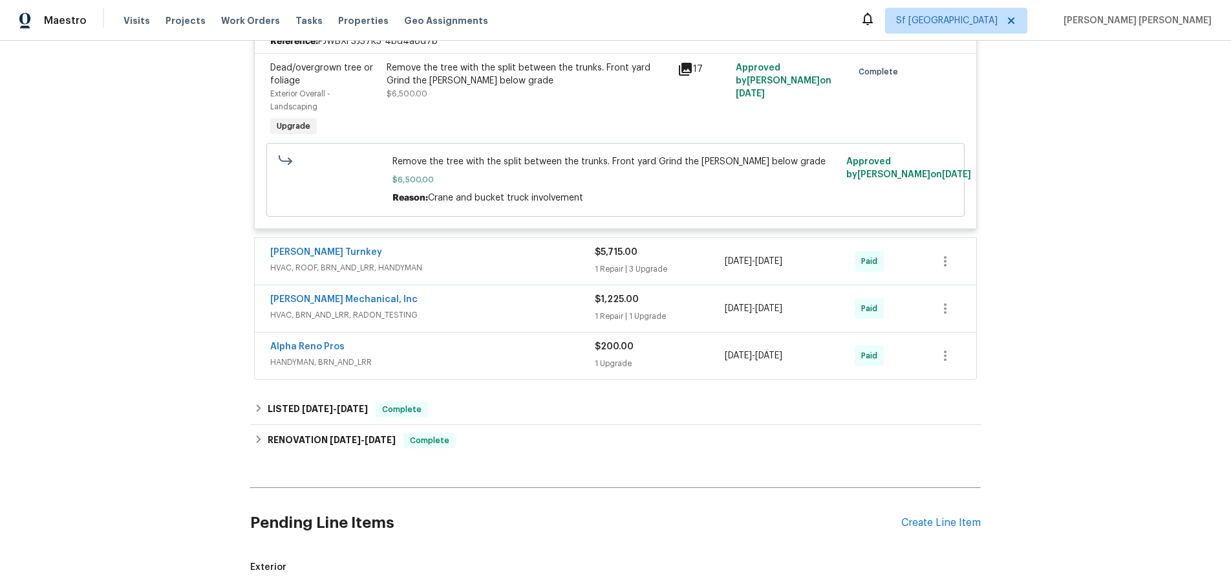
click at [571, 270] on span "HVAC, ROOF, BRN_AND_LRR, HANDYMAN" at bounding box center [432, 267] width 325 height 13
